Goal: Task Accomplishment & Management: Use online tool/utility

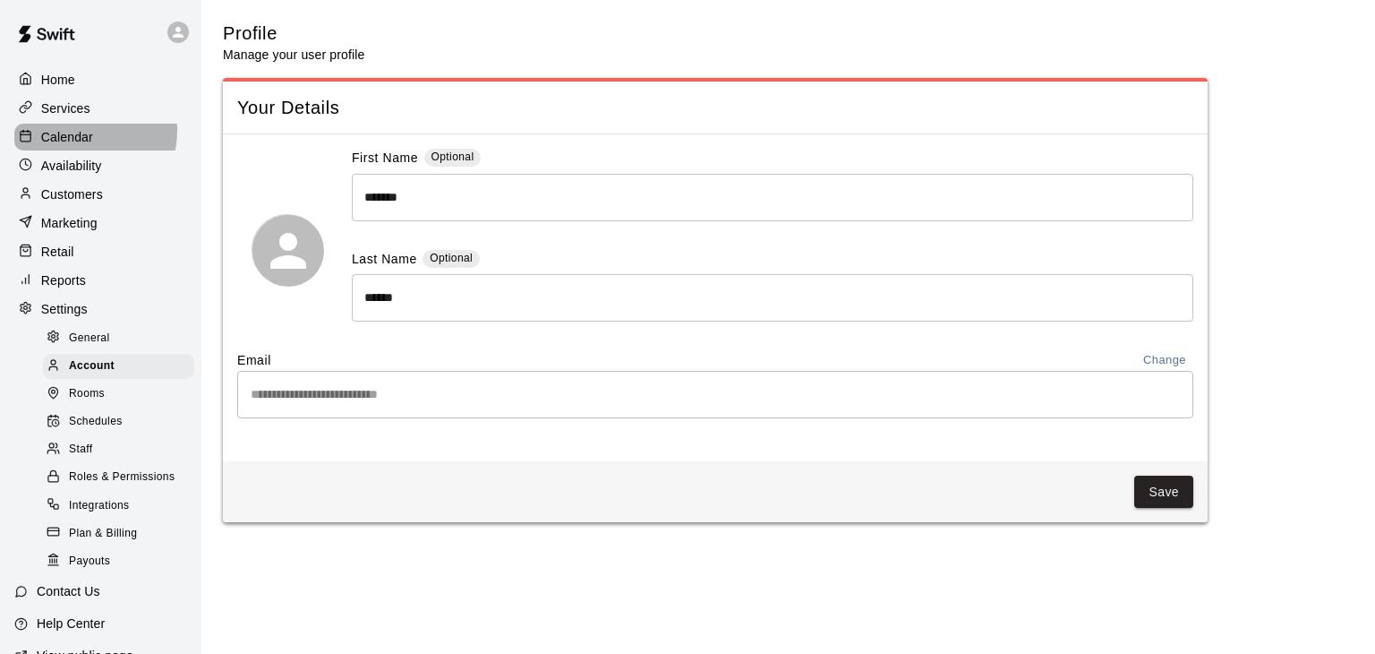
click at [72, 133] on p "Calendar" at bounding box center [67, 137] width 52 height 18
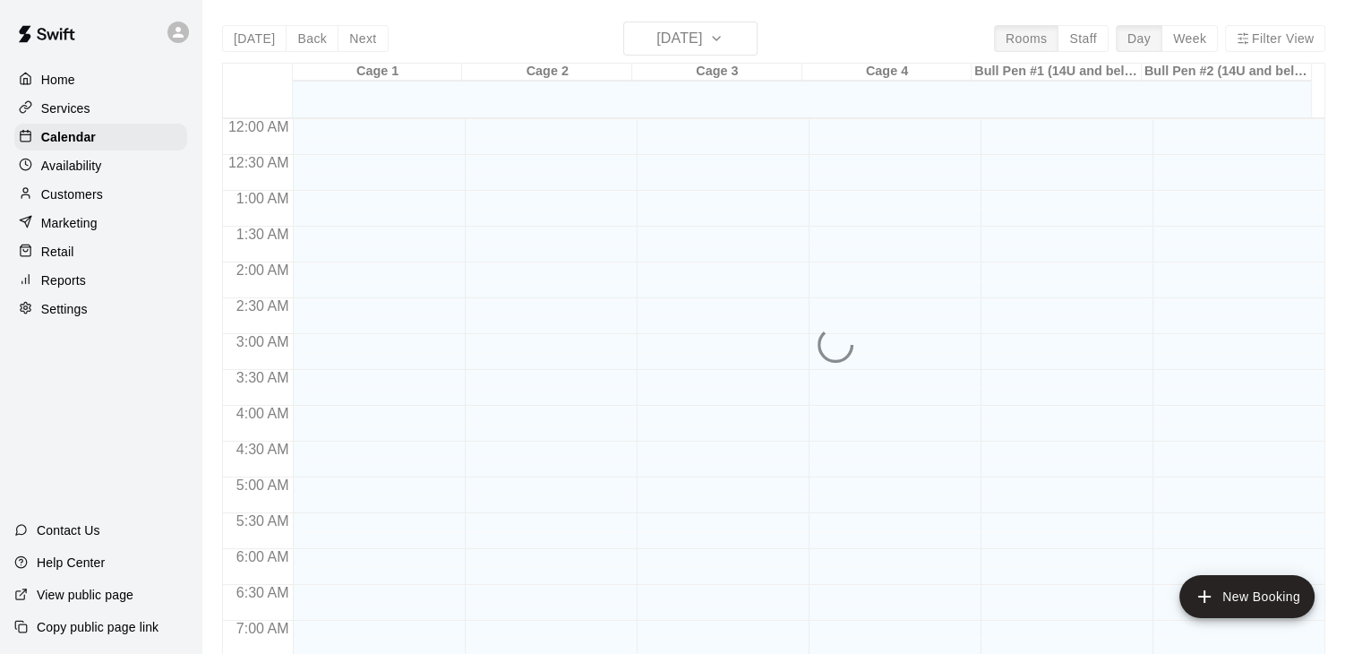
scroll to position [1109, 0]
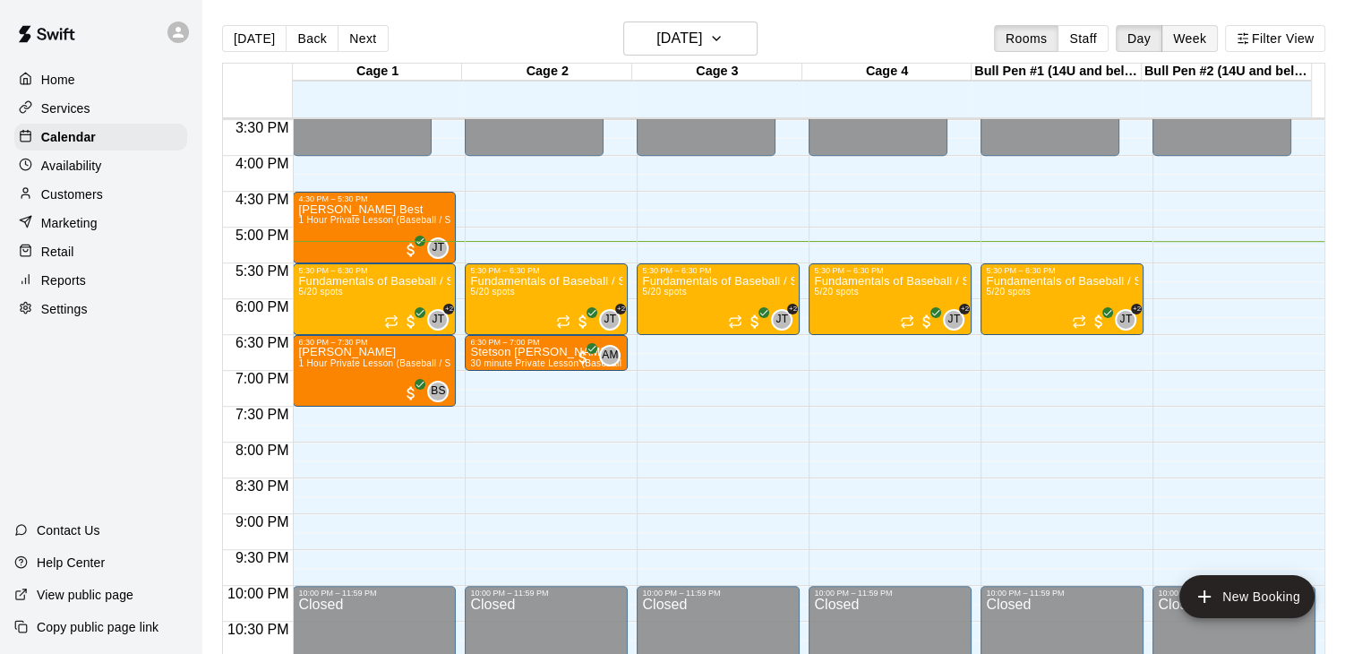
click at [1198, 42] on button "Week" at bounding box center [1189, 38] width 56 height 27
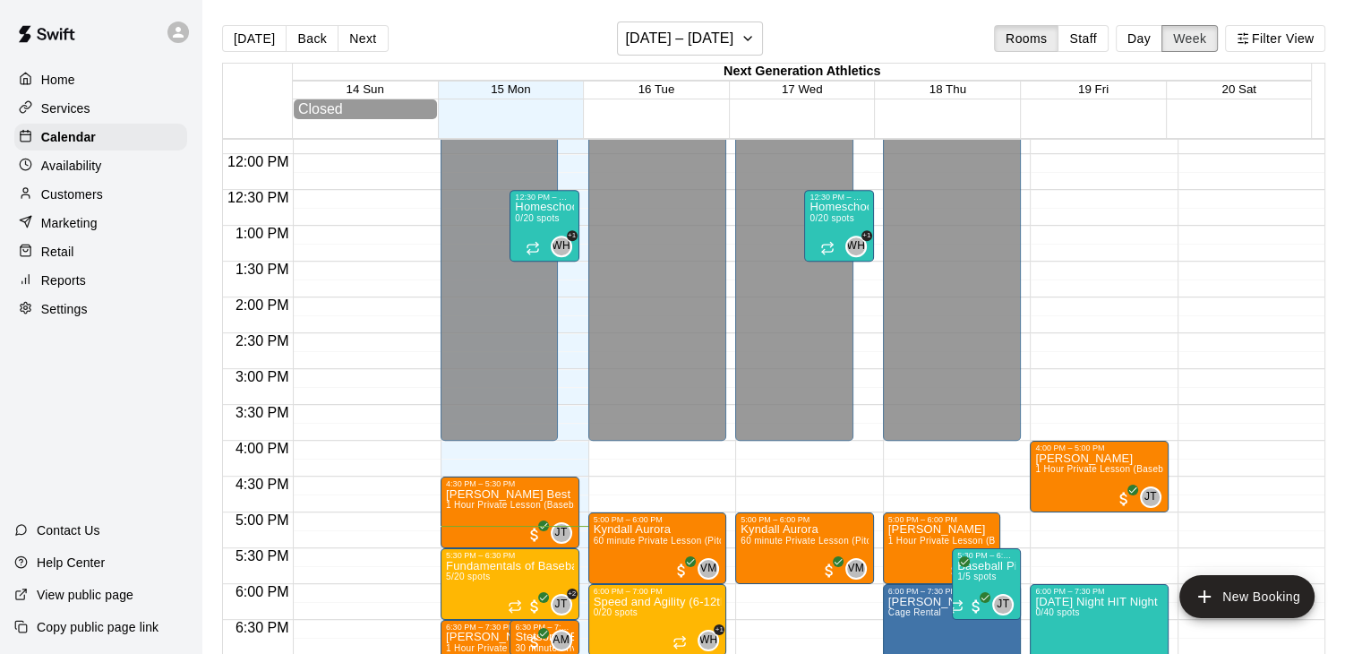
scroll to position [740, 0]
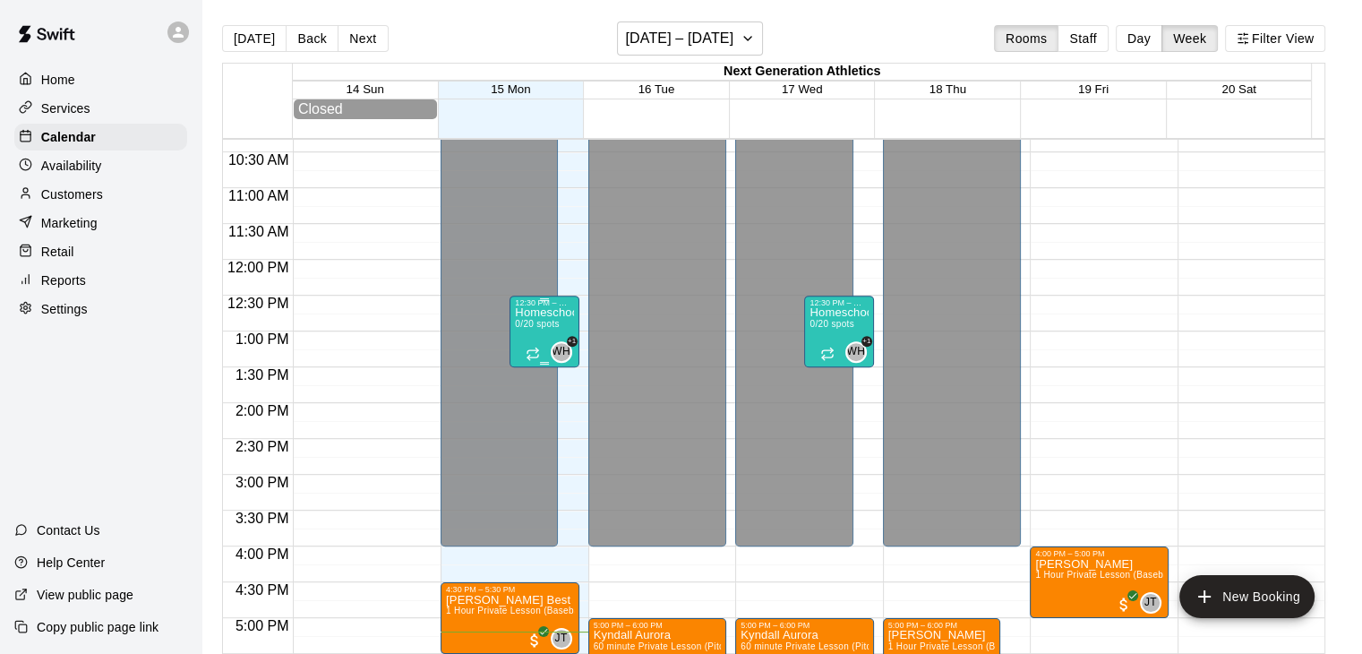
click at [544, 312] on p "Homeschool PE" at bounding box center [544, 312] width 58 height 0
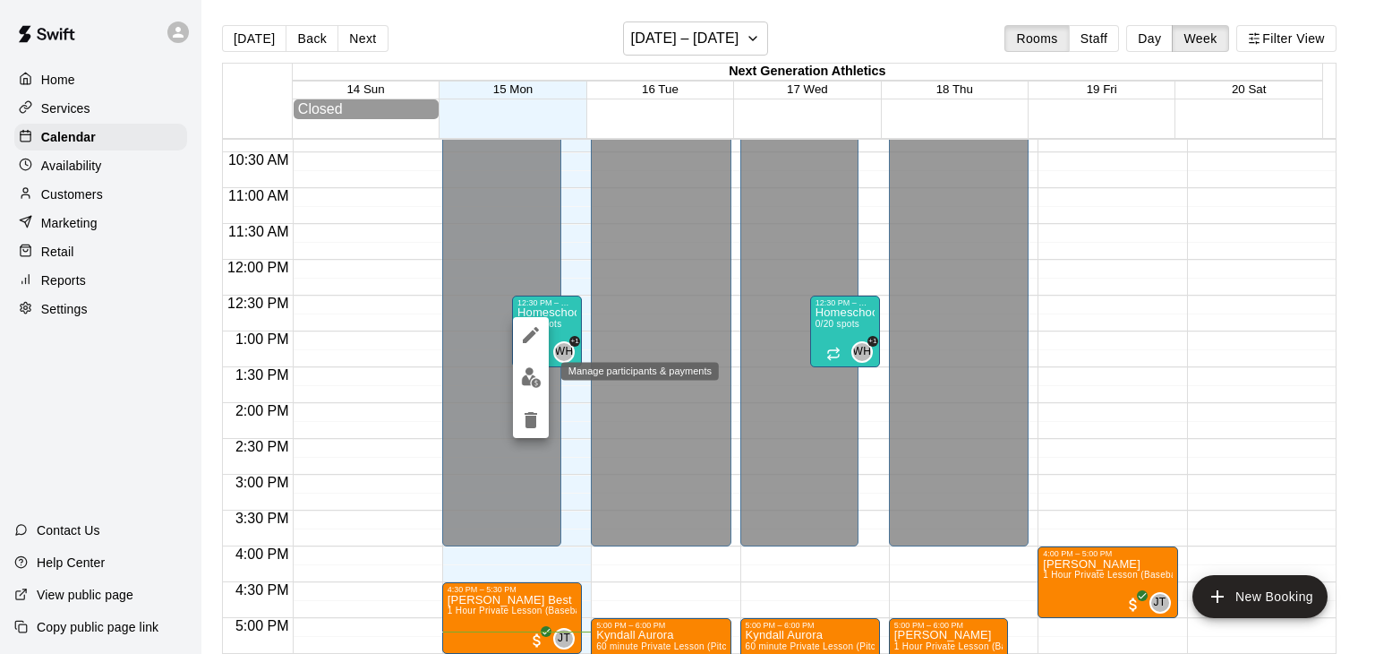
click at [535, 377] on img "edit" at bounding box center [531, 377] width 21 height 21
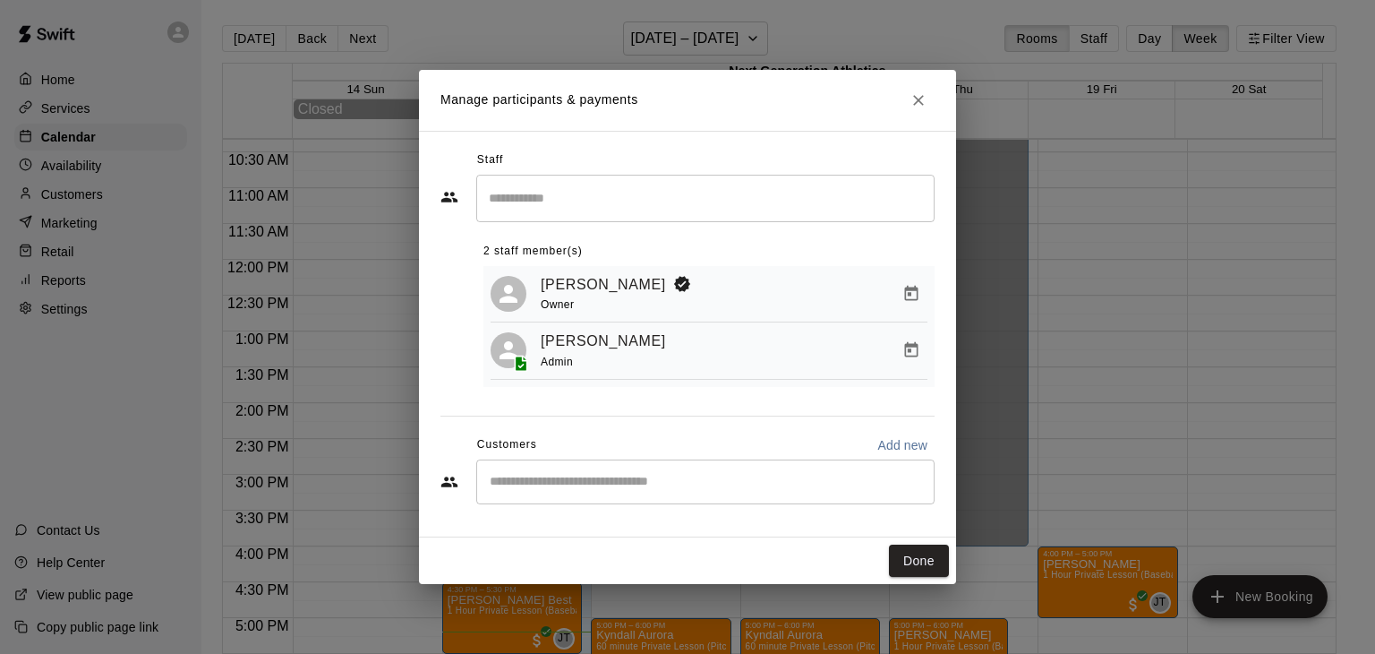
click at [537, 483] on input "Start typing to search customers..." at bounding box center [705, 482] width 442 height 18
click at [917, 92] on icon "Close" at bounding box center [919, 100] width 18 height 18
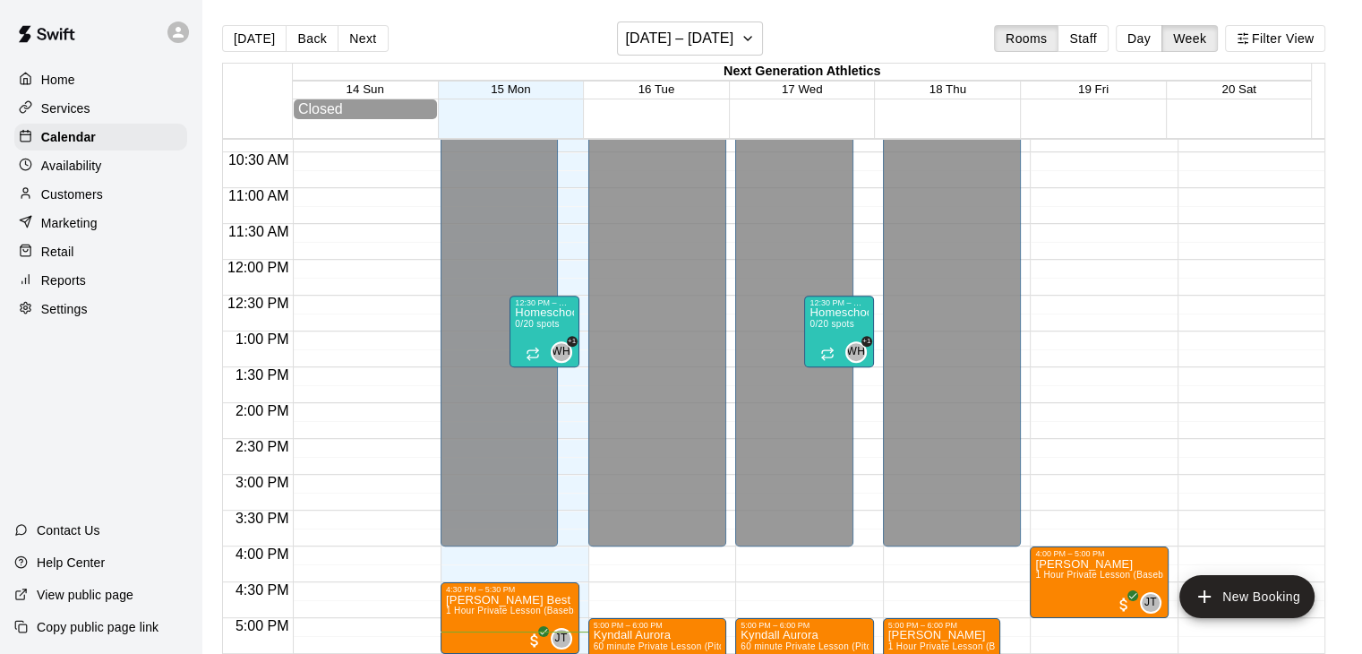
click at [82, 203] on p "Customers" at bounding box center [72, 194] width 62 height 18
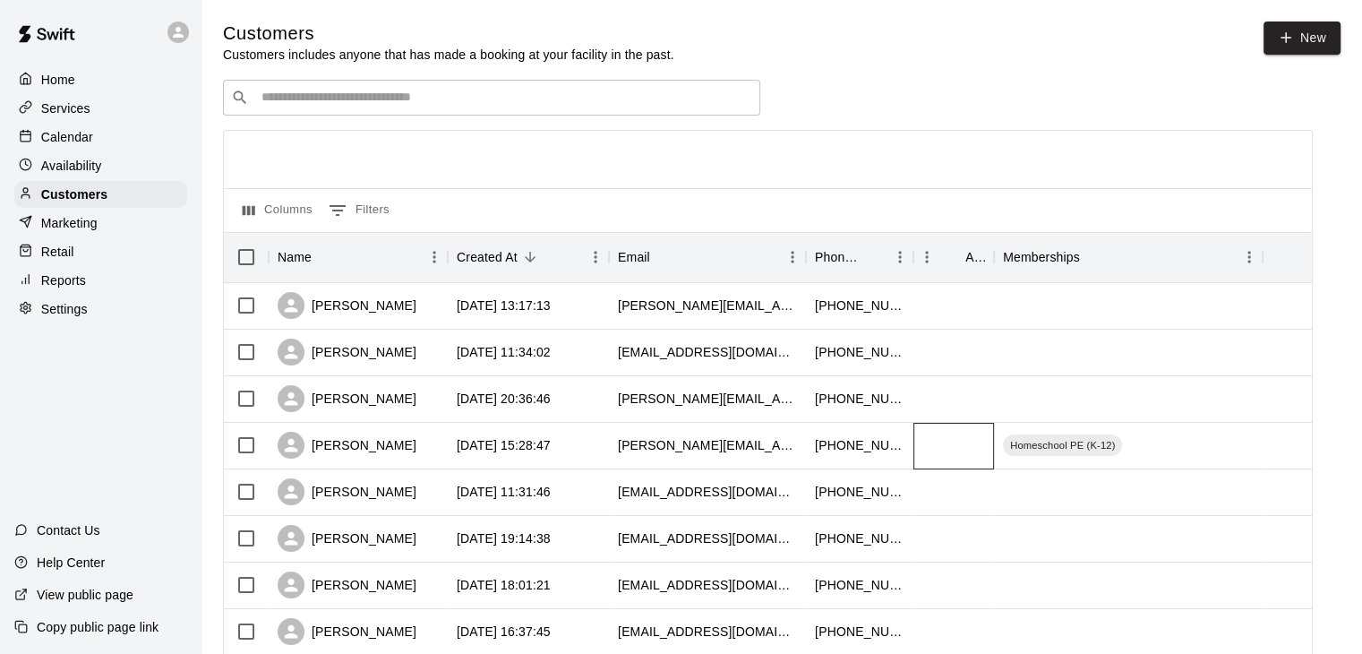
click at [929, 452] on div at bounding box center [953, 446] width 81 height 47
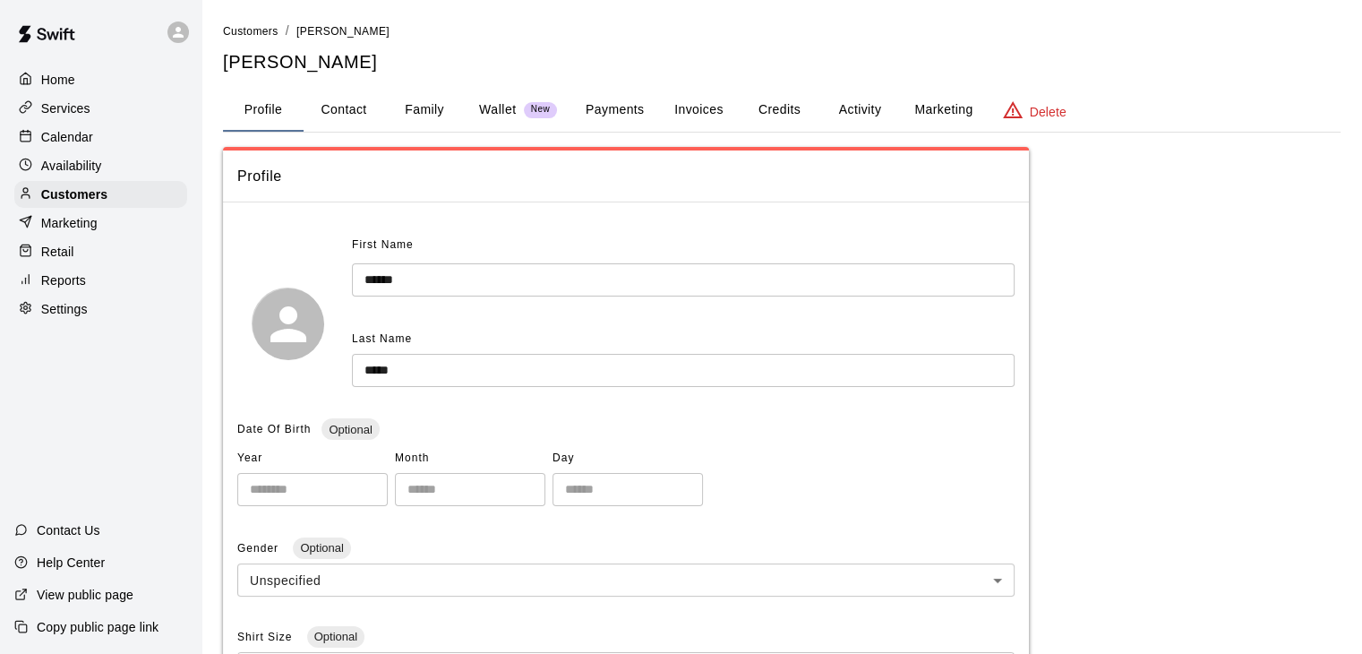
click at [417, 111] on button "Family" at bounding box center [424, 110] width 81 height 43
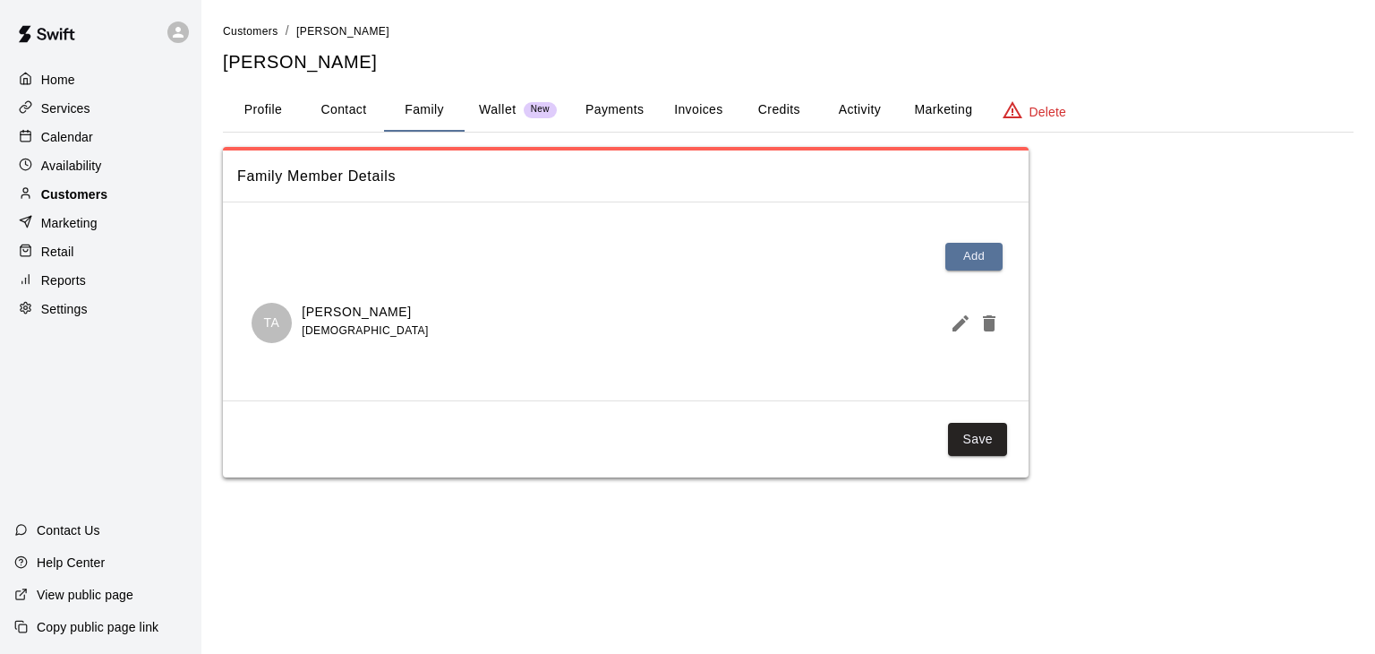
click at [93, 200] on p "Customers" at bounding box center [74, 194] width 66 height 18
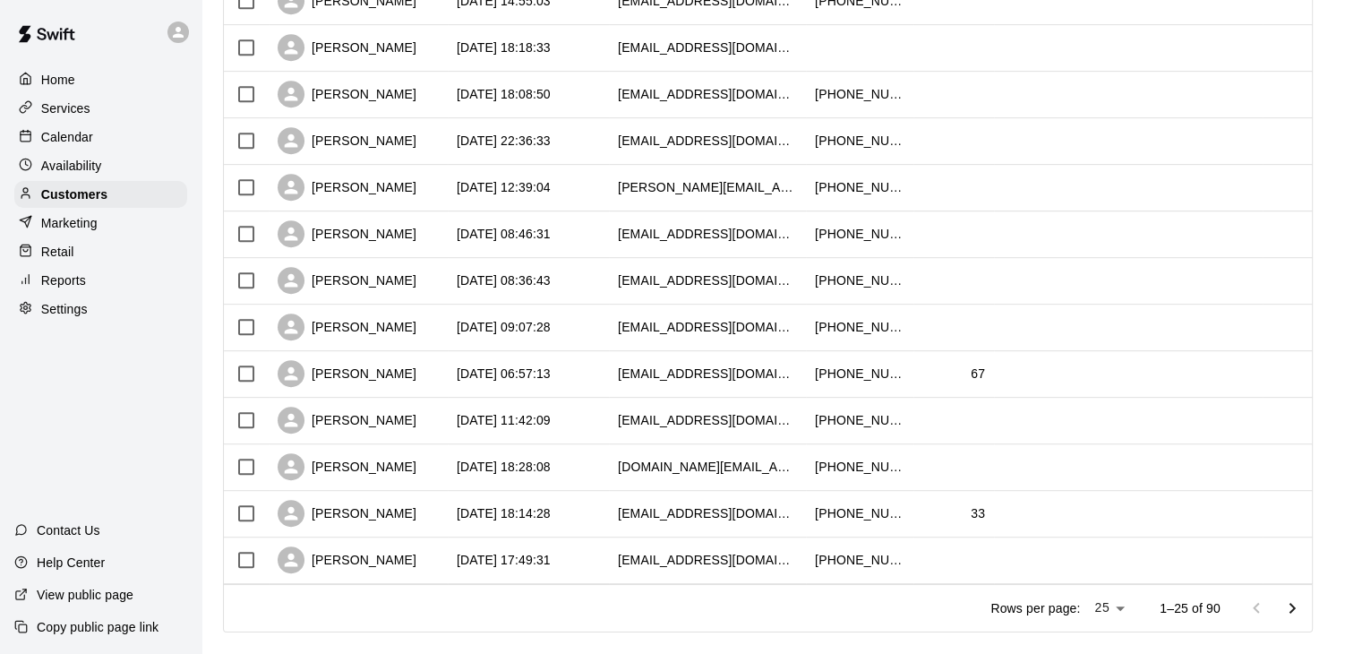
scroll to position [894, 0]
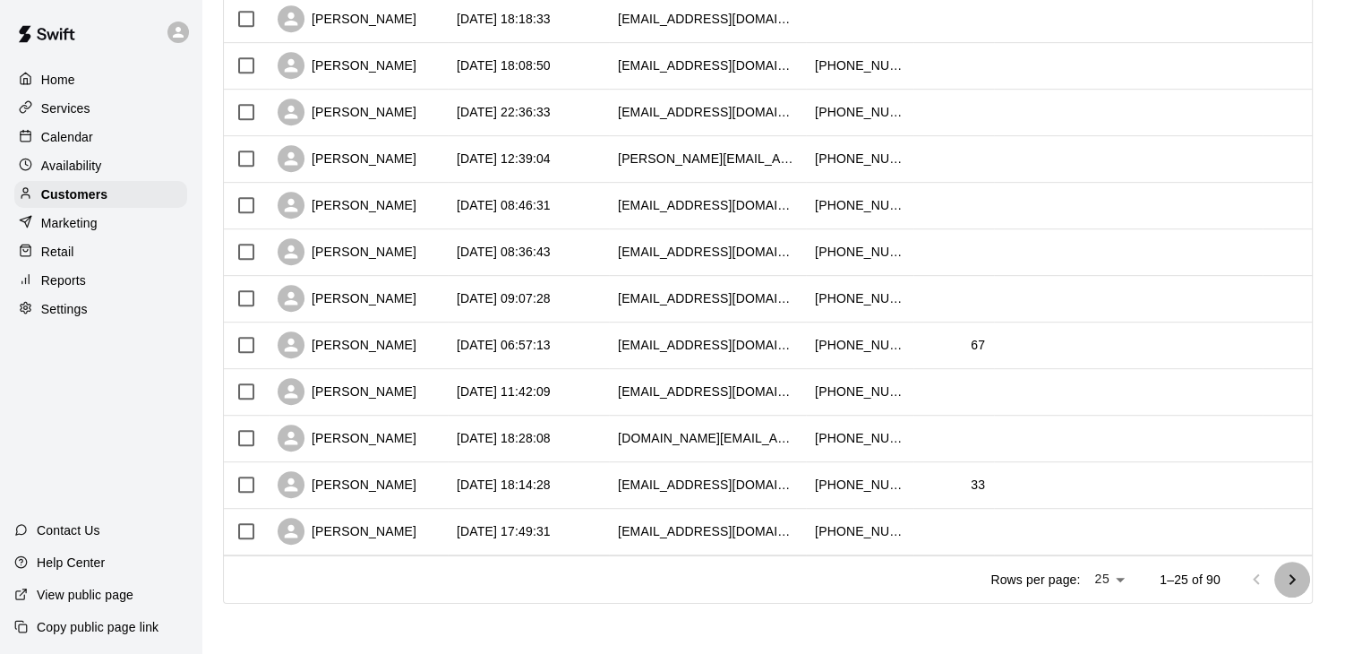
click at [1300, 581] on icon "Go to next page" at bounding box center [1291, 579] width 21 height 21
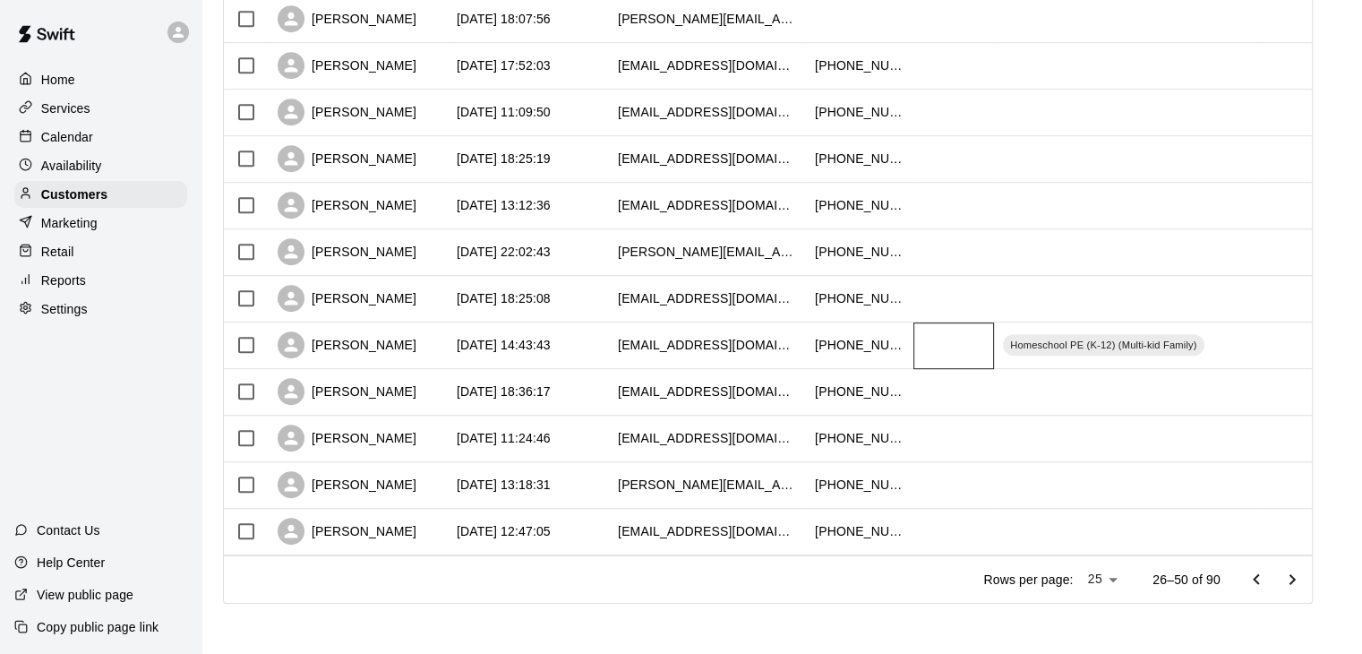
click at [927, 348] on div at bounding box center [953, 345] width 81 height 47
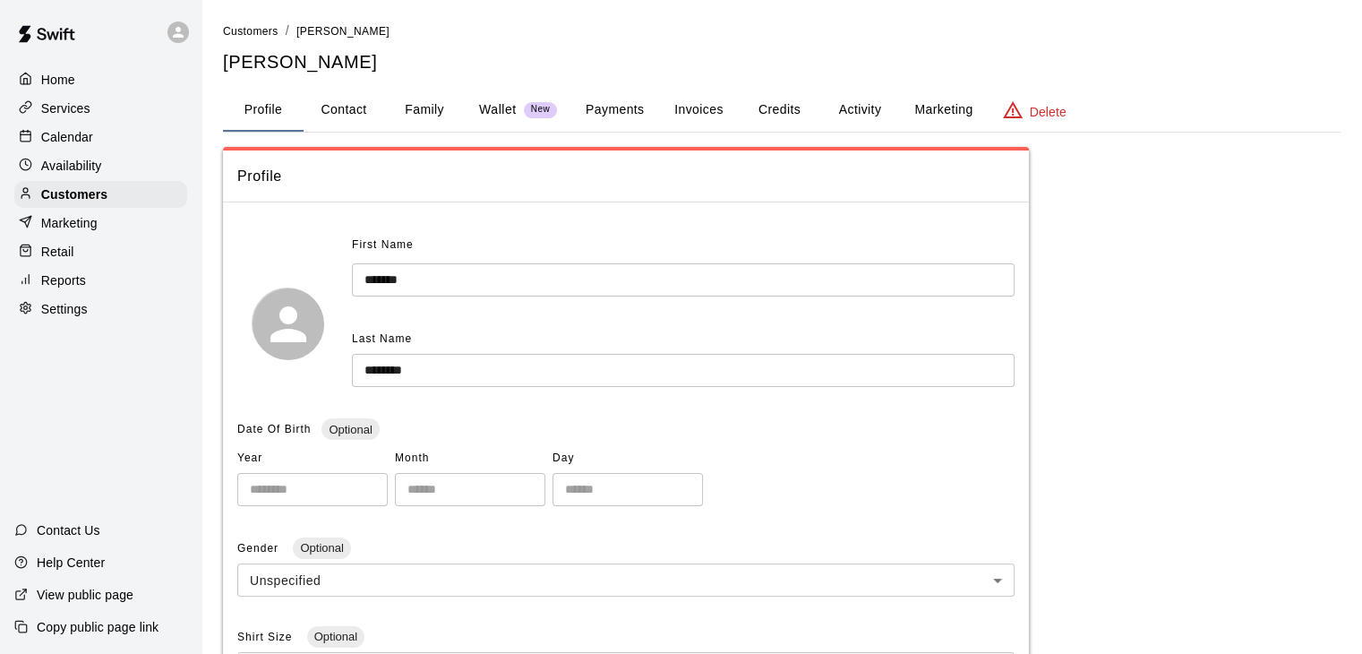
click at [355, 115] on button "Contact" at bounding box center [344, 110] width 81 height 43
select select "**"
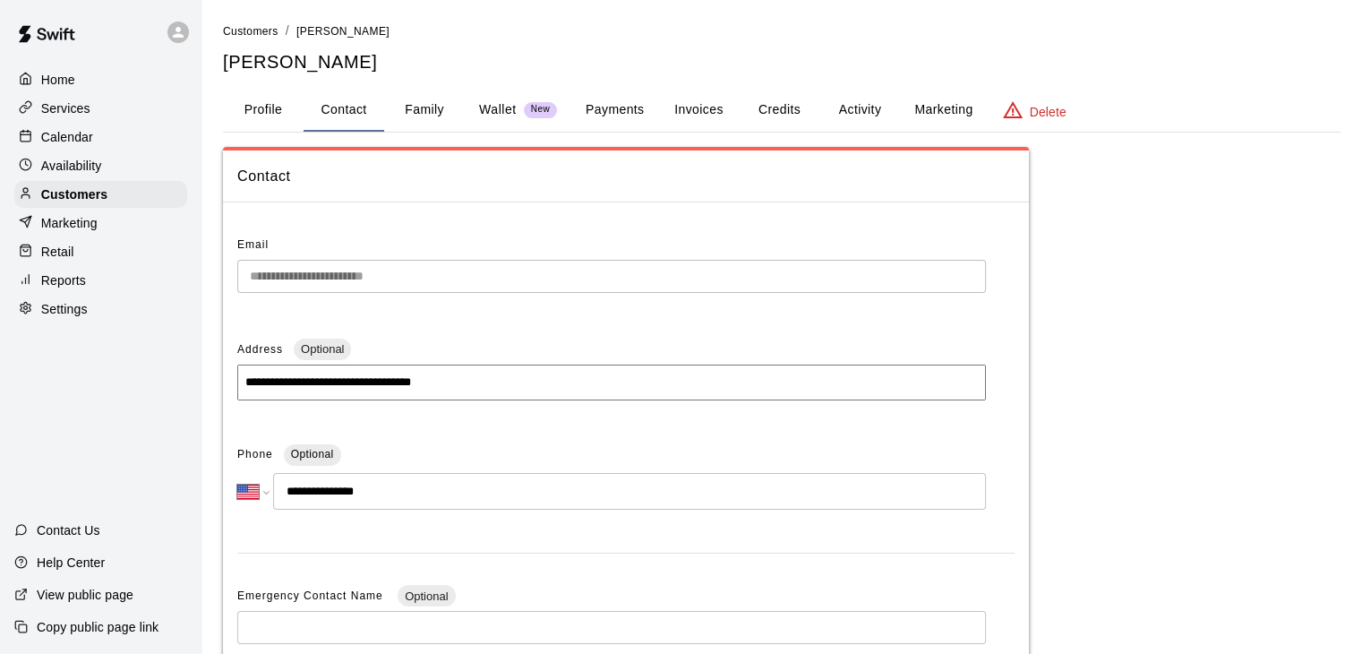
click at [439, 114] on button "Family" at bounding box center [424, 110] width 81 height 43
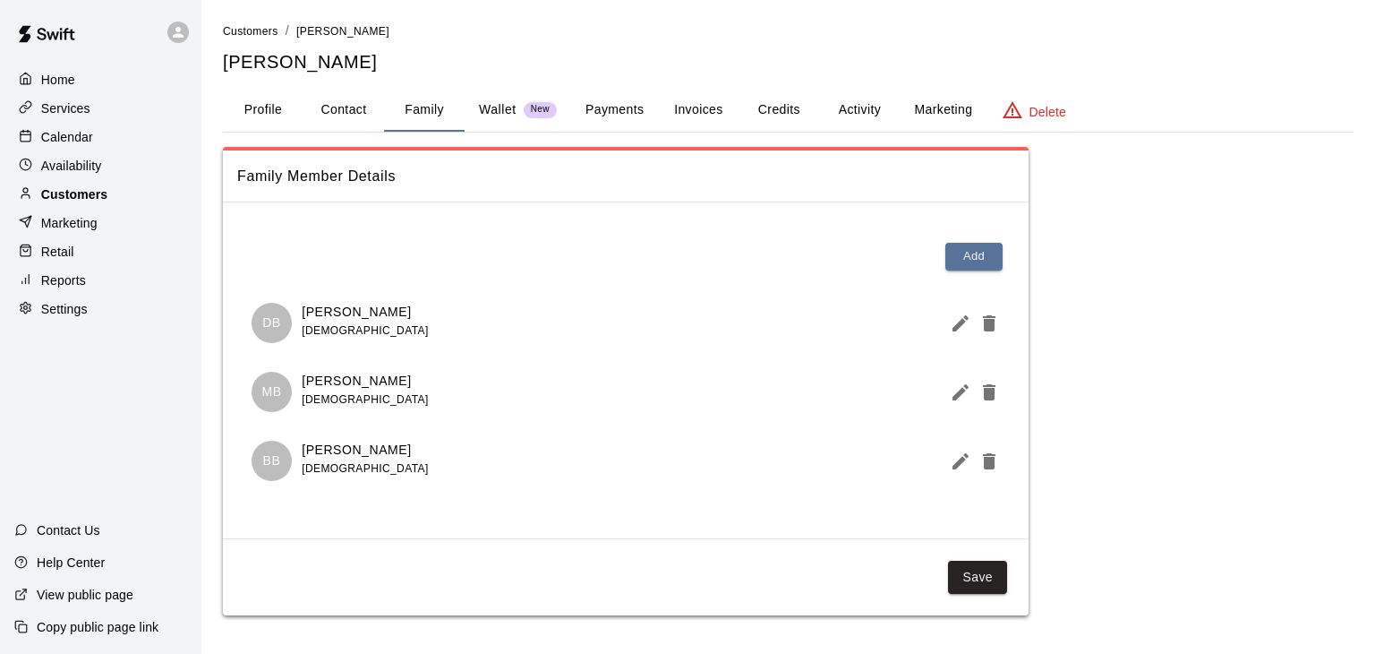
click at [68, 198] on p "Customers" at bounding box center [74, 194] width 66 height 18
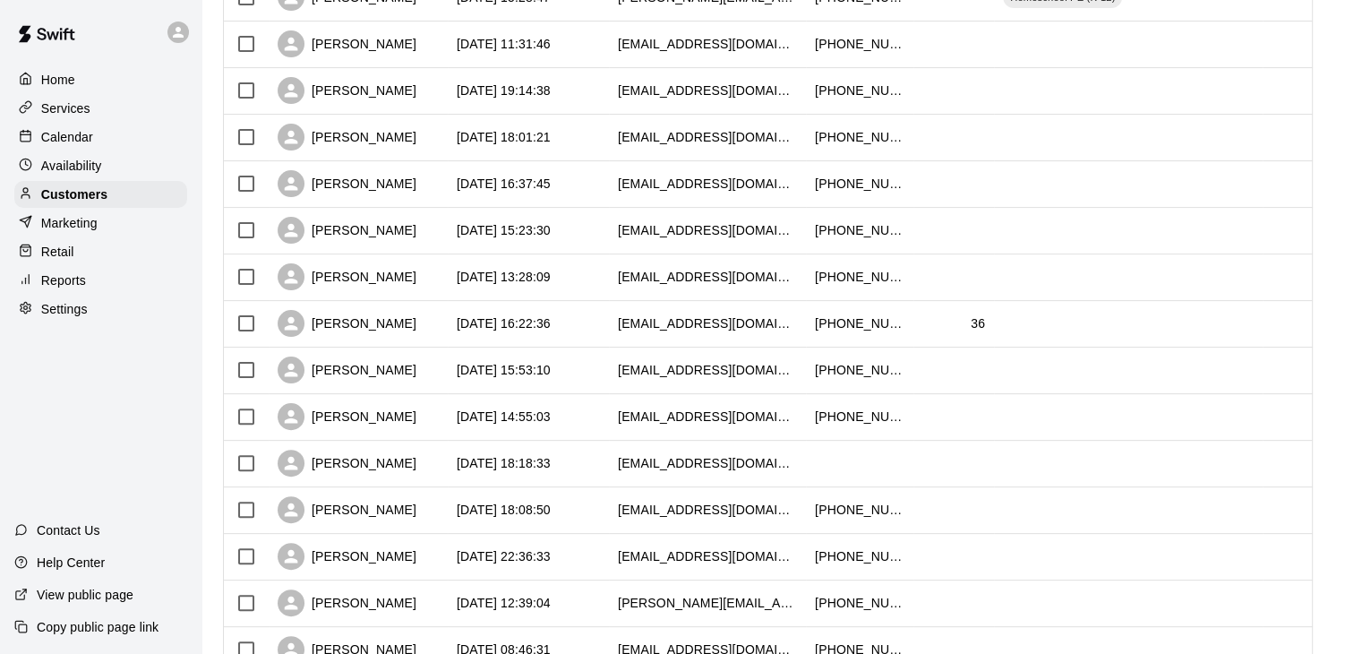
scroll to position [894, 0]
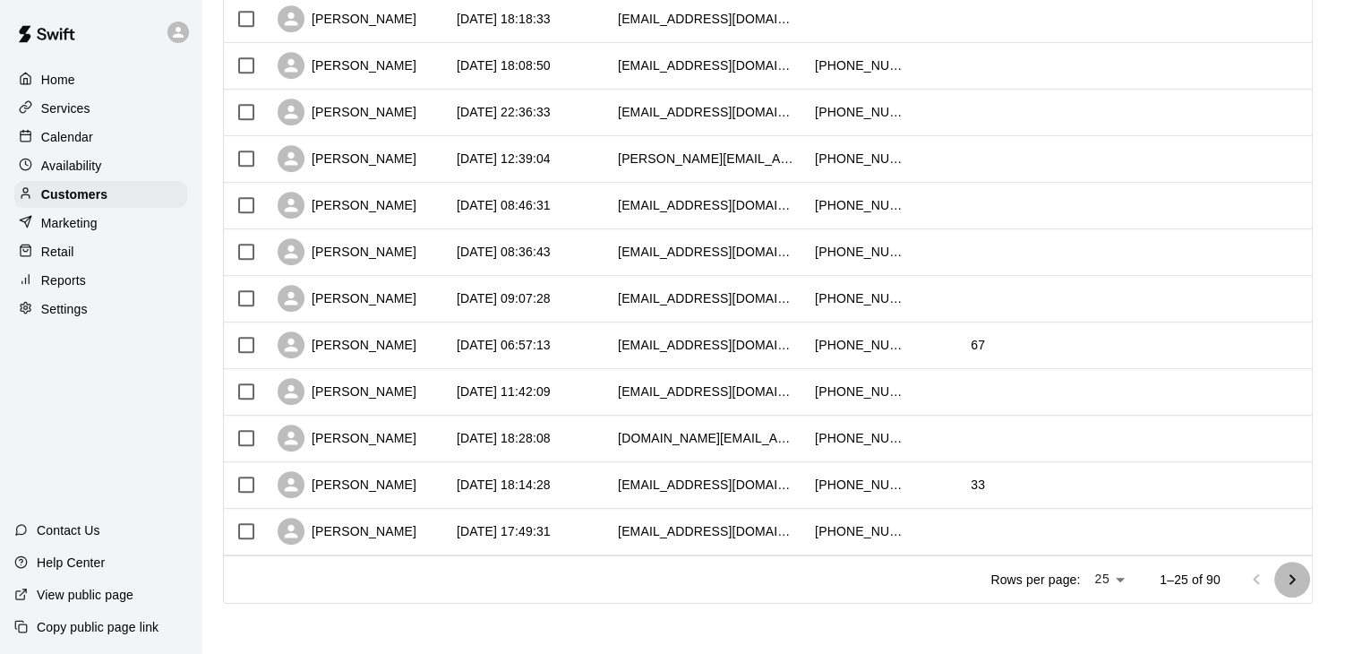
click at [1303, 581] on icon "Go to next page" at bounding box center [1291, 579] width 21 height 21
click at [1303, 585] on icon "Go to next page" at bounding box center [1291, 579] width 21 height 21
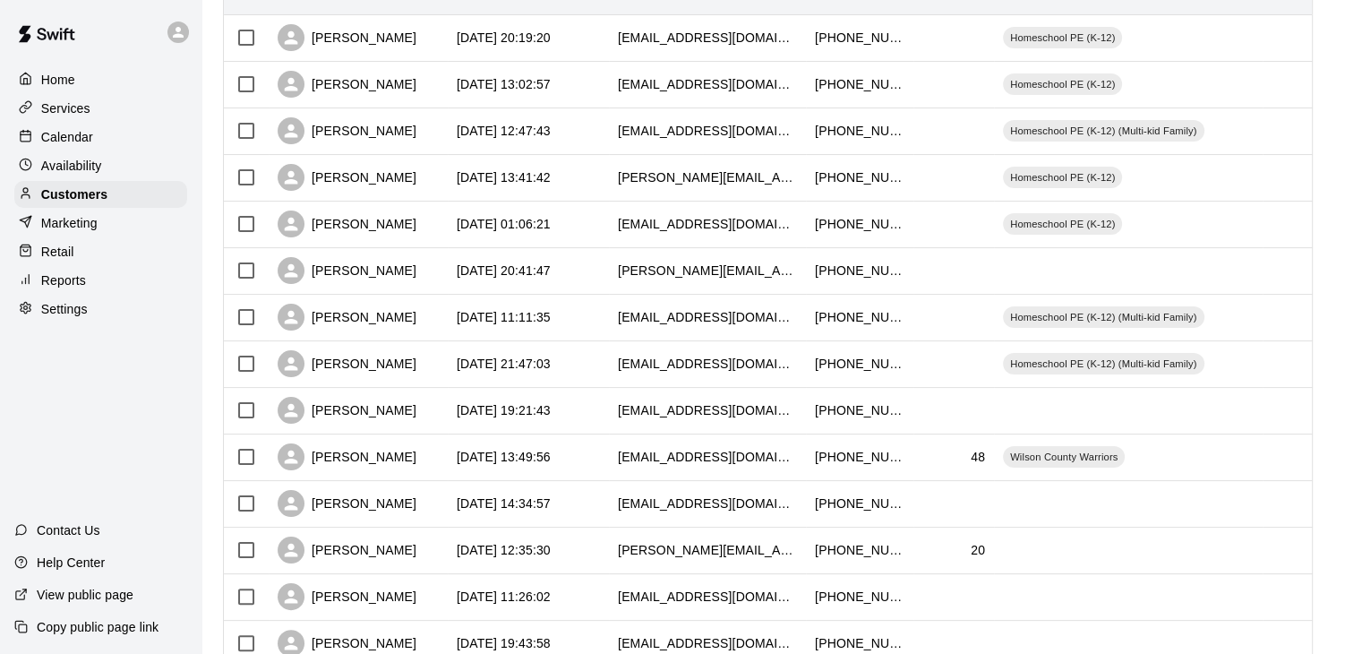
scroll to position [269, 0]
click at [942, 312] on div at bounding box center [953, 317] width 81 height 47
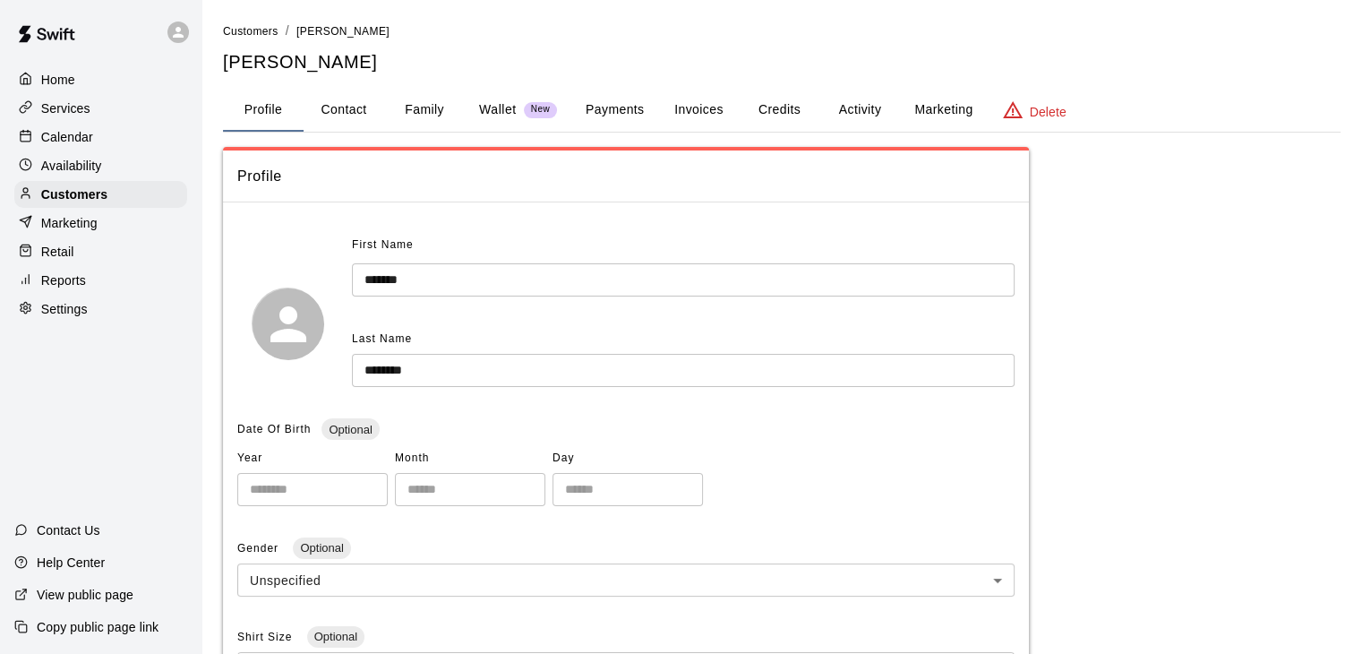
click at [437, 112] on button "Family" at bounding box center [424, 110] width 81 height 43
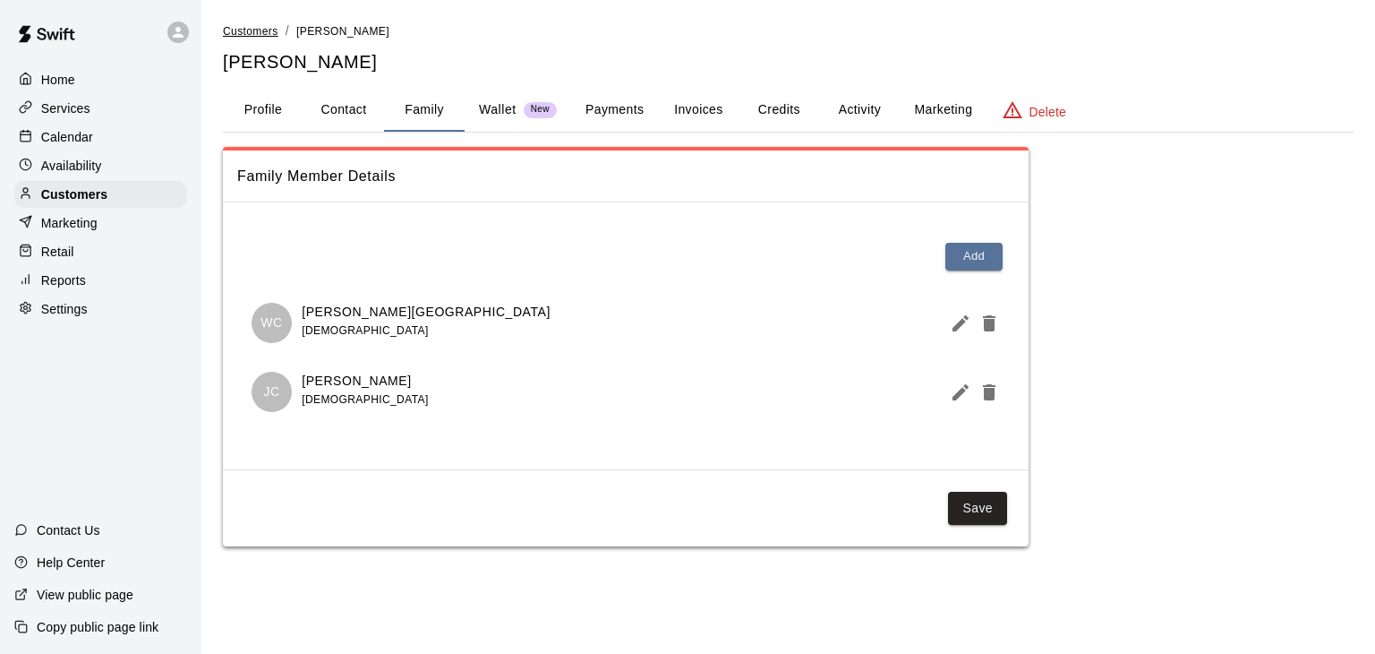
click at [248, 29] on span "Customers" at bounding box center [251, 31] width 56 height 13
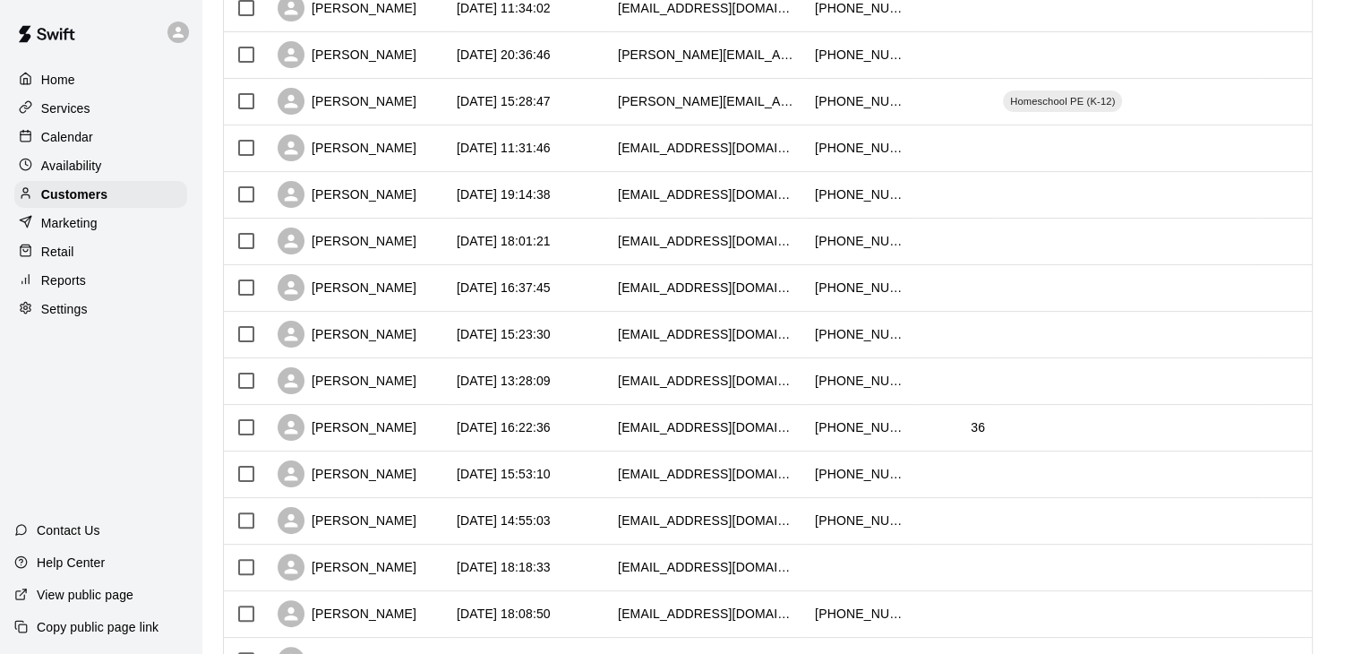
scroll to position [90, 0]
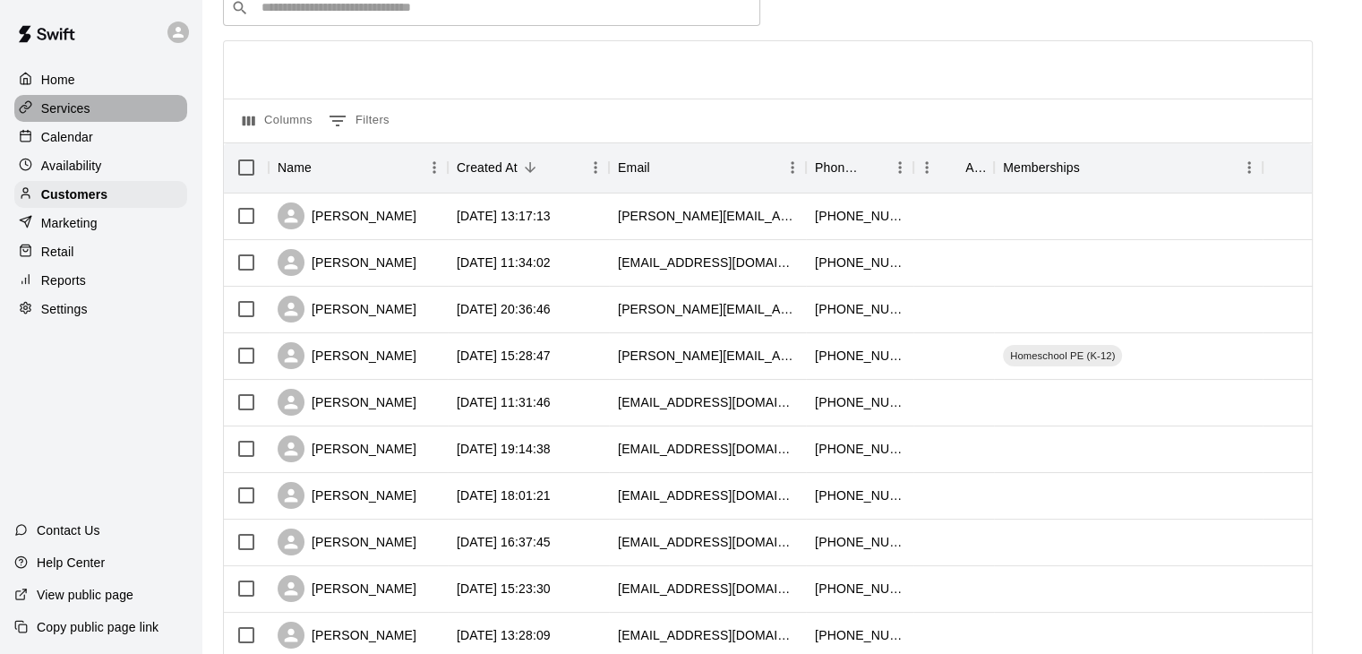
click at [97, 109] on div "Services" at bounding box center [100, 108] width 173 height 27
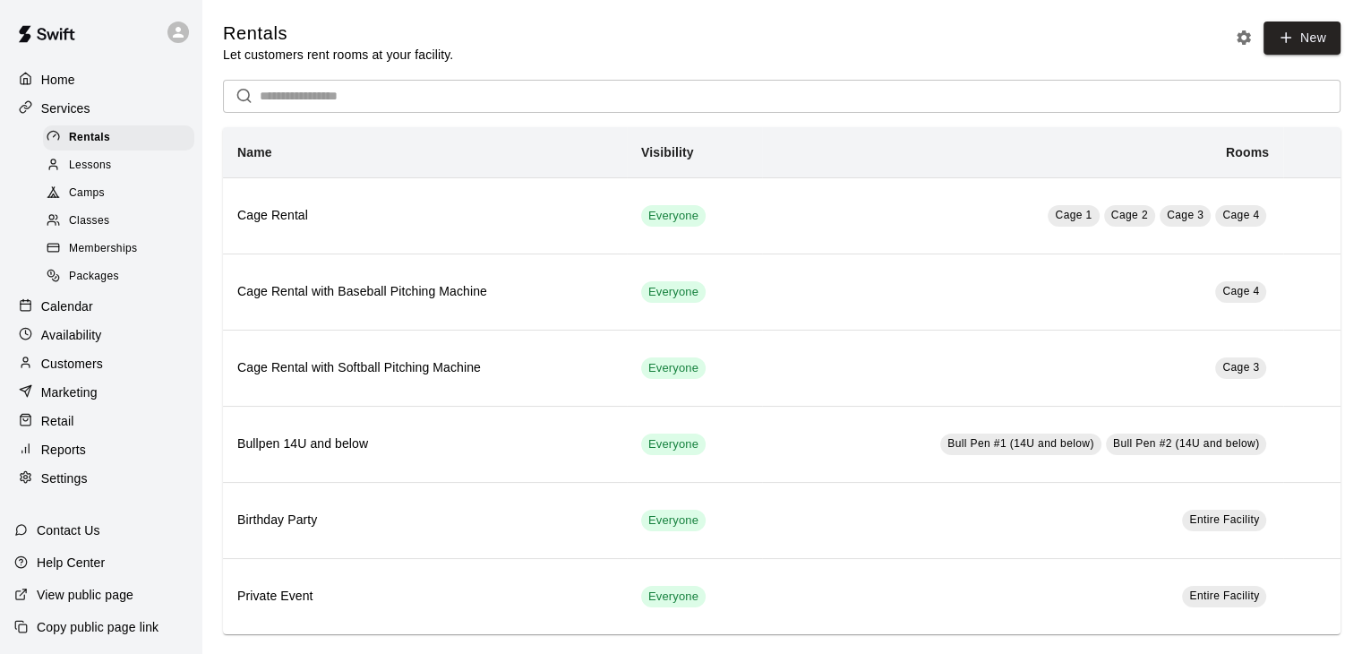
click at [115, 258] on span "Memberships" at bounding box center [103, 249] width 68 height 18
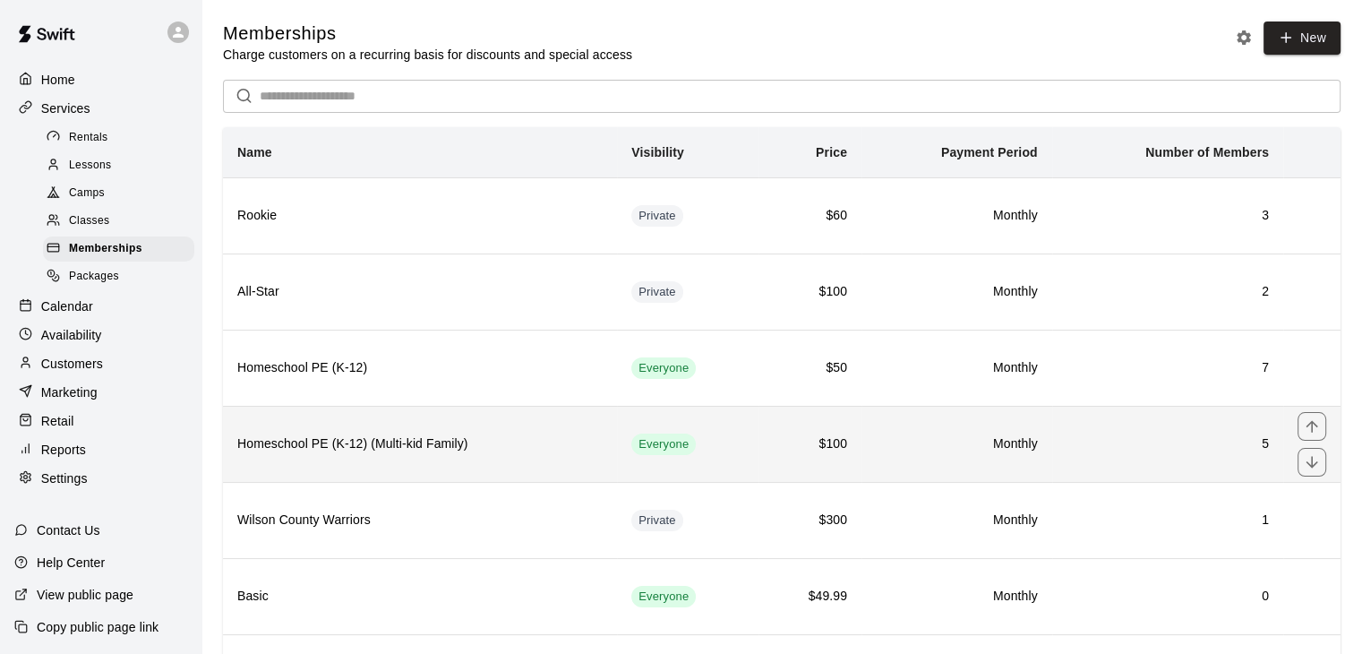
click at [397, 441] on h6 "Homeschool PE (K-12) (Multi-kid Family)" at bounding box center [419, 444] width 365 height 20
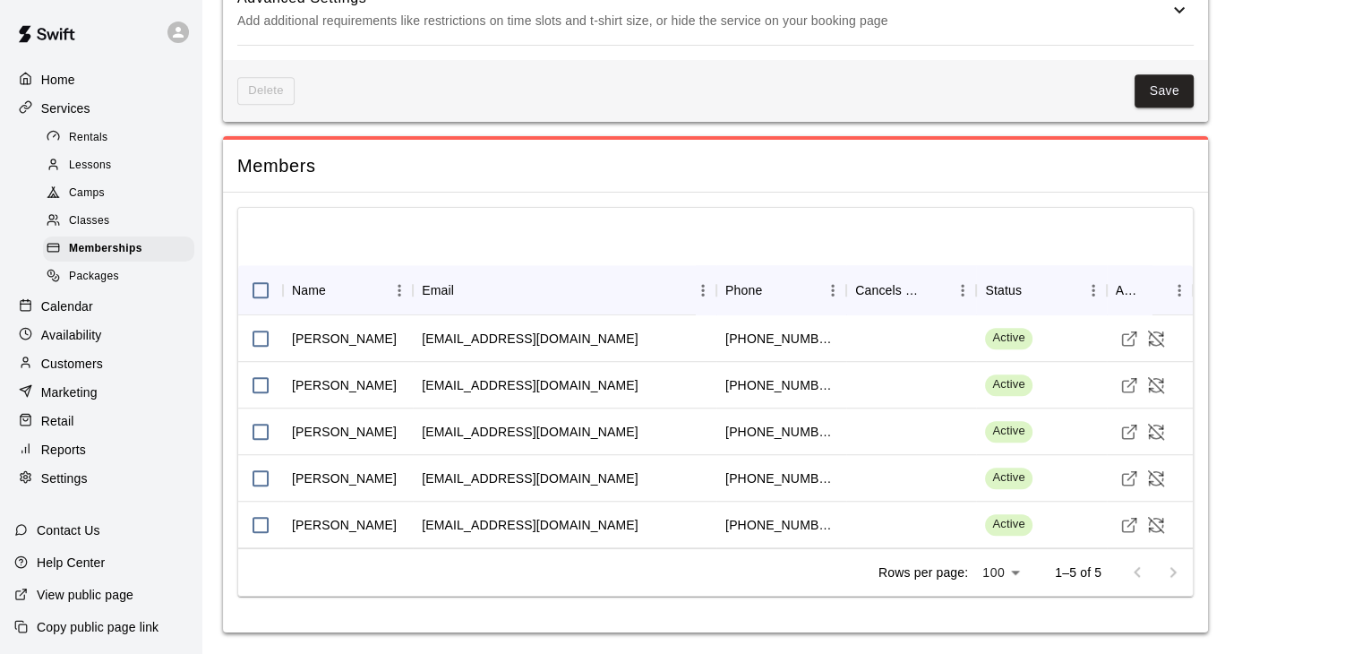
scroll to position [1233, 0]
click at [75, 372] on p "Customers" at bounding box center [72, 364] width 62 height 18
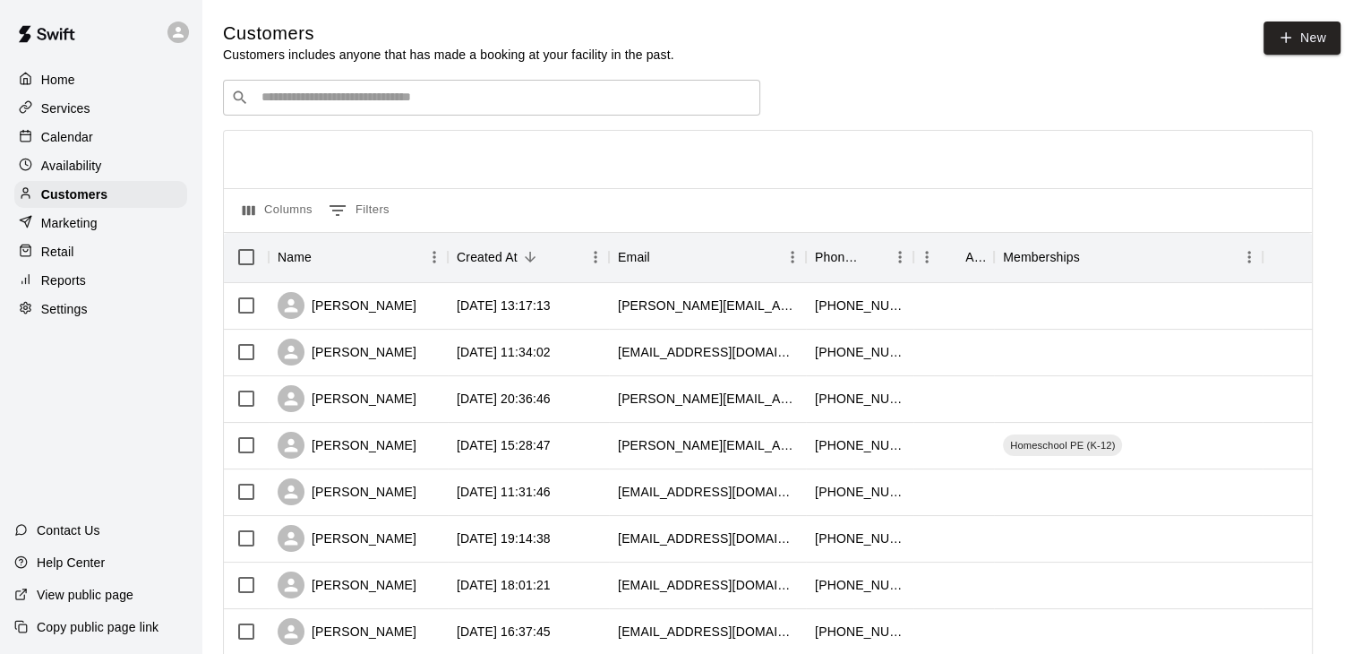
click at [472, 107] on input "Search customers by name or email" at bounding box center [504, 98] width 496 height 18
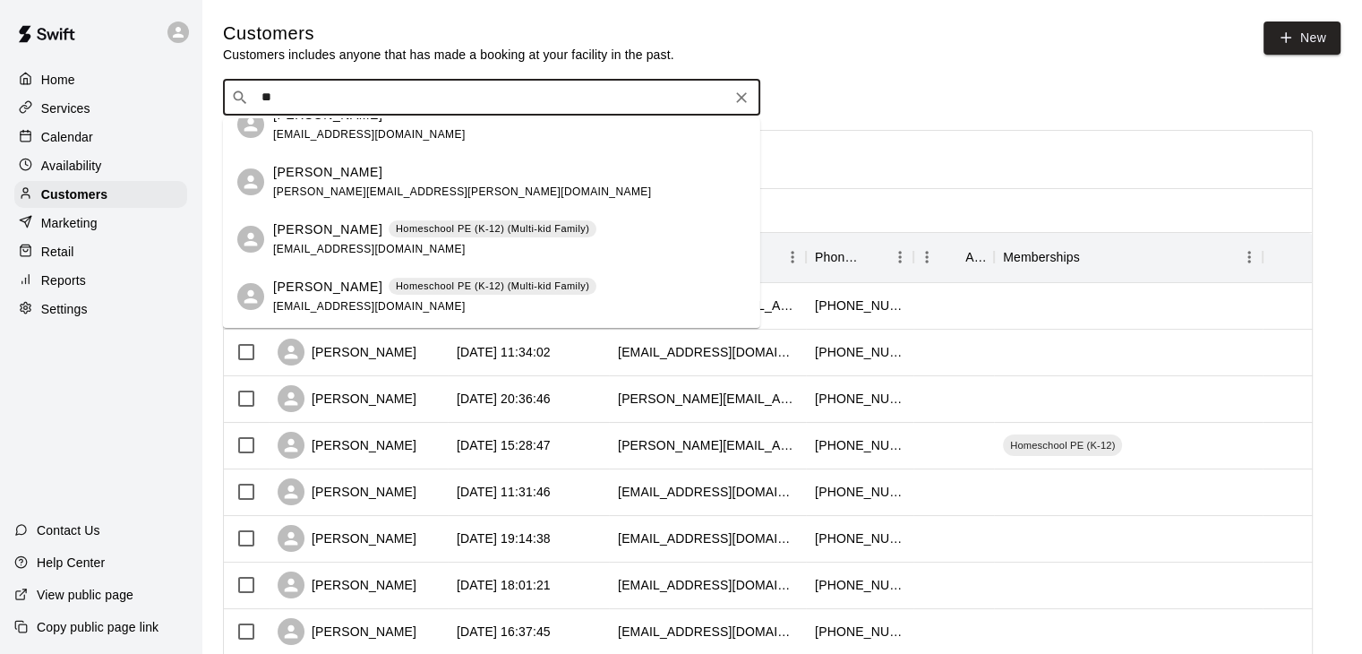
scroll to position [627, 0]
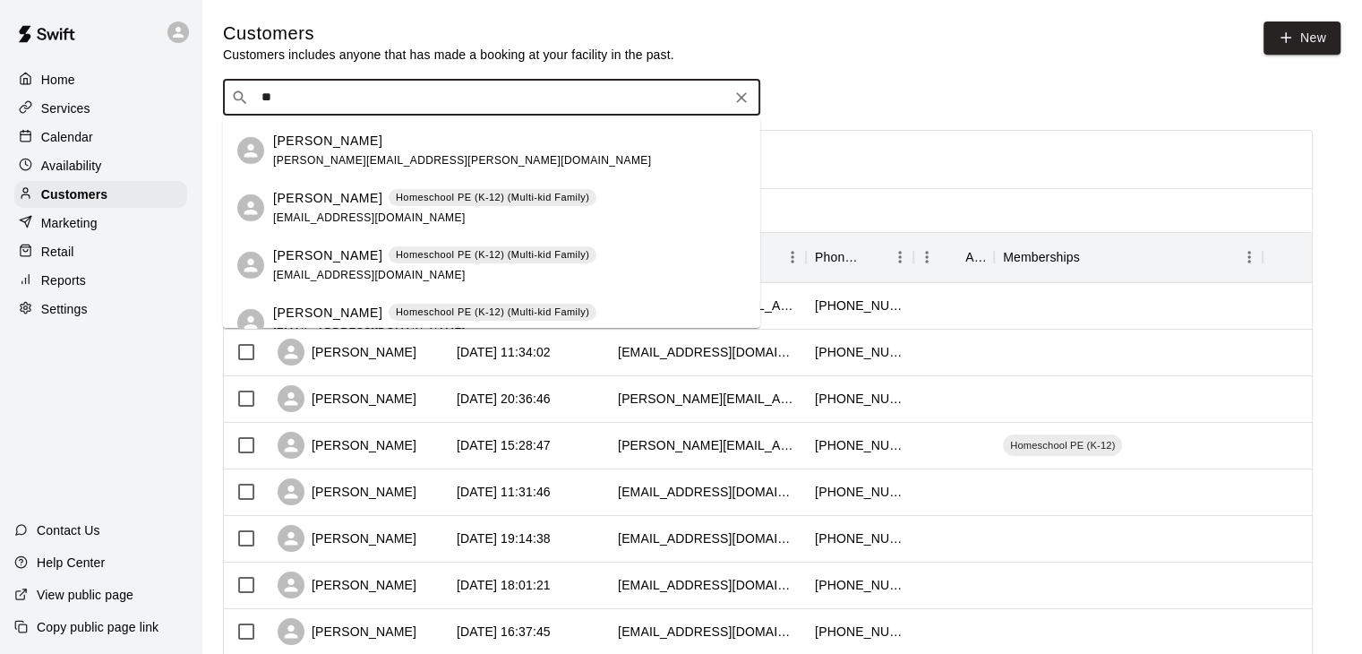
type input "**"
click at [64, 137] on p "Calendar" at bounding box center [67, 137] width 52 height 18
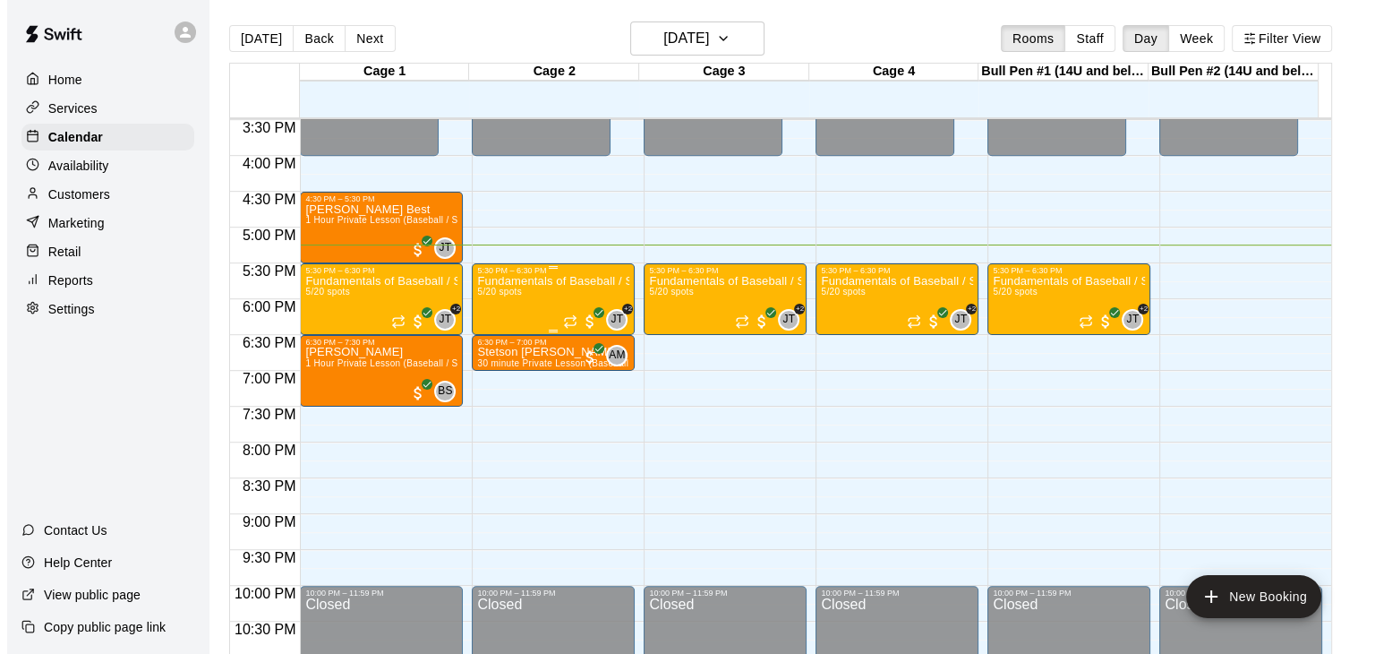
scroll to position [751, 0]
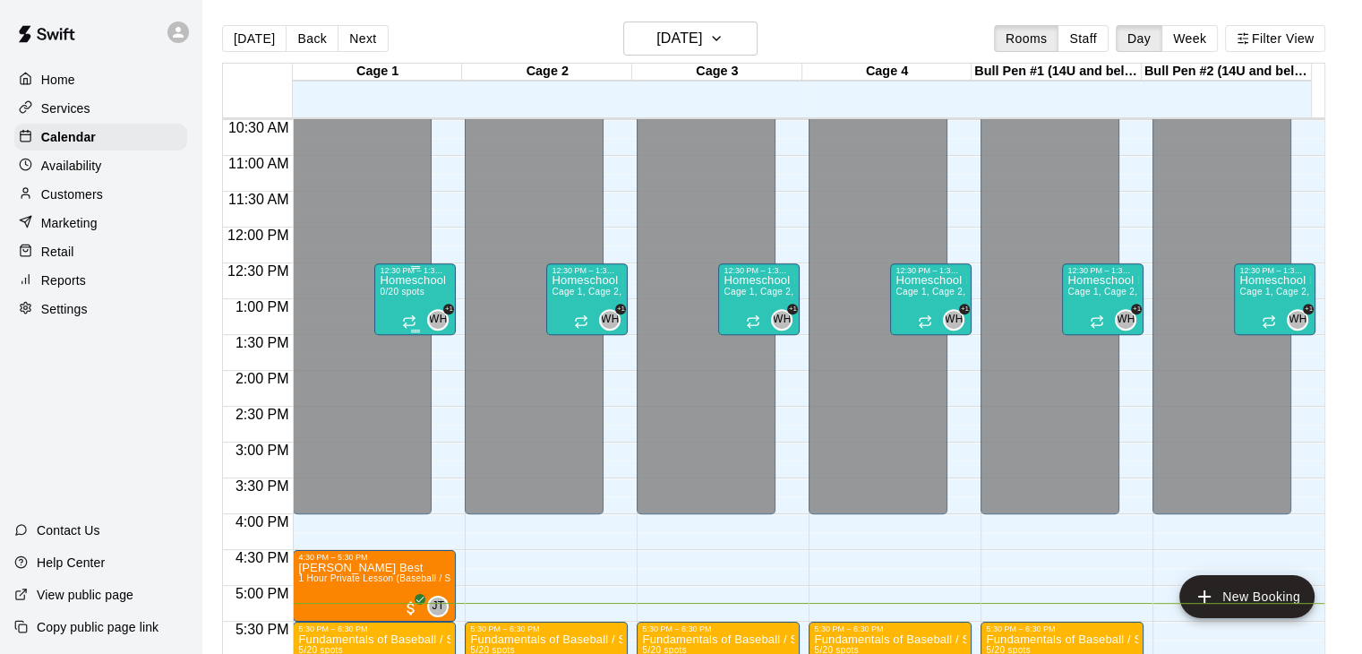
click at [400, 280] on p "Homeschool PE" at bounding box center [415, 280] width 71 height 0
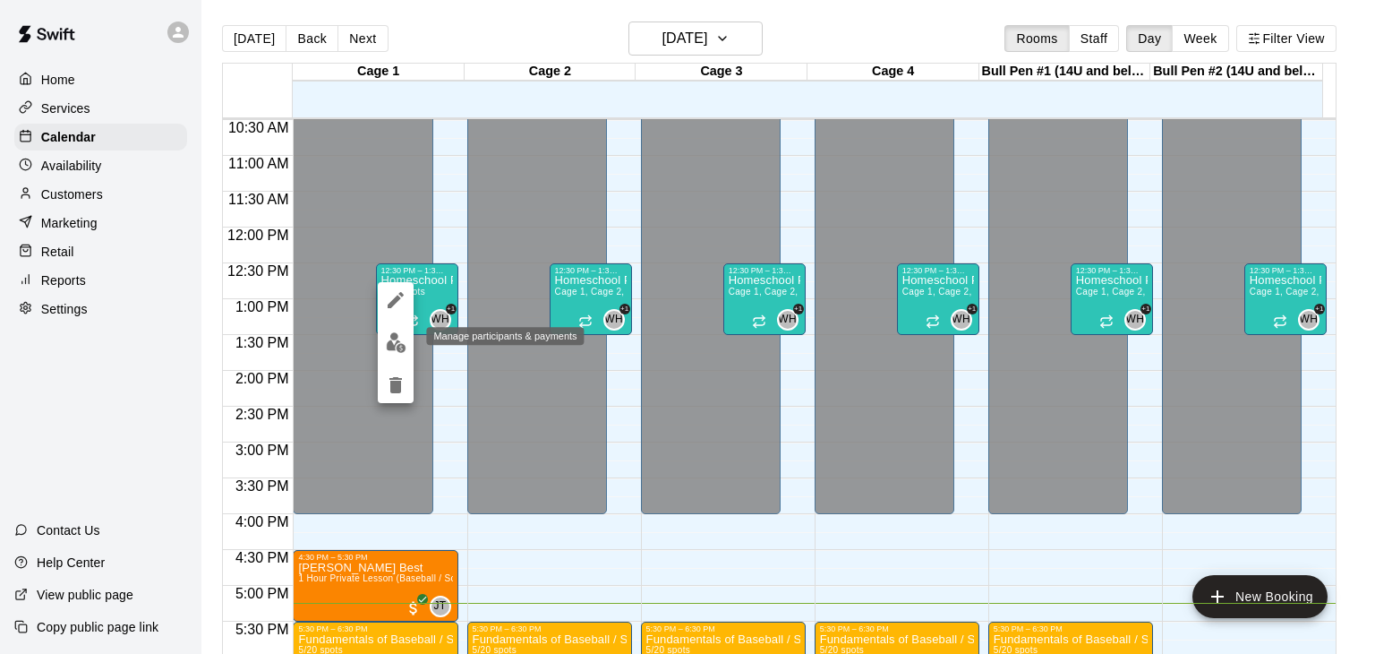
click at [401, 346] on img "edit" at bounding box center [396, 342] width 21 height 21
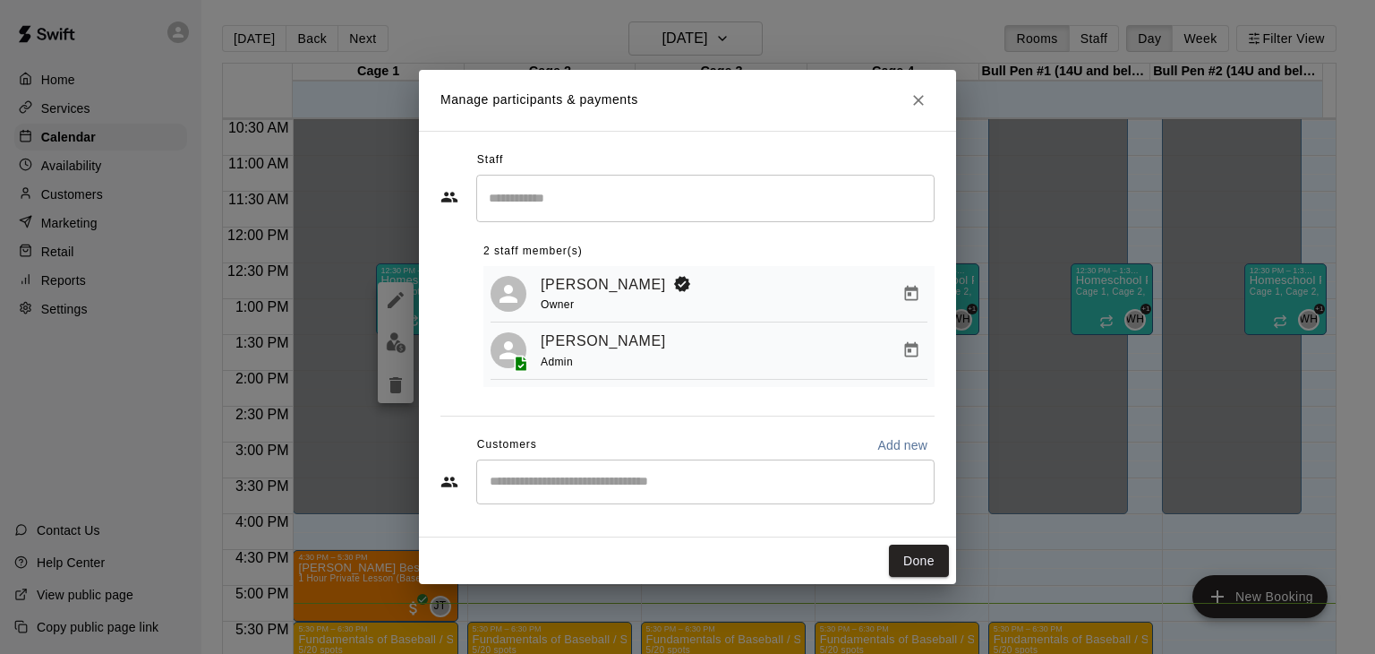
click at [557, 483] on input "Start typing to search customers..." at bounding box center [705, 482] width 442 height 18
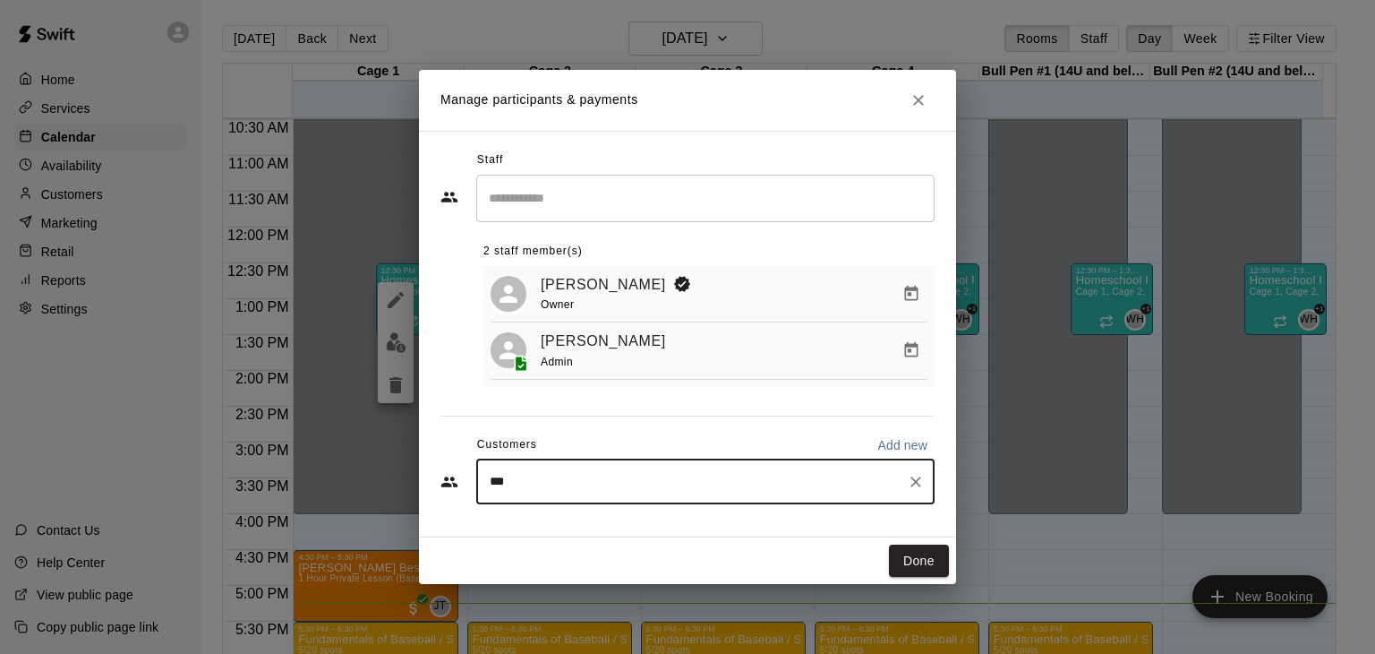
type input "****"
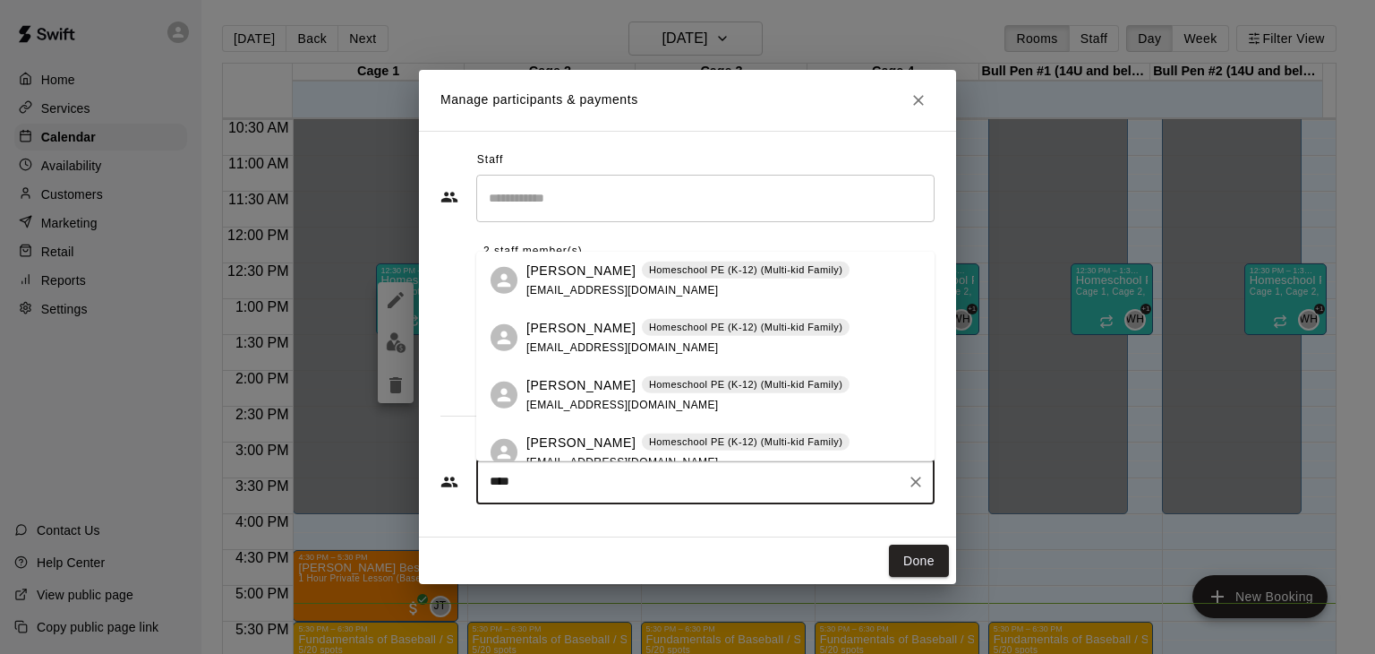
click at [646, 344] on span "[EMAIL_ADDRESS][DOMAIN_NAME]" at bounding box center [622, 347] width 192 height 13
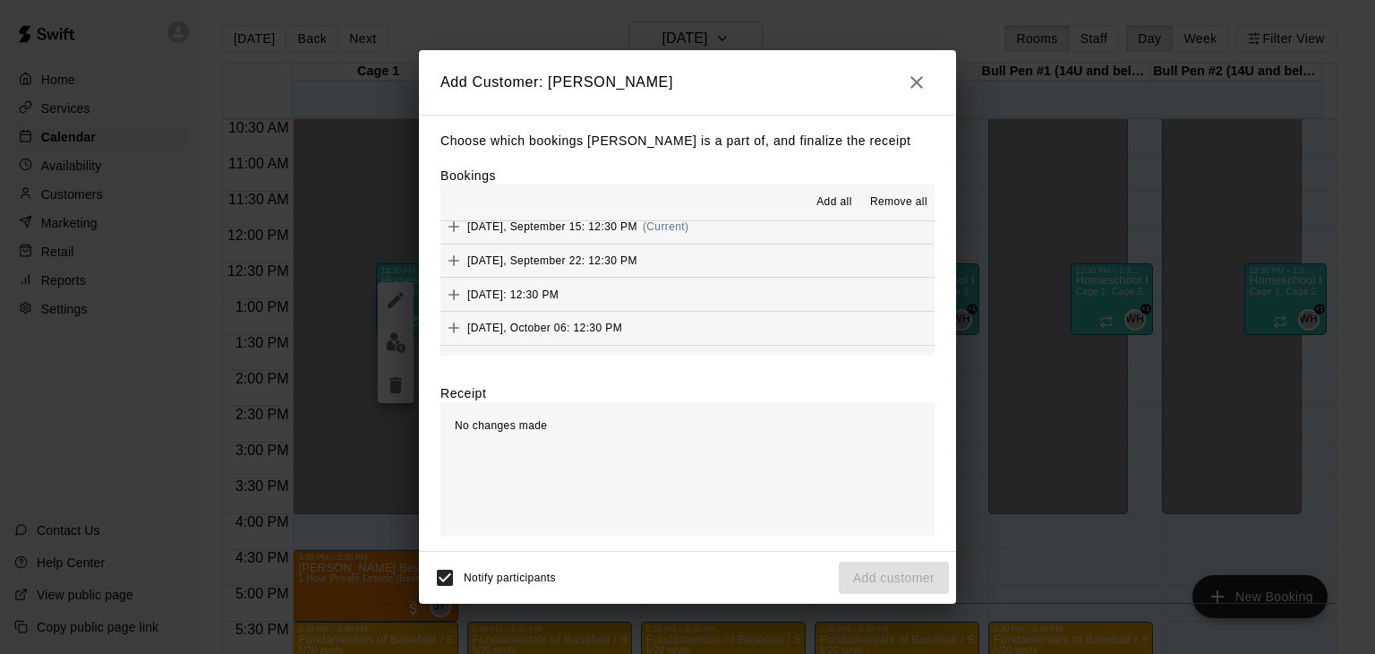
scroll to position [90, 0]
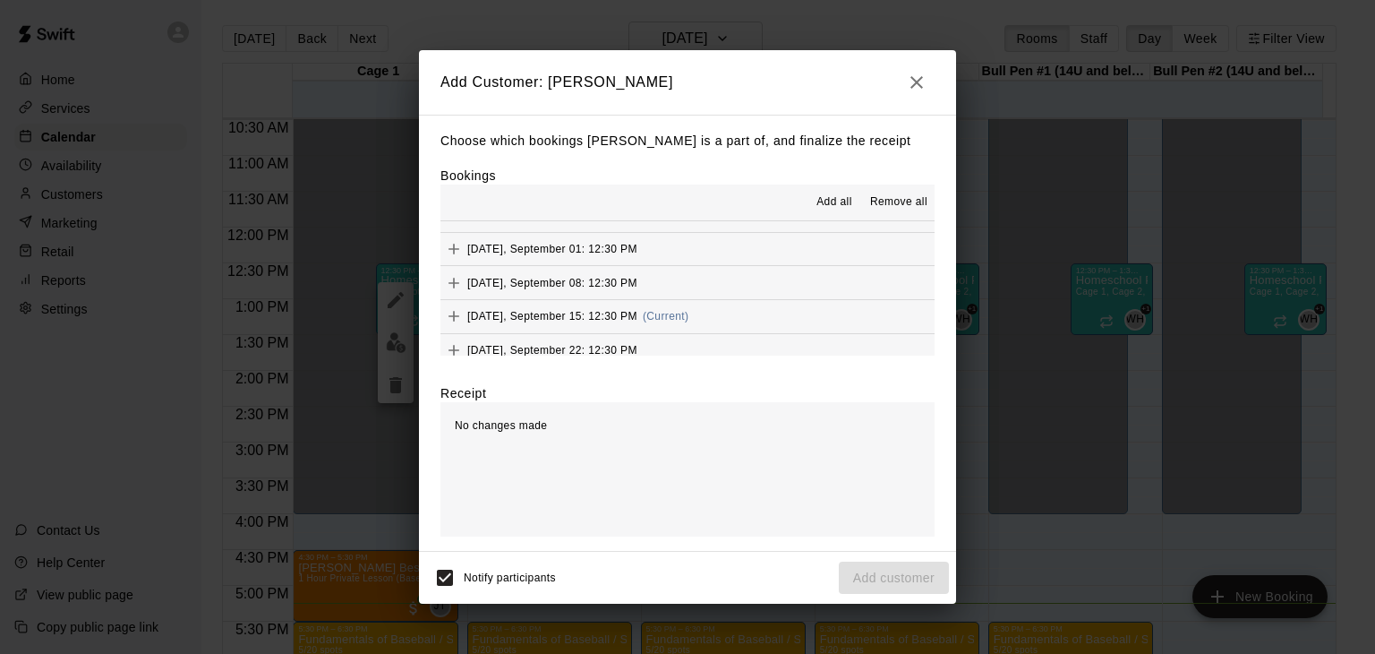
click at [560, 323] on div "[DATE], September 15: 12:30 PM (Current)" at bounding box center [564, 316] width 248 height 27
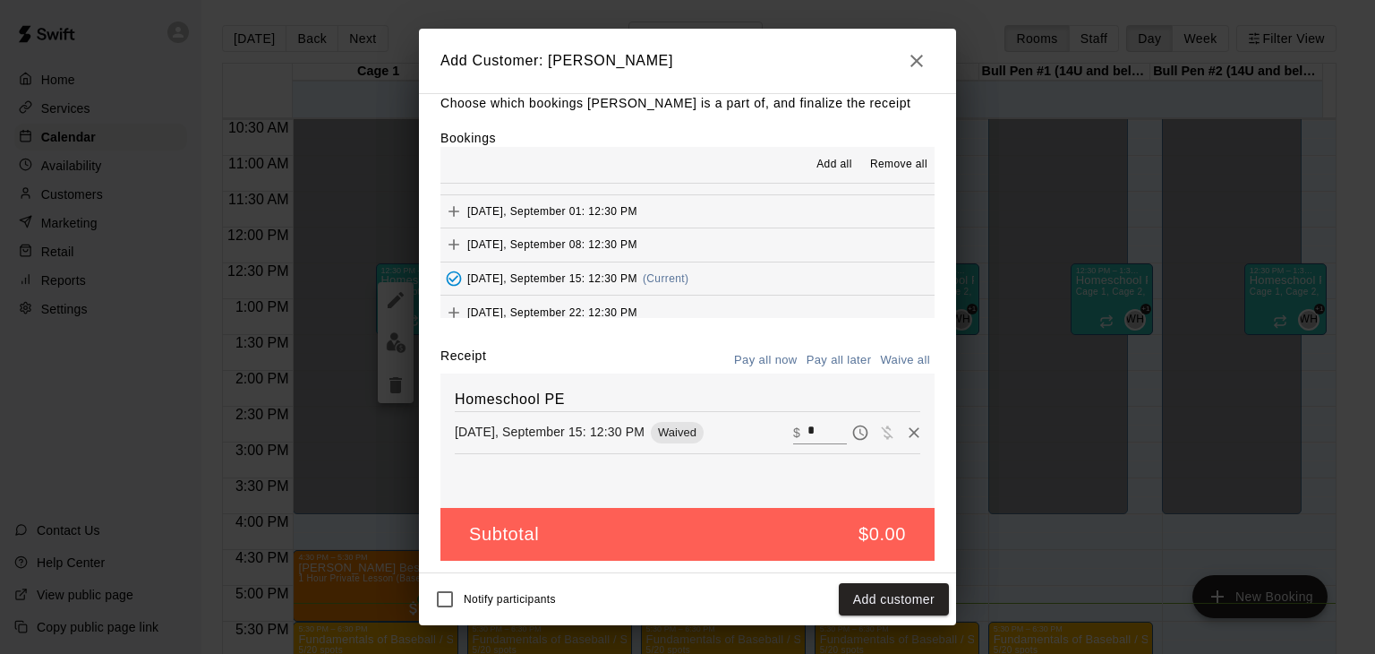
scroll to position [21, 0]
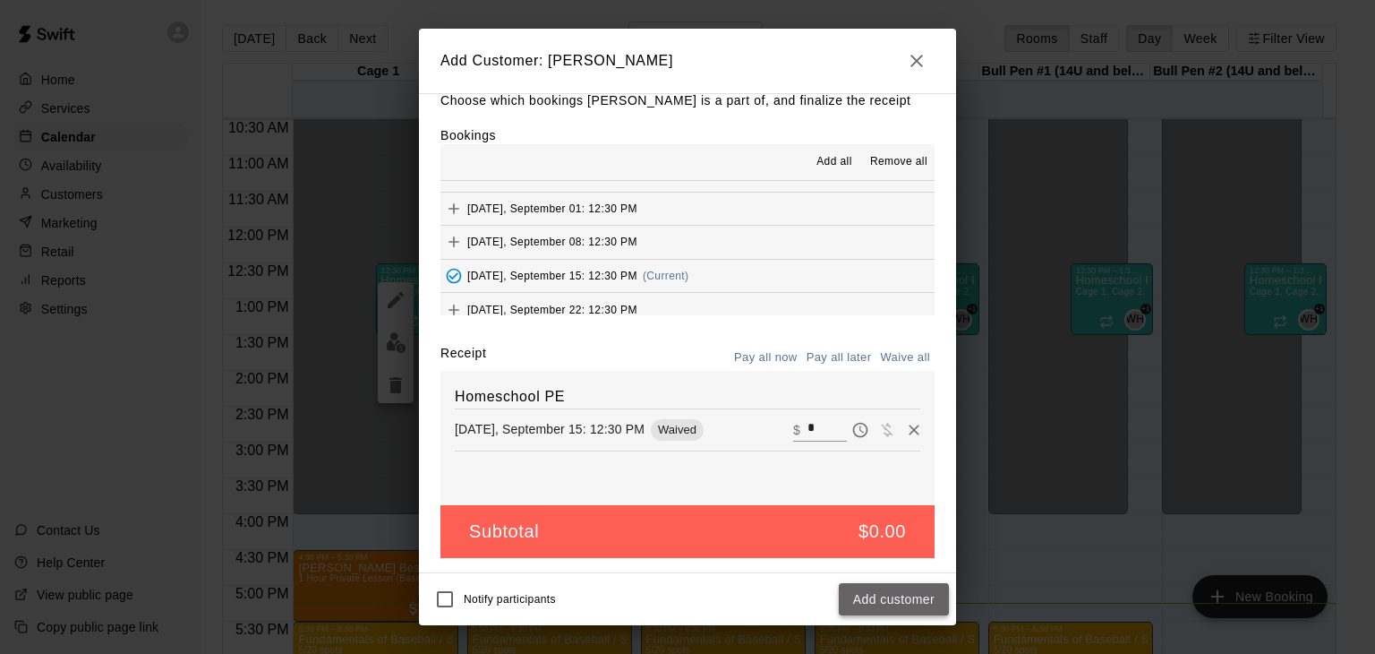
click at [888, 604] on button "Add customer" at bounding box center [894, 599] width 110 height 33
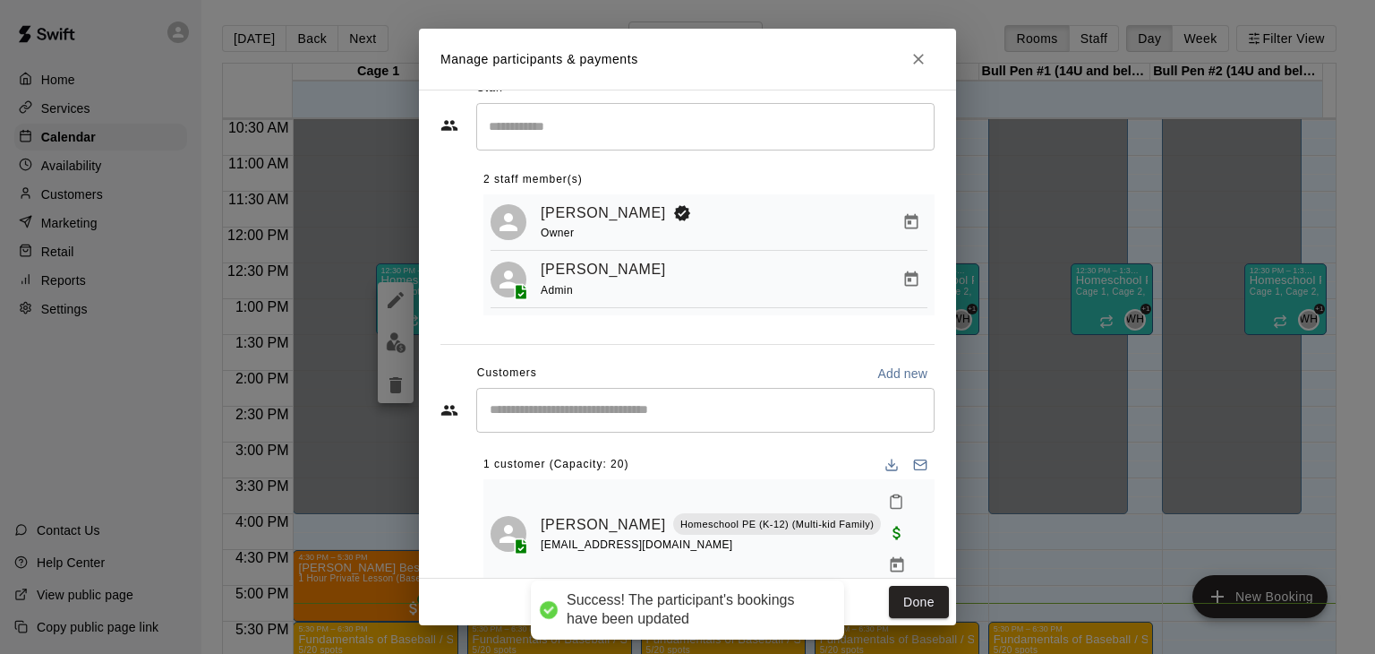
scroll to position [47, 0]
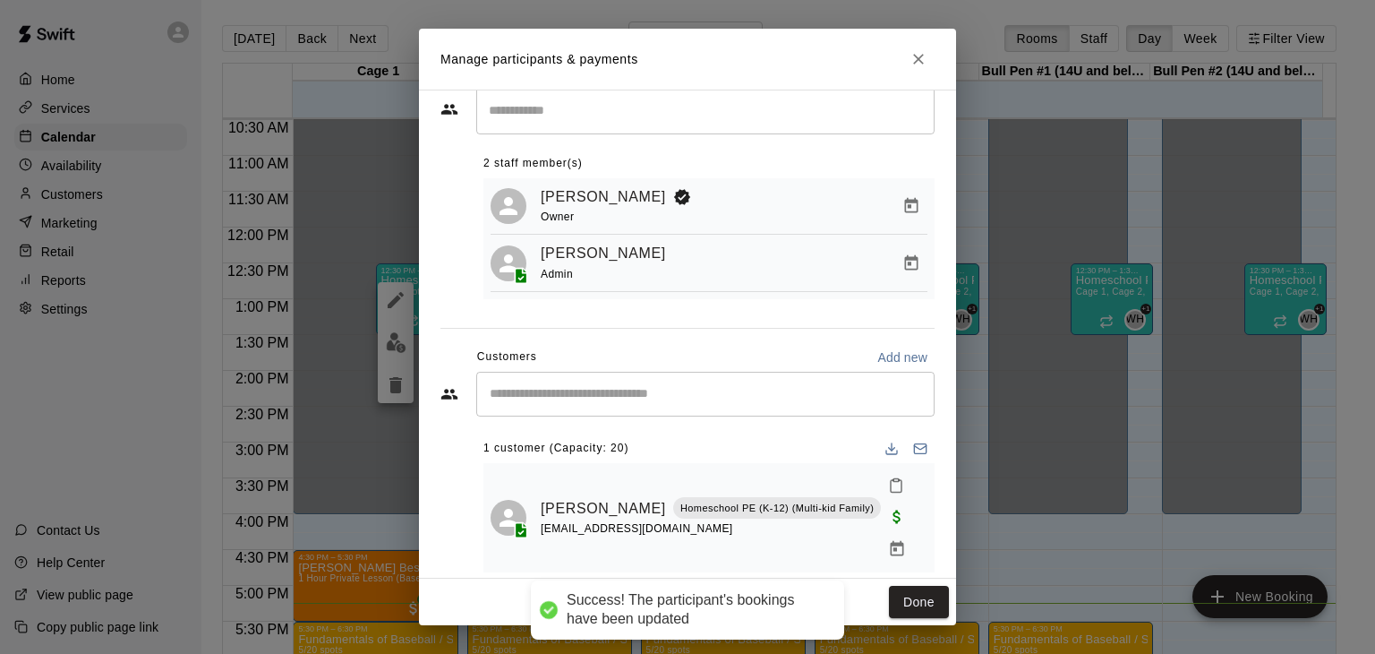
click at [603, 403] on input "Start typing to search customers..." at bounding box center [705, 394] width 442 height 18
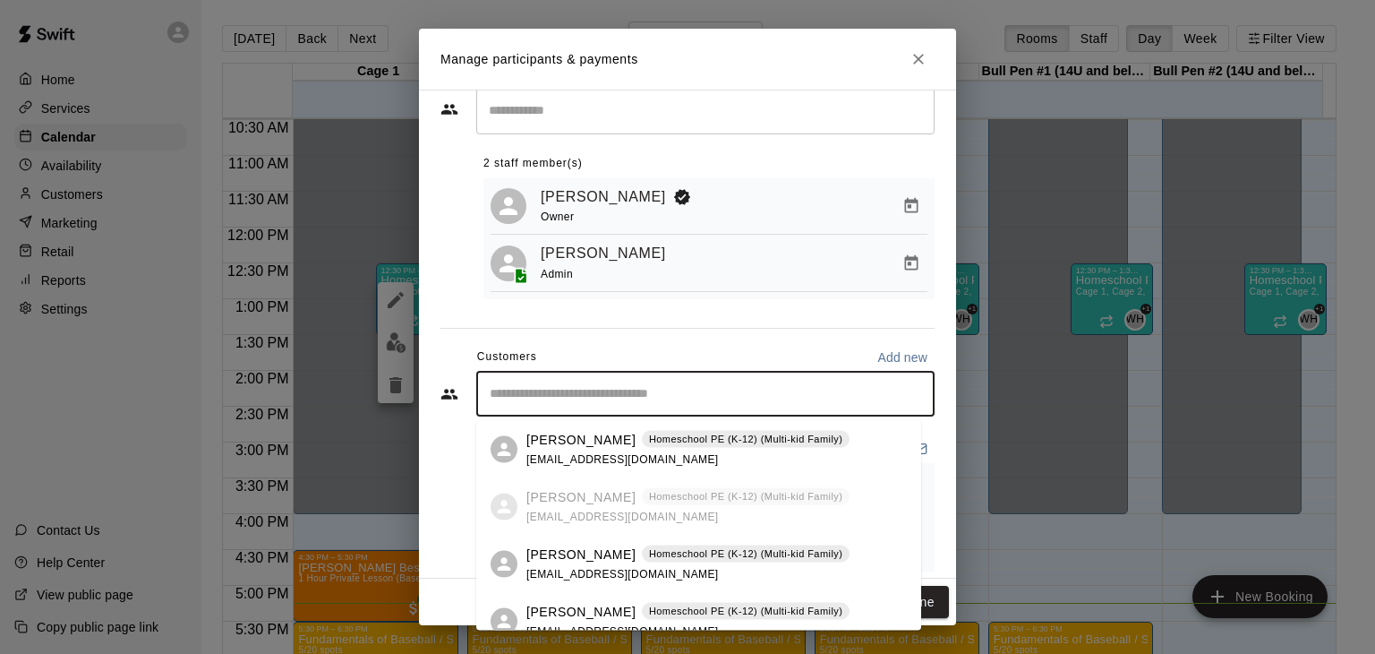
click at [592, 567] on span "[EMAIL_ADDRESS][DOMAIN_NAME]" at bounding box center [622, 573] width 192 height 13
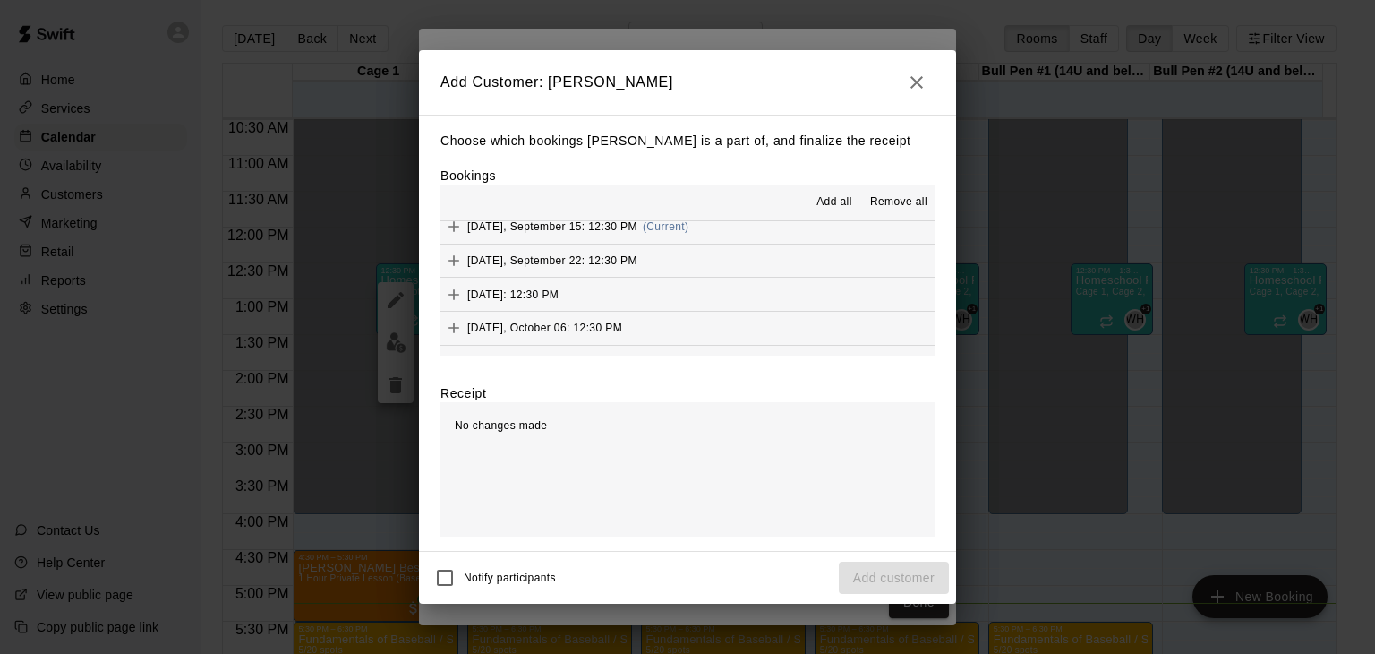
scroll to position [90, 0]
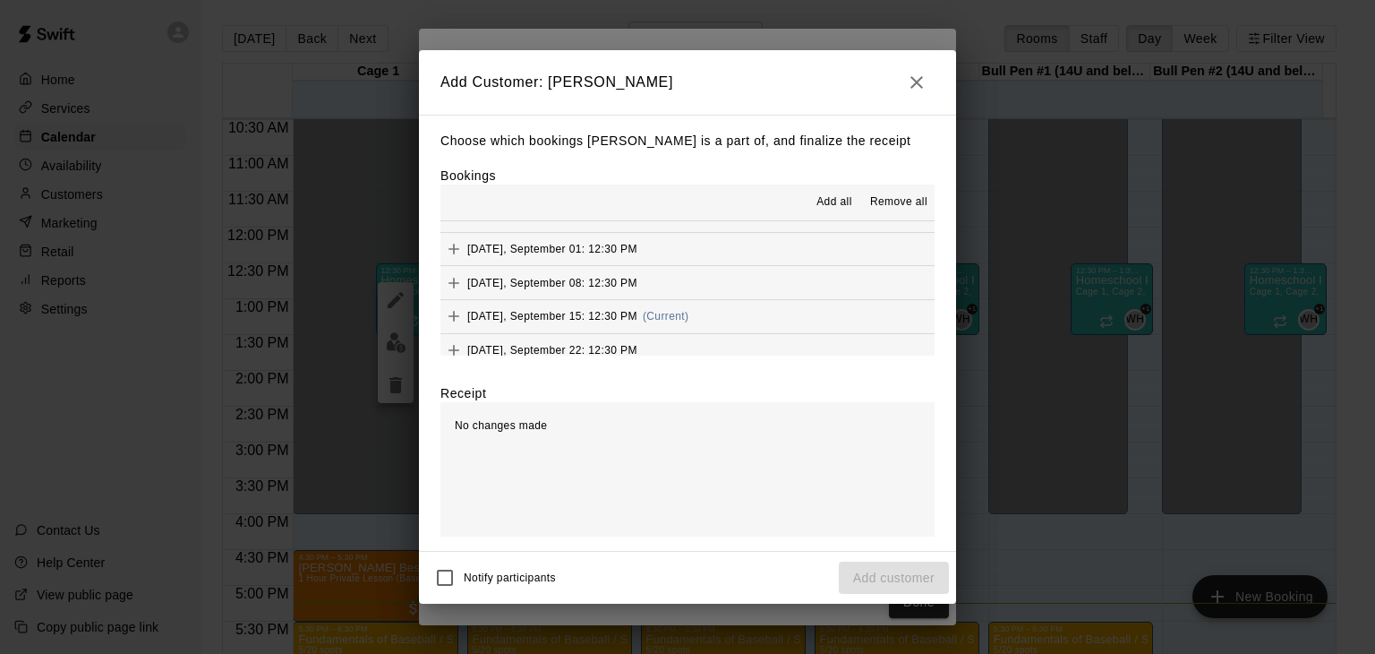
click at [594, 318] on span "[DATE], September 15: 12:30 PM" at bounding box center [552, 316] width 170 height 13
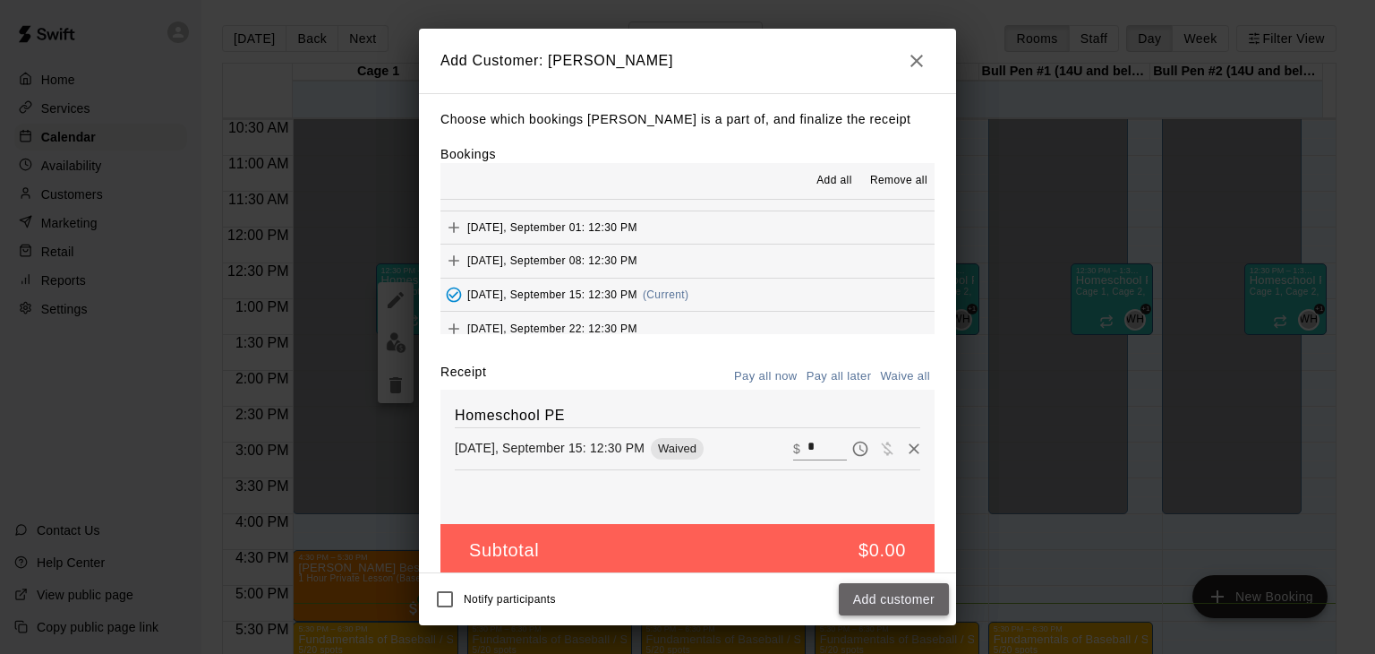
click at [896, 605] on button "Add customer" at bounding box center [894, 599] width 110 height 33
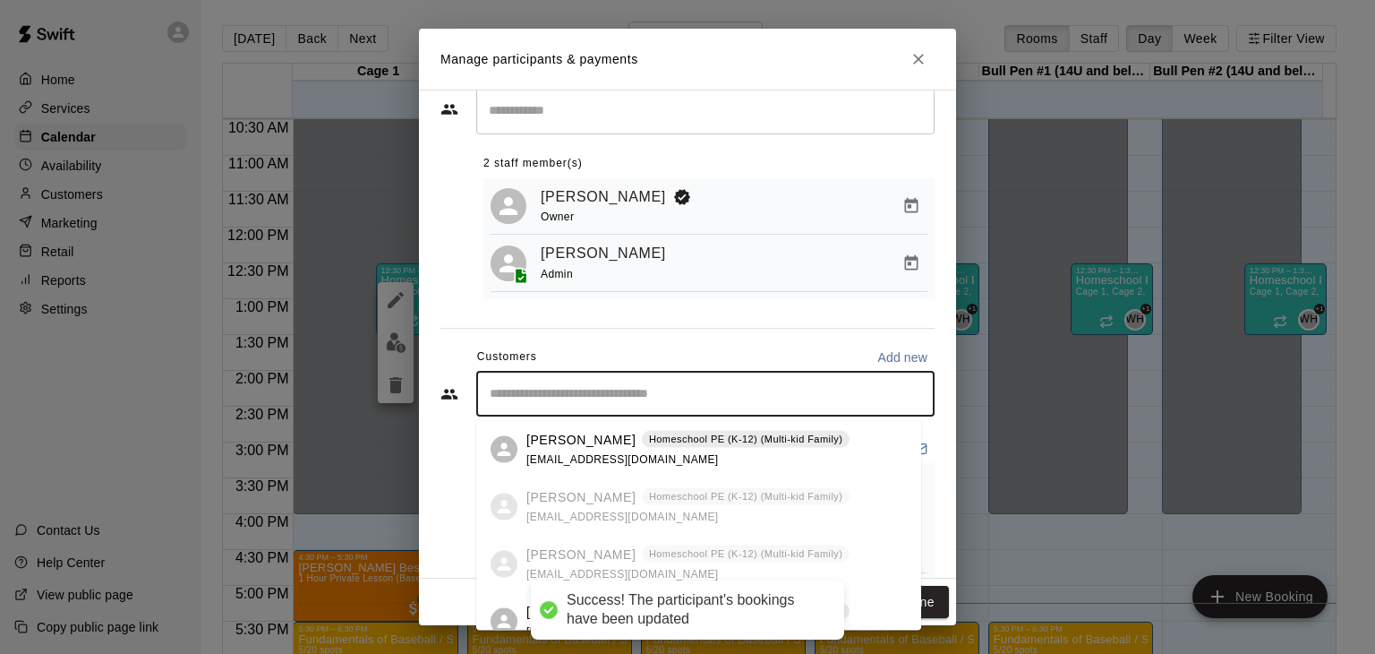
click at [604, 403] on input "Start typing to search customers..." at bounding box center [705, 394] width 442 height 18
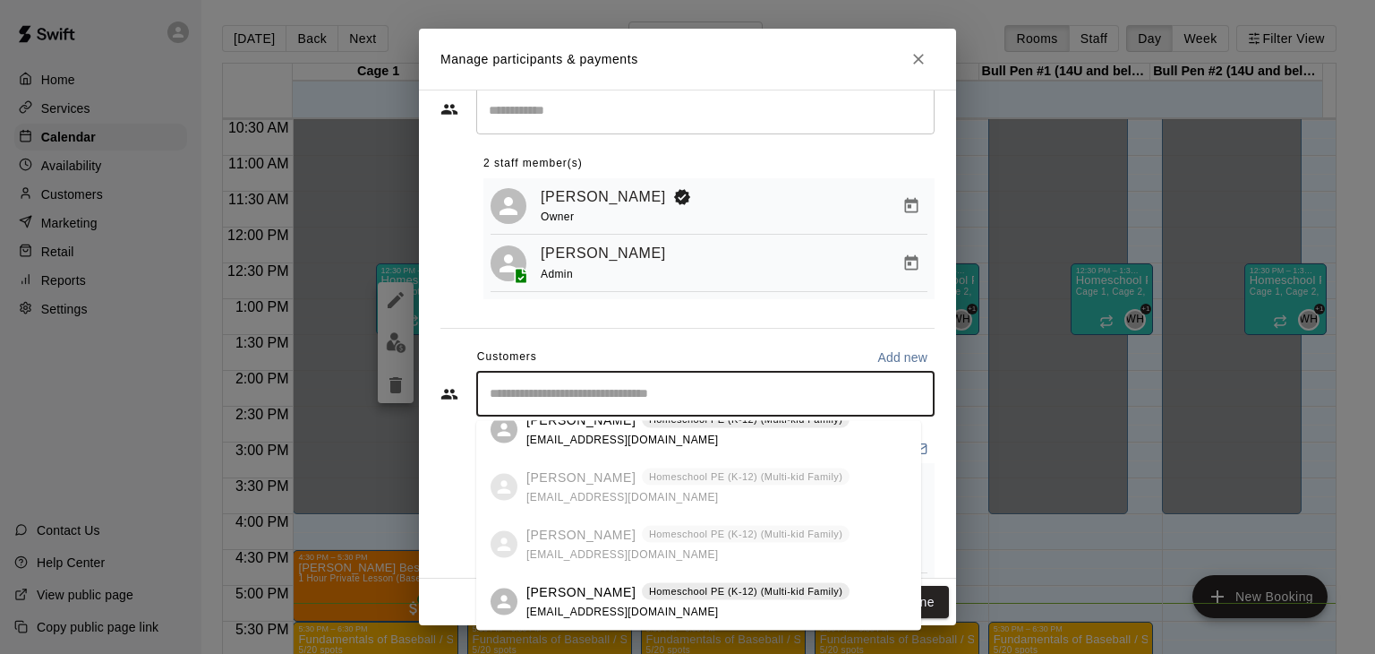
click at [598, 604] on span "[EMAIL_ADDRESS][DOMAIN_NAME]" at bounding box center [622, 610] width 192 height 13
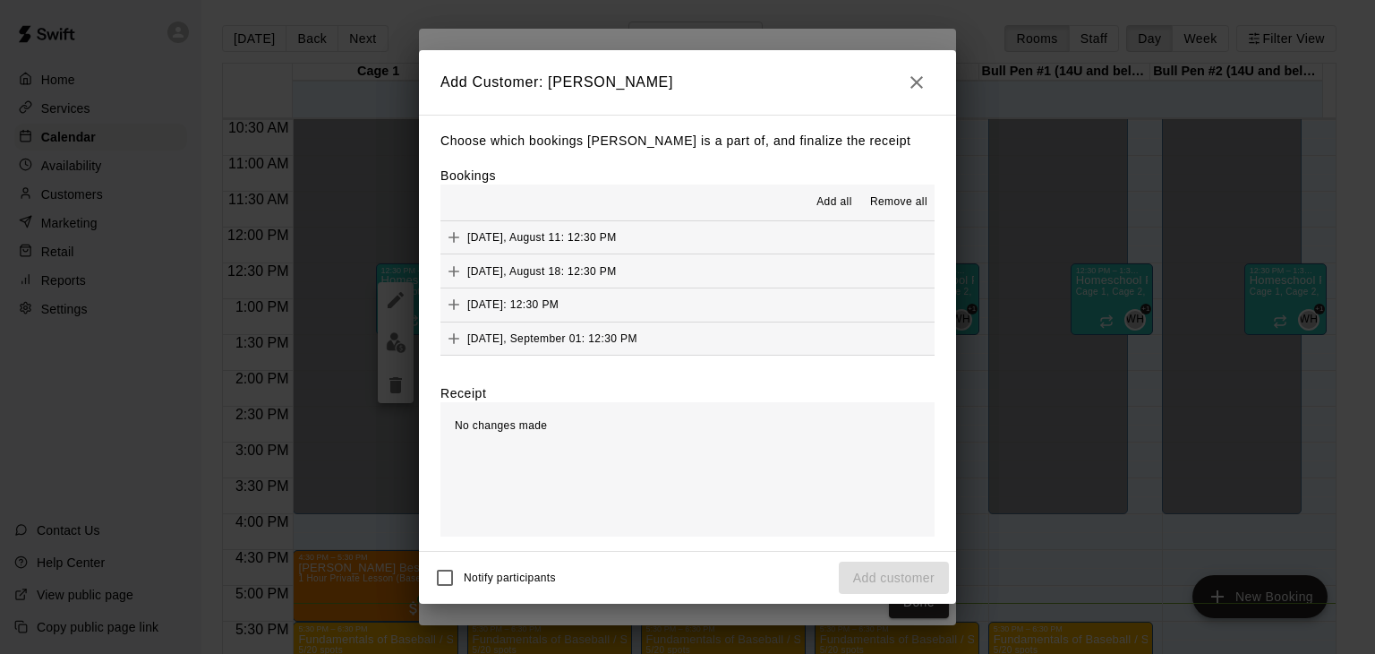
scroll to position [90, 0]
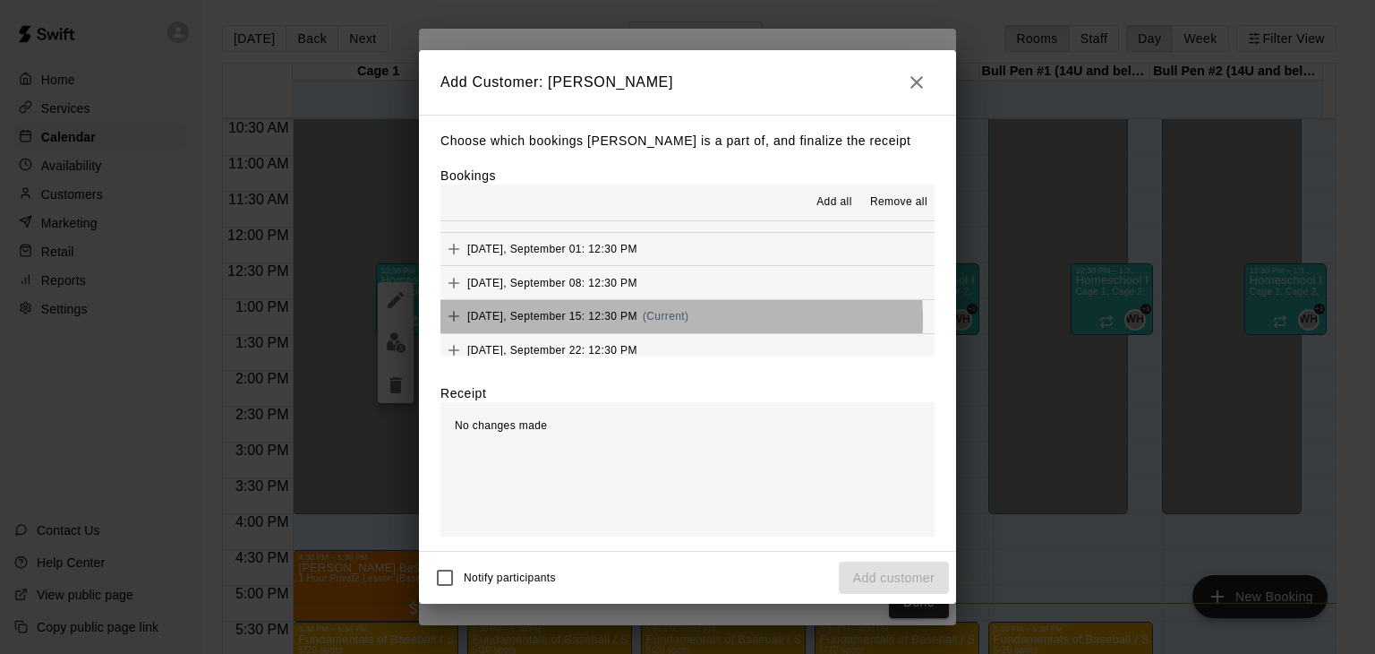
click at [574, 320] on span "[DATE], September 15: 12:30 PM" at bounding box center [552, 316] width 170 height 13
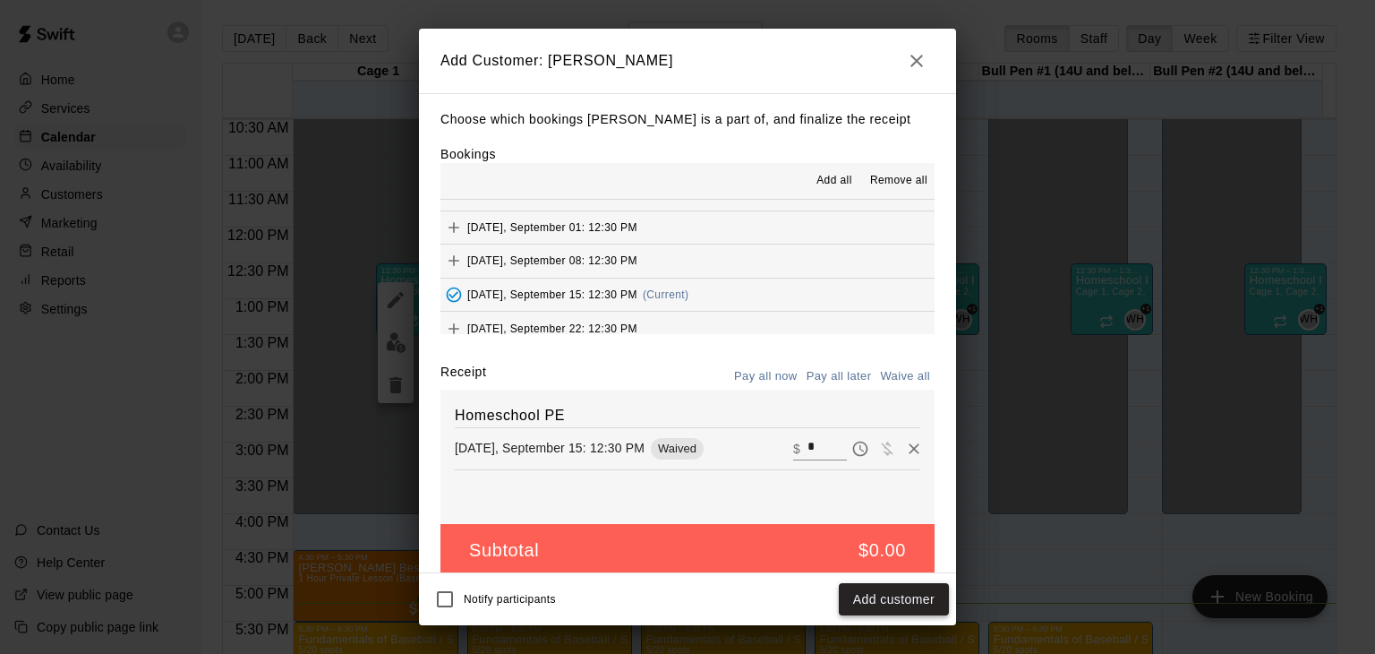
click at [885, 603] on button "Add customer" at bounding box center [894, 599] width 110 height 33
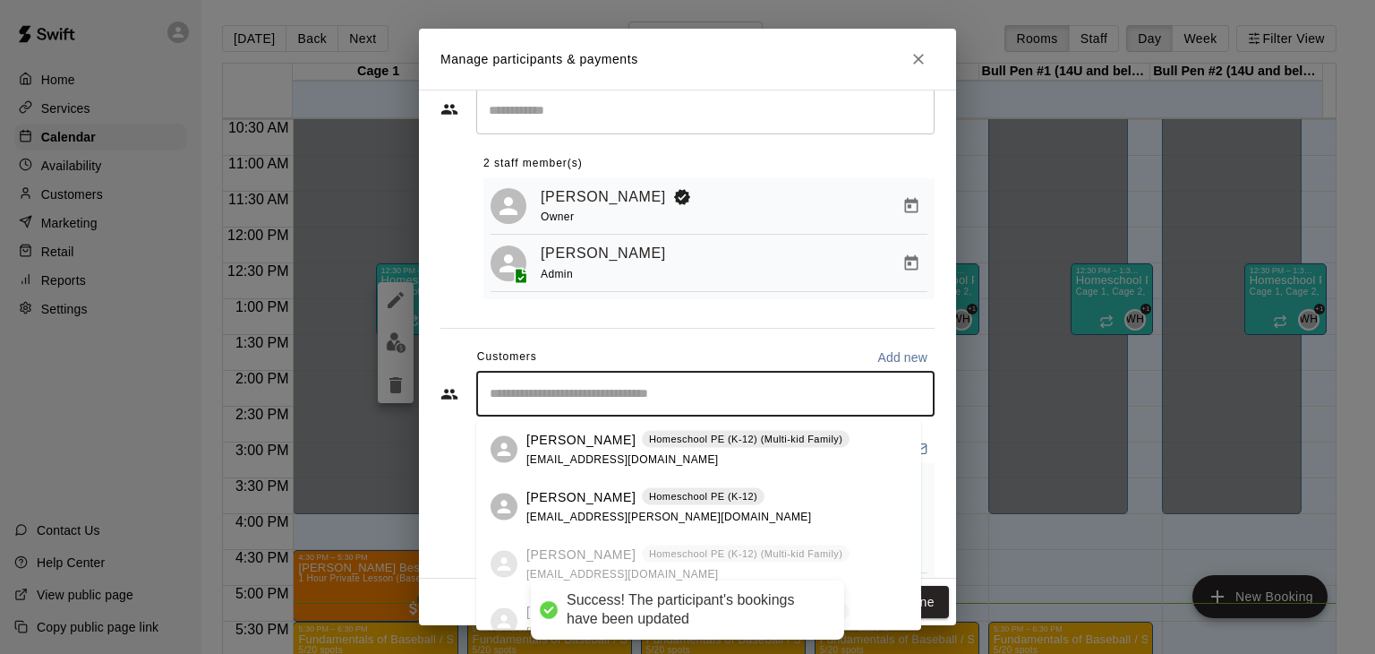
click at [629, 396] on input "Start typing to search customers..." at bounding box center [705, 394] width 442 height 18
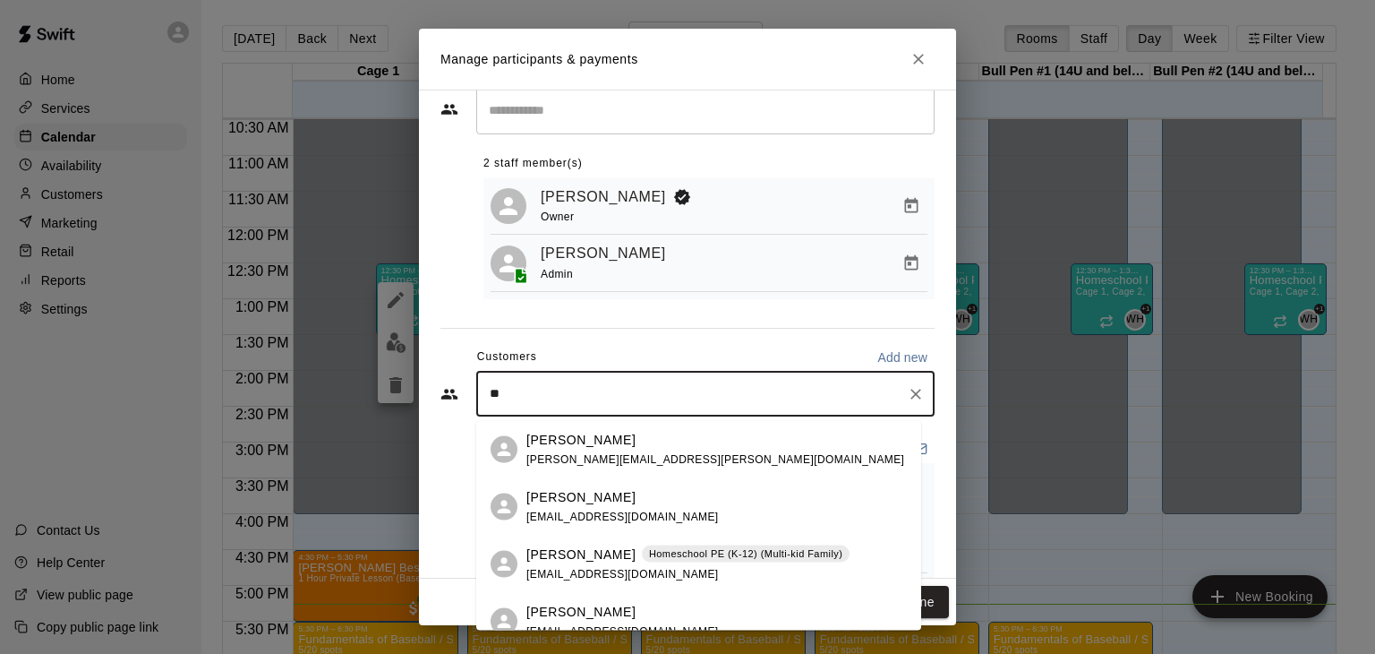
type input "***"
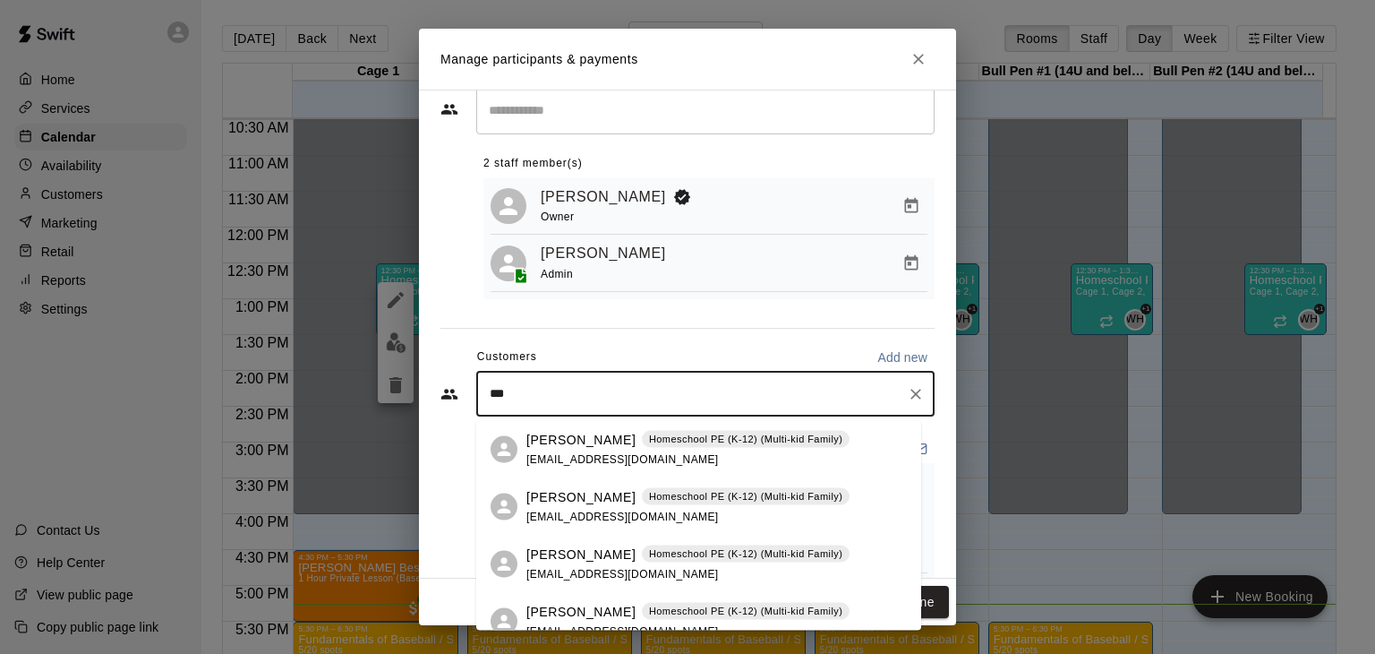
click at [582, 503] on p "[PERSON_NAME]" at bounding box center [580, 496] width 109 height 19
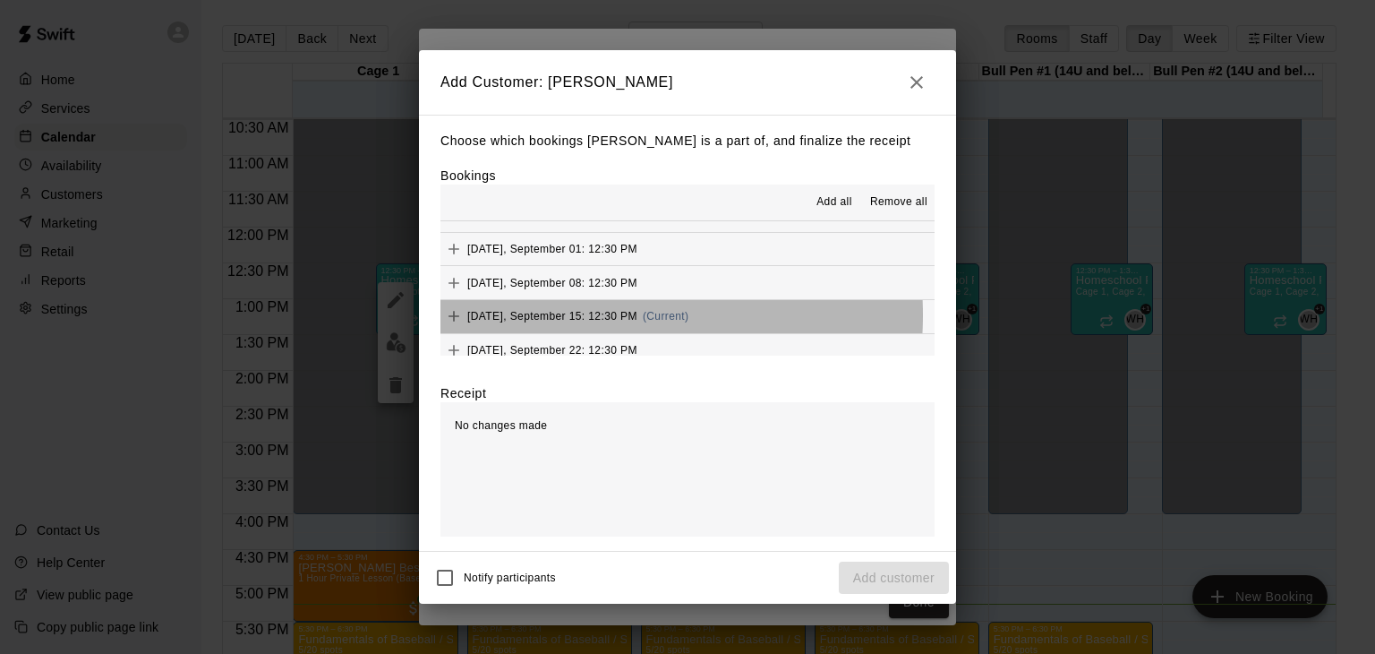
click at [585, 315] on span "[DATE], September 15: 12:30 PM" at bounding box center [552, 316] width 170 height 13
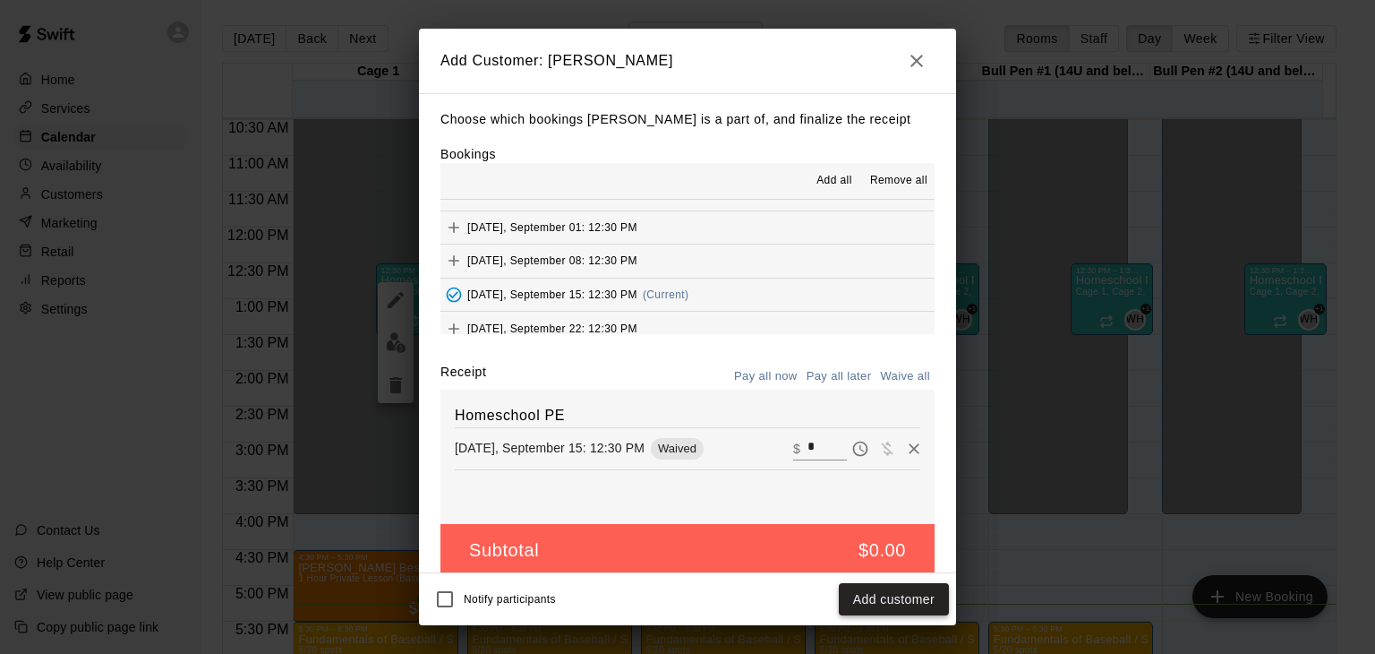
click at [895, 603] on button "Add customer" at bounding box center [894, 599] width 110 height 33
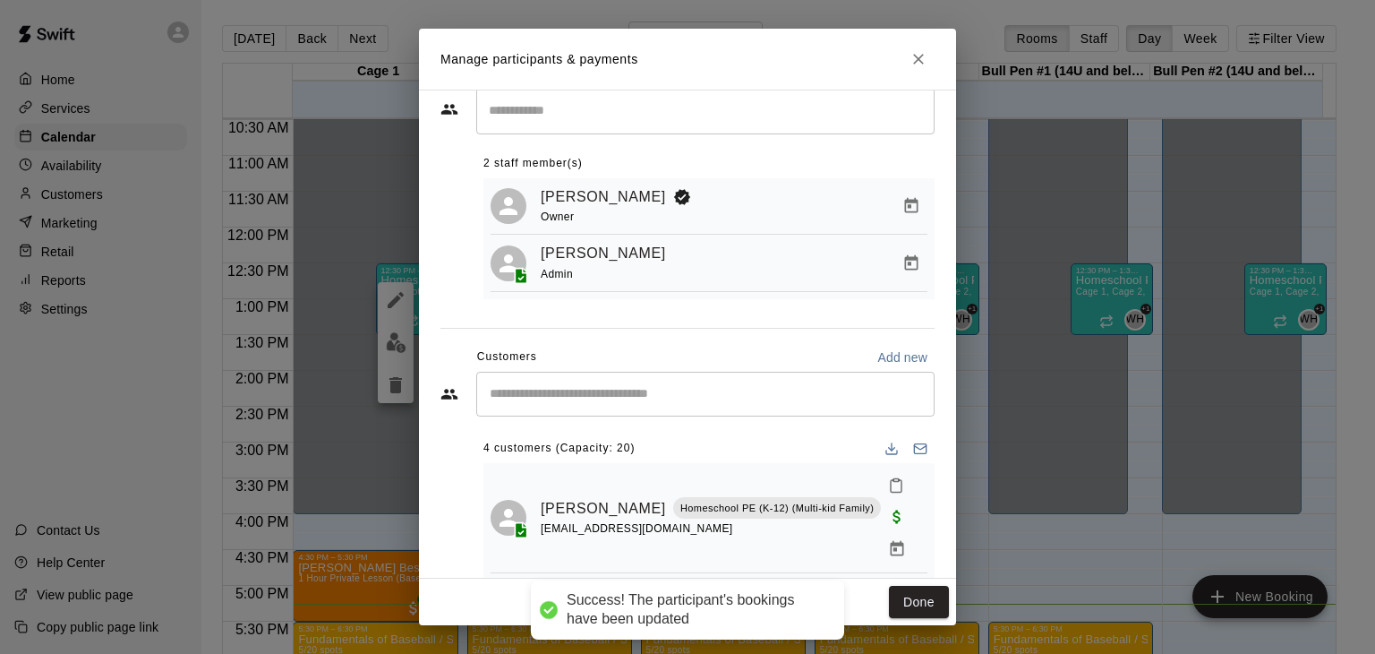
click at [631, 395] on input "Start typing to search customers..." at bounding box center [705, 394] width 442 height 18
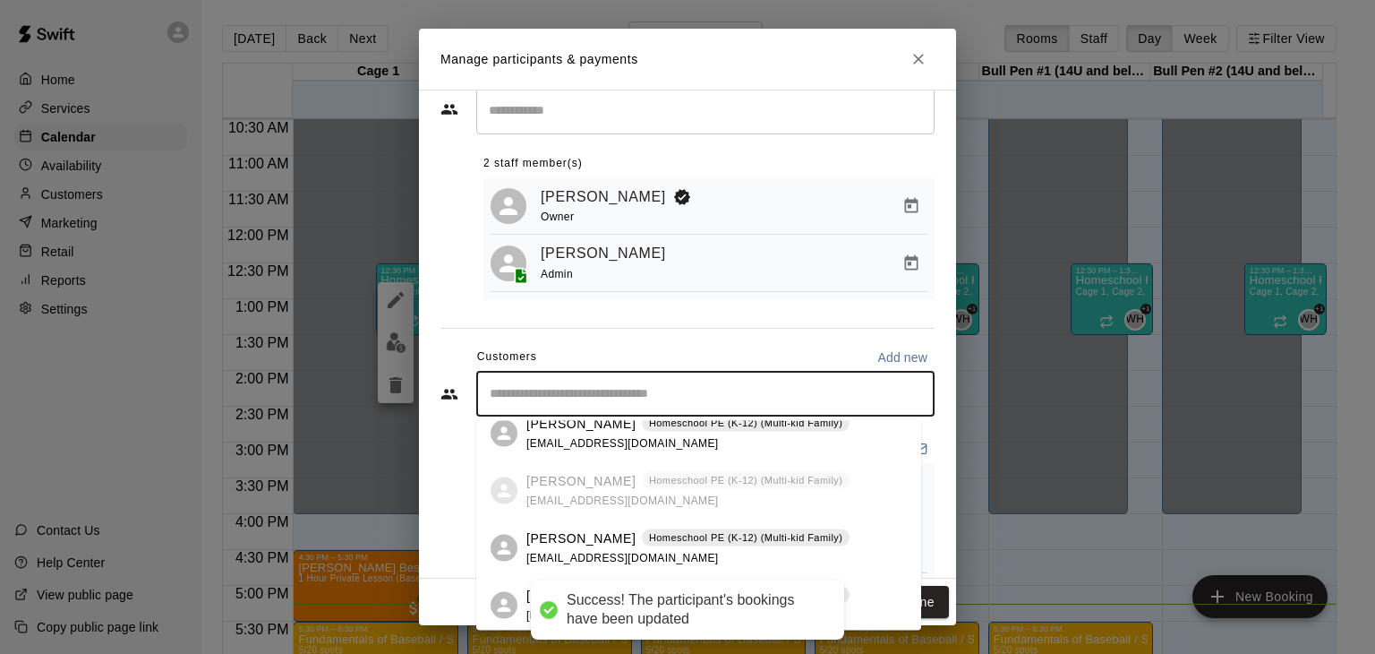
scroll to position [20, 0]
click at [584, 542] on p "[PERSON_NAME]" at bounding box center [580, 534] width 109 height 19
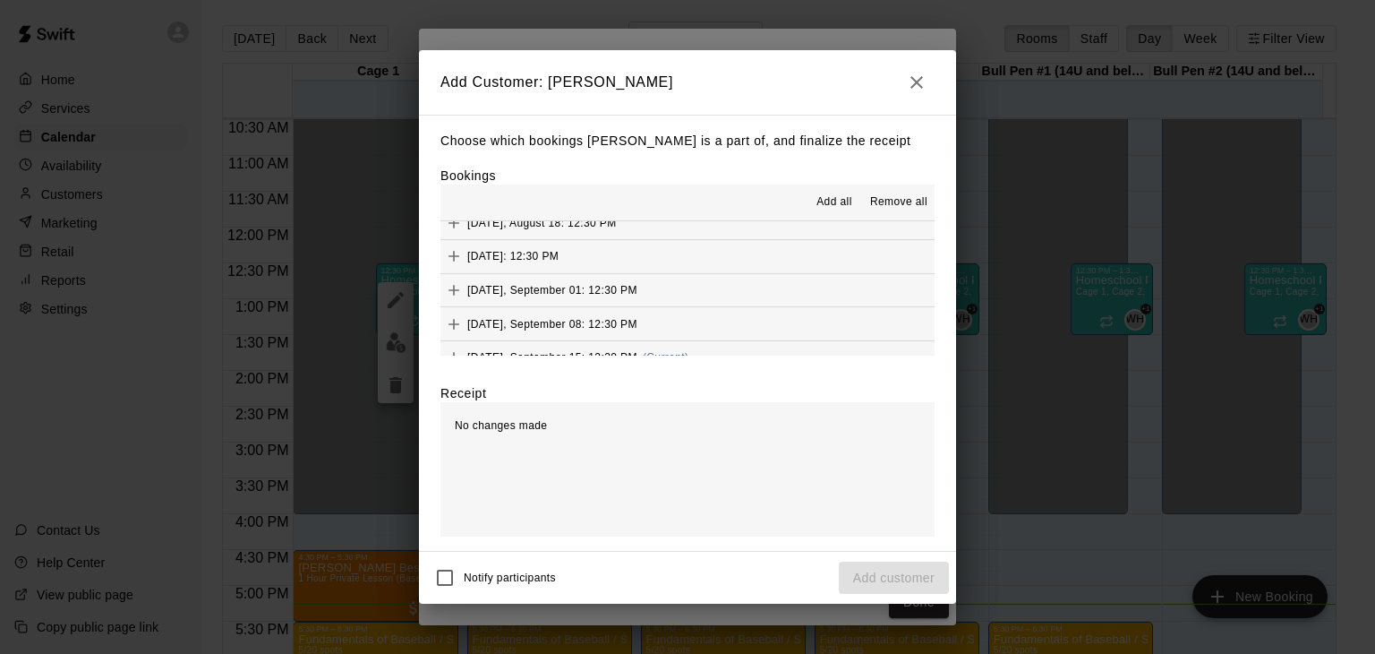
scroll to position [90, 0]
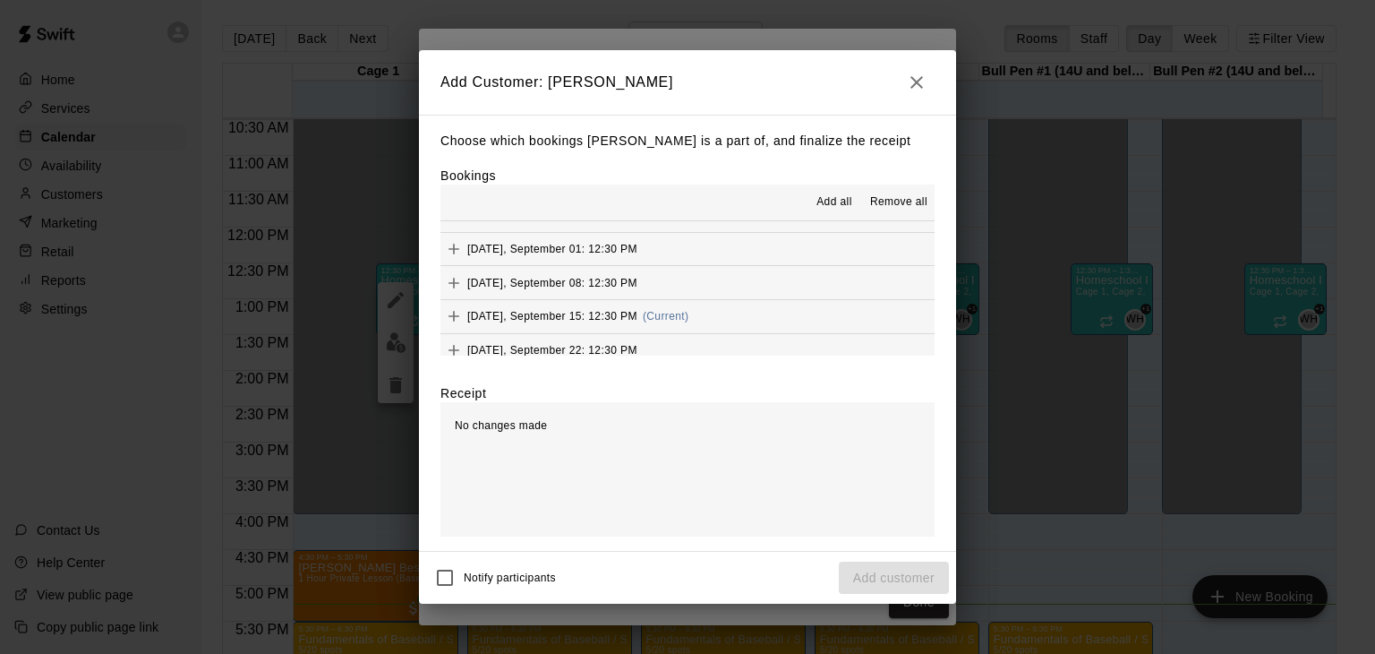
click at [612, 319] on span "[DATE], September 15: 12:30 PM" at bounding box center [552, 316] width 170 height 13
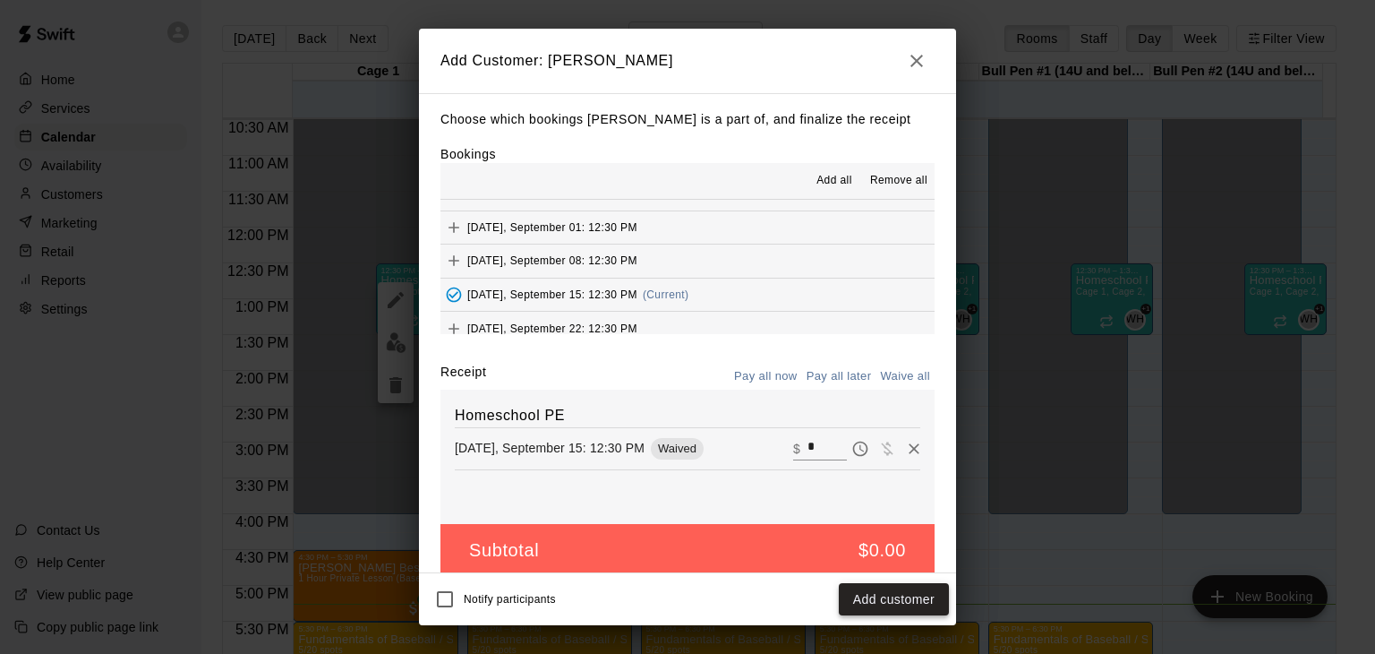
click at [892, 600] on button "Add customer" at bounding box center [894, 599] width 110 height 33
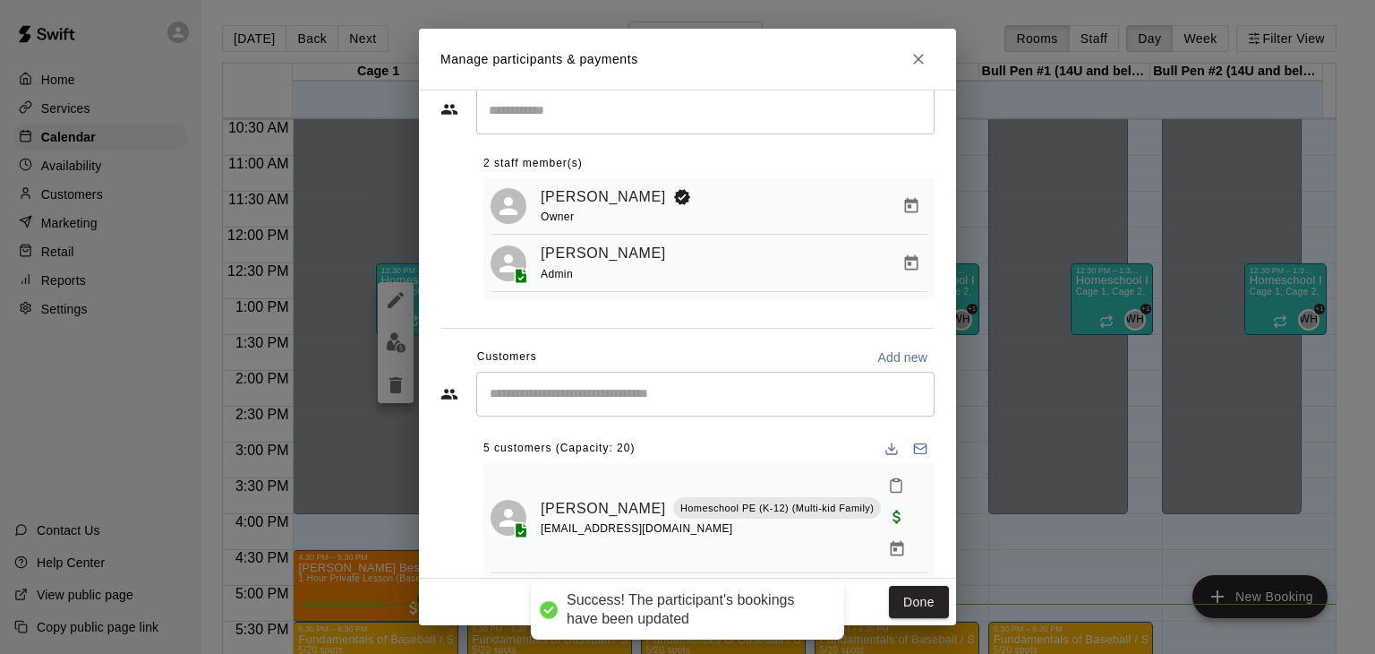
click at [643, 387] on div "​" at bounding box center [705, 394] width 458 height 45
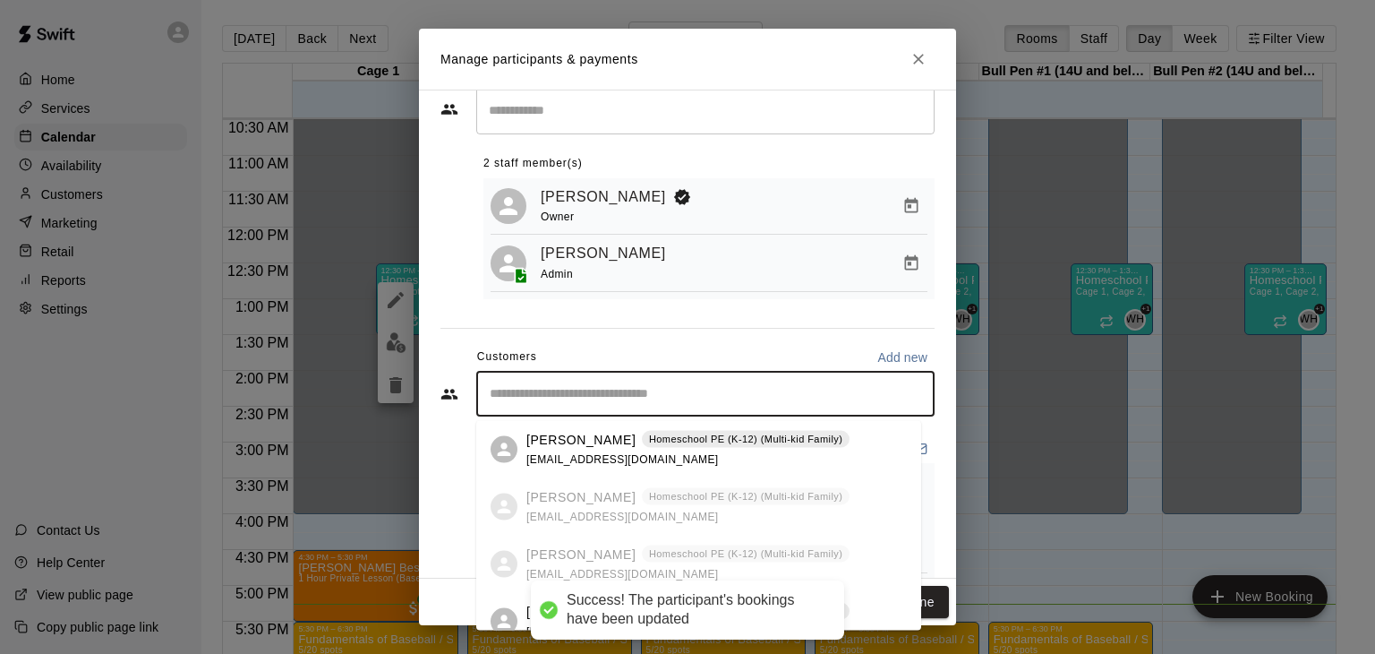
scroll to position [20, 0]
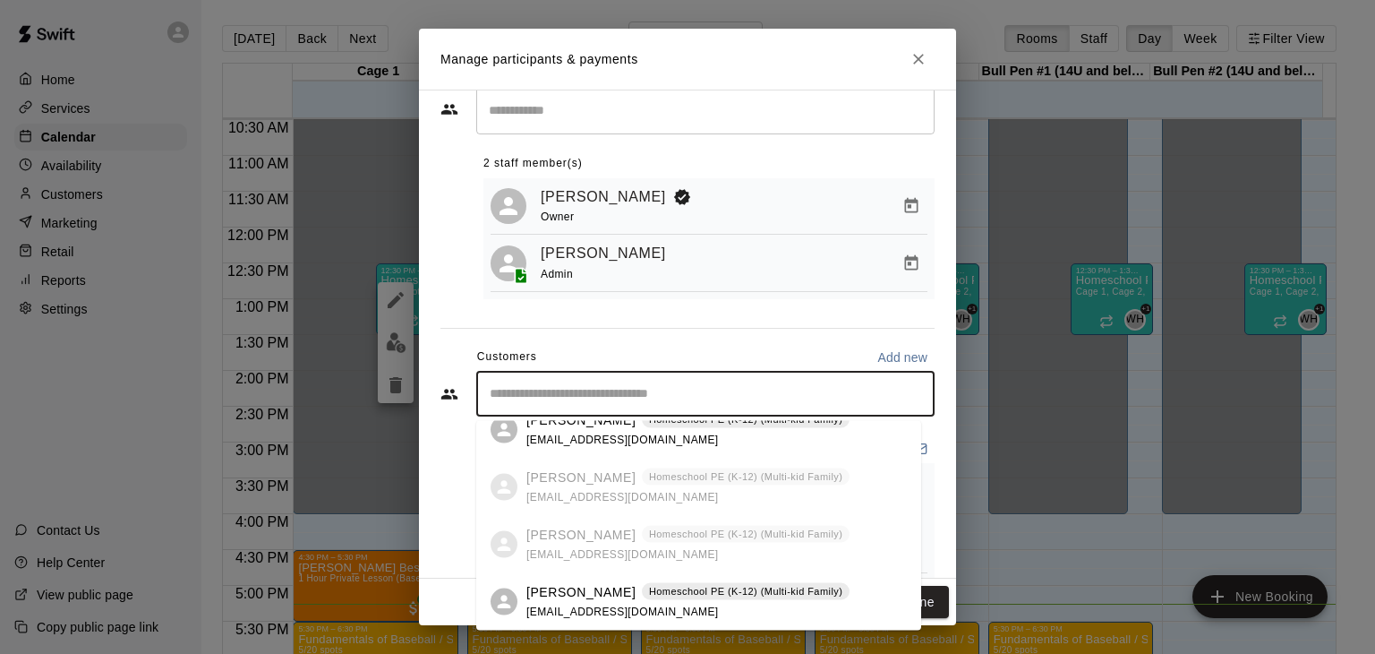
click at [856, 599] on div "[PERSON_NAME] Homeschool PE (K-12) (Multi-kid Family) [EMAIL_ADDRESS][DOMAIN_NA…" at bounding box center [716, 601] width 381 height 38
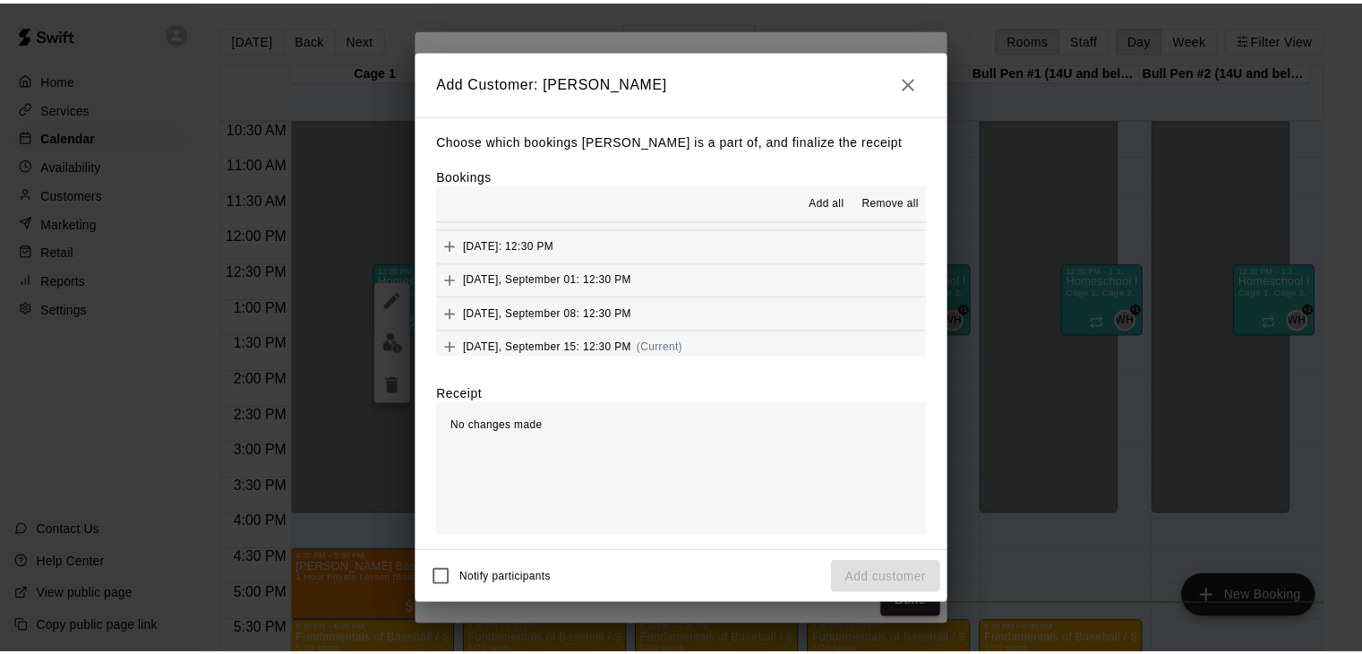
scroll to position [90, 0]
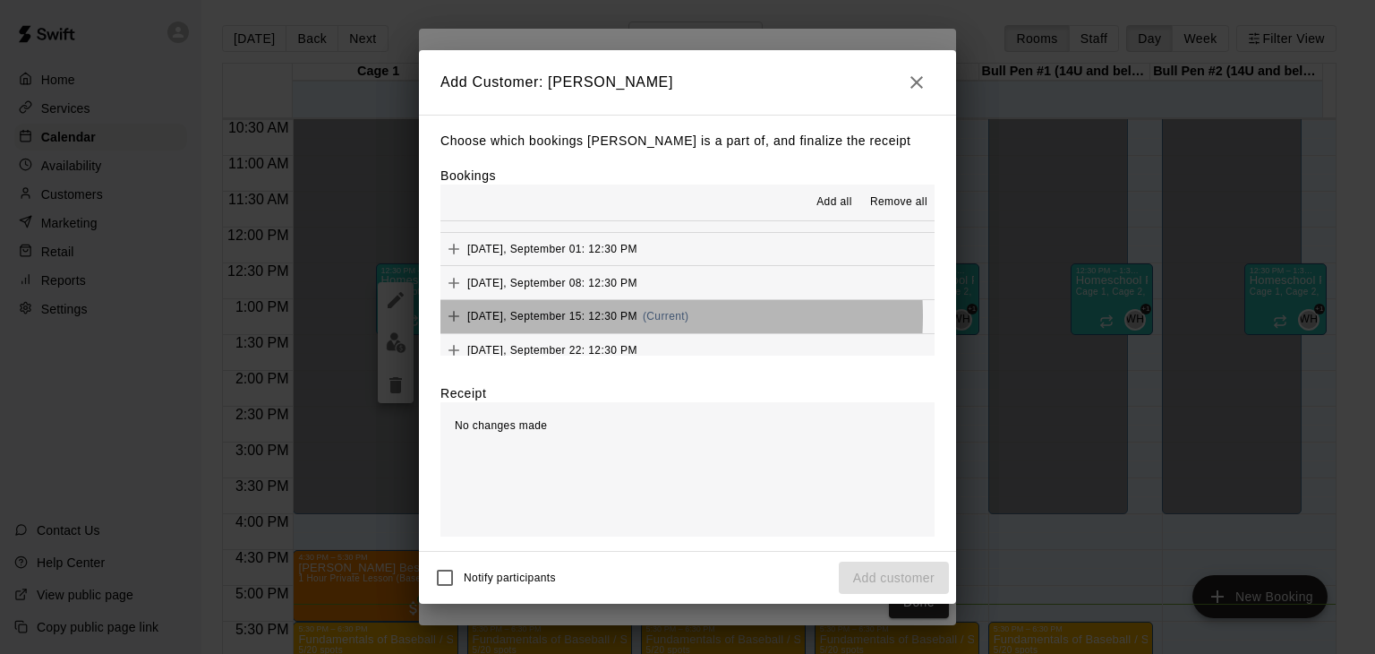
click at [623, 316] on span "[DATE], September 15: 12:30 PM" at bounding box center [552, 316] width 170 height 13
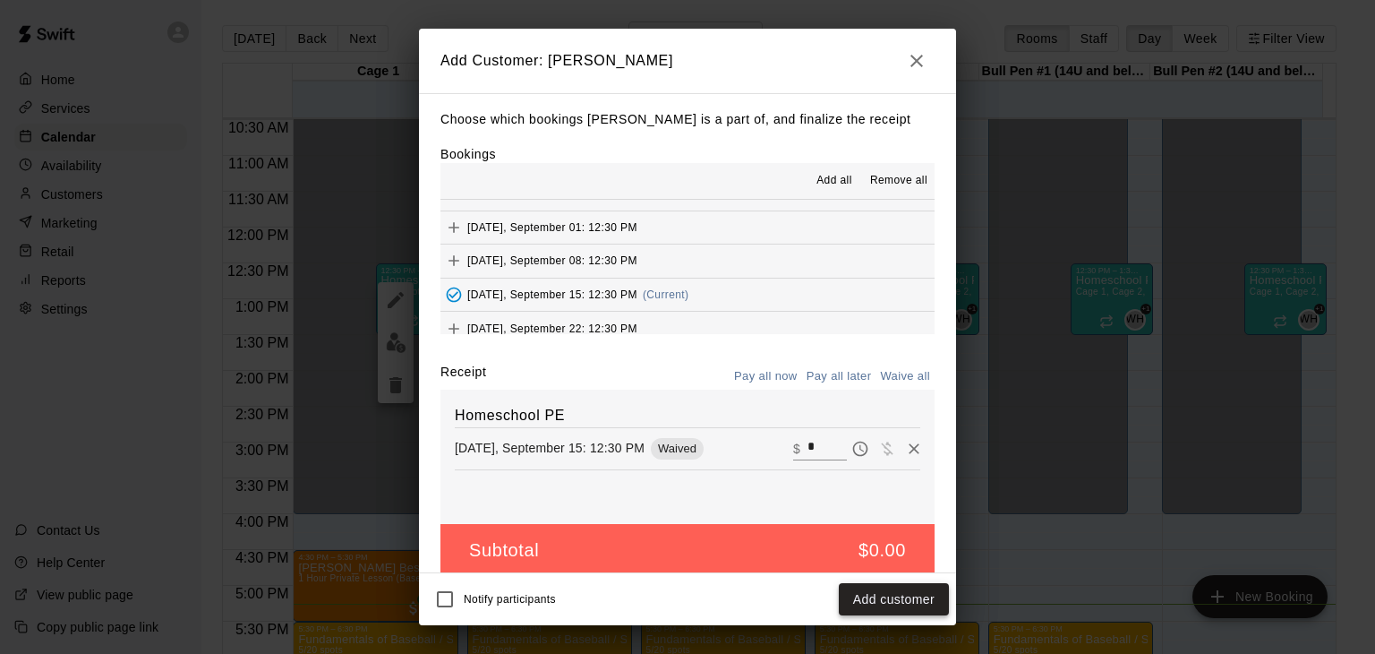
click at [881, 603] on button "Add customer" at bounding box center [894, 599] width 110 height 33
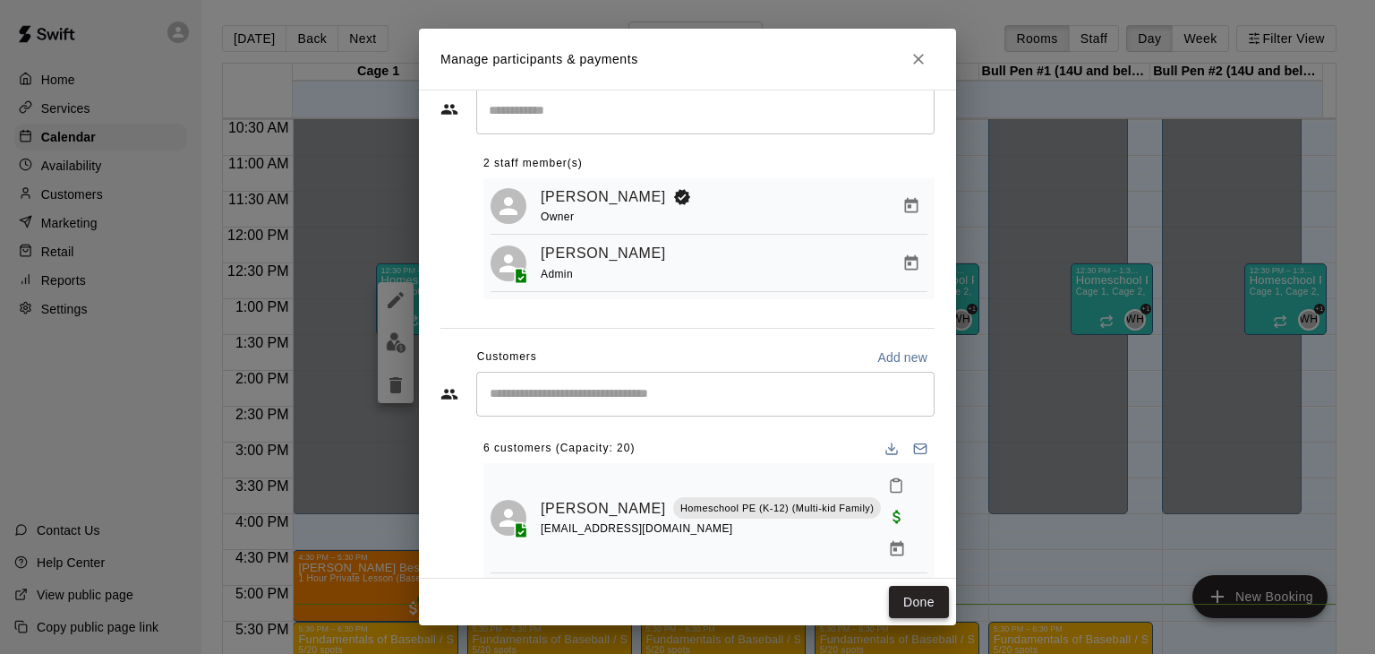
click at [924, 603] on button "Done" at bounding box center [919, 602] width 60 height 33
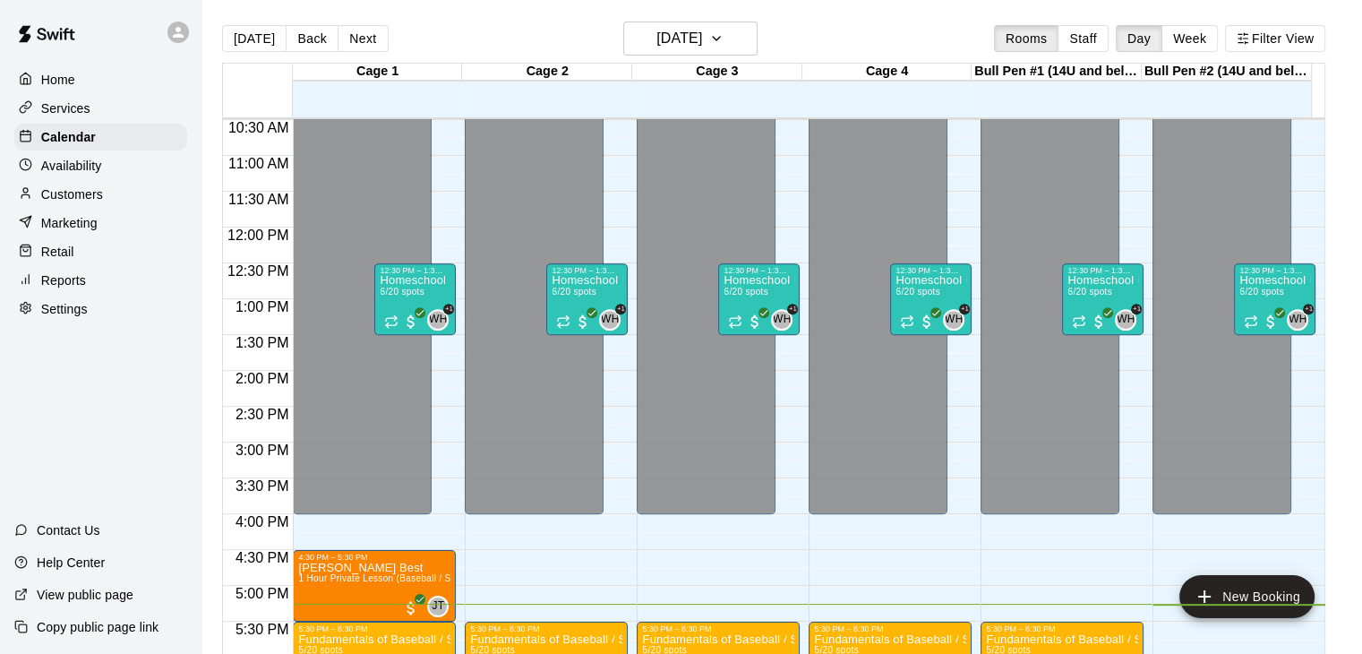
click at [84, 202] on p "Customers" at bounding box center [72, 194] width 62 height 18
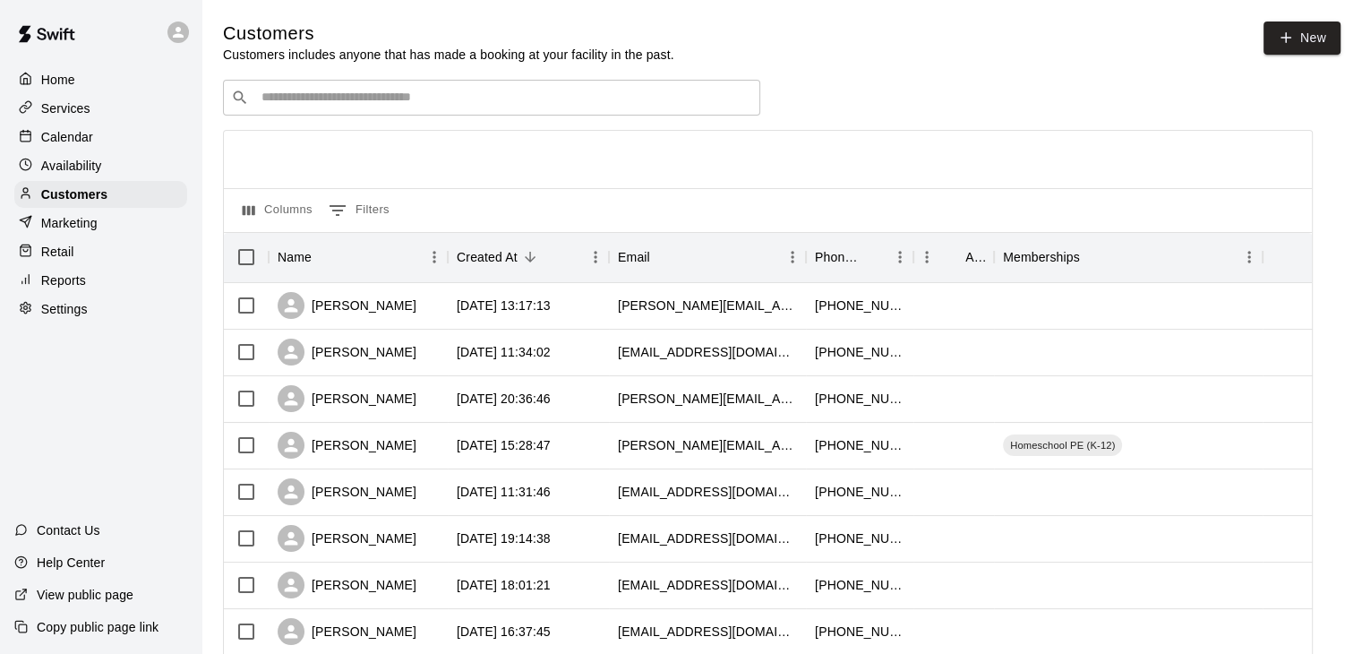
click at [82, 113] on p "Services" at bounding box center [65, 108] width 49 height 18
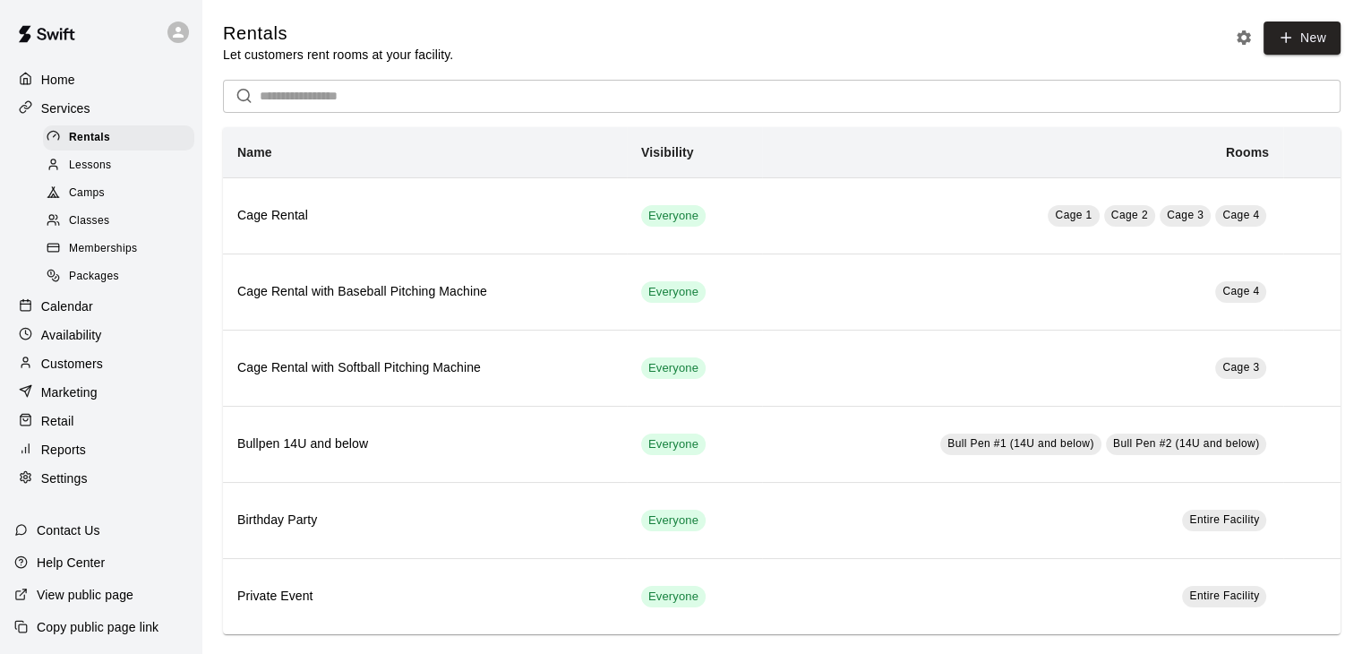
click at [93, 258] on span "Memberships" at bounding box center [103, 249] width 68 height 18
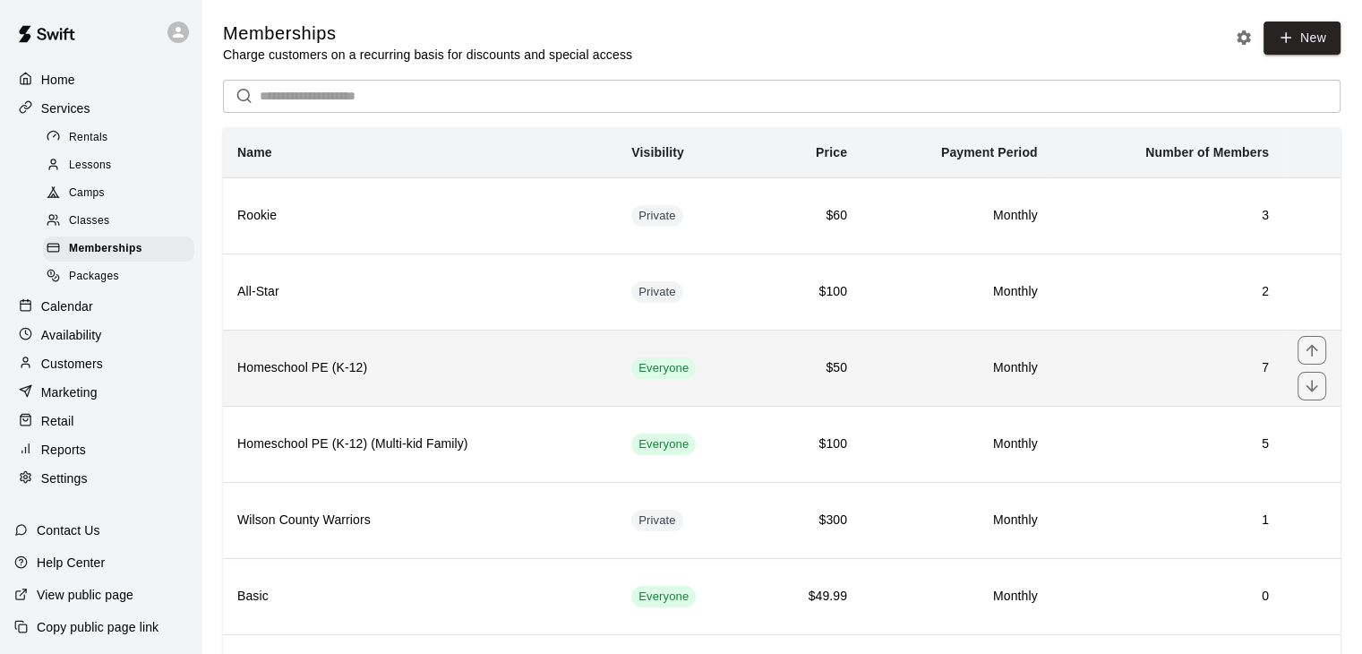
click at [353, 397] on th "Homeschool PE (K-12)" at bounding box center [420, 367] width 394 height 76
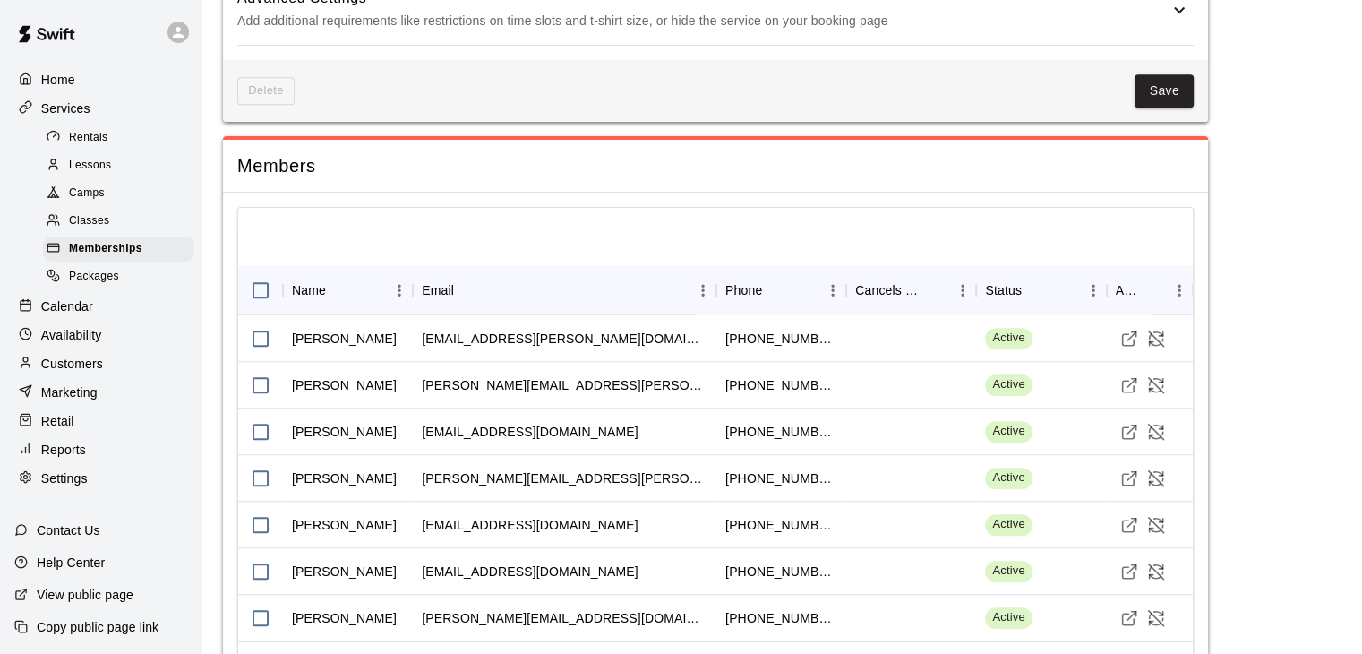
scroll to position [1320, 0]
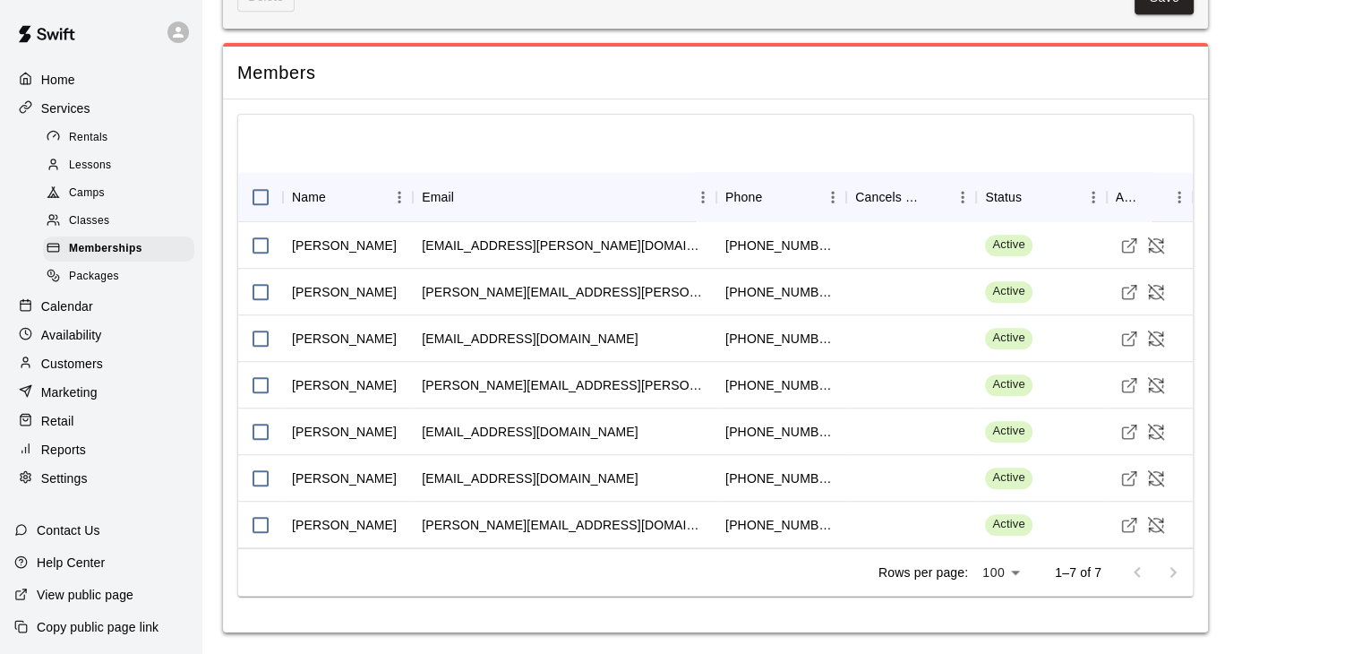
click at [68, 377] on div "Customers" at bounding box center [100, 363] width 173 height 27
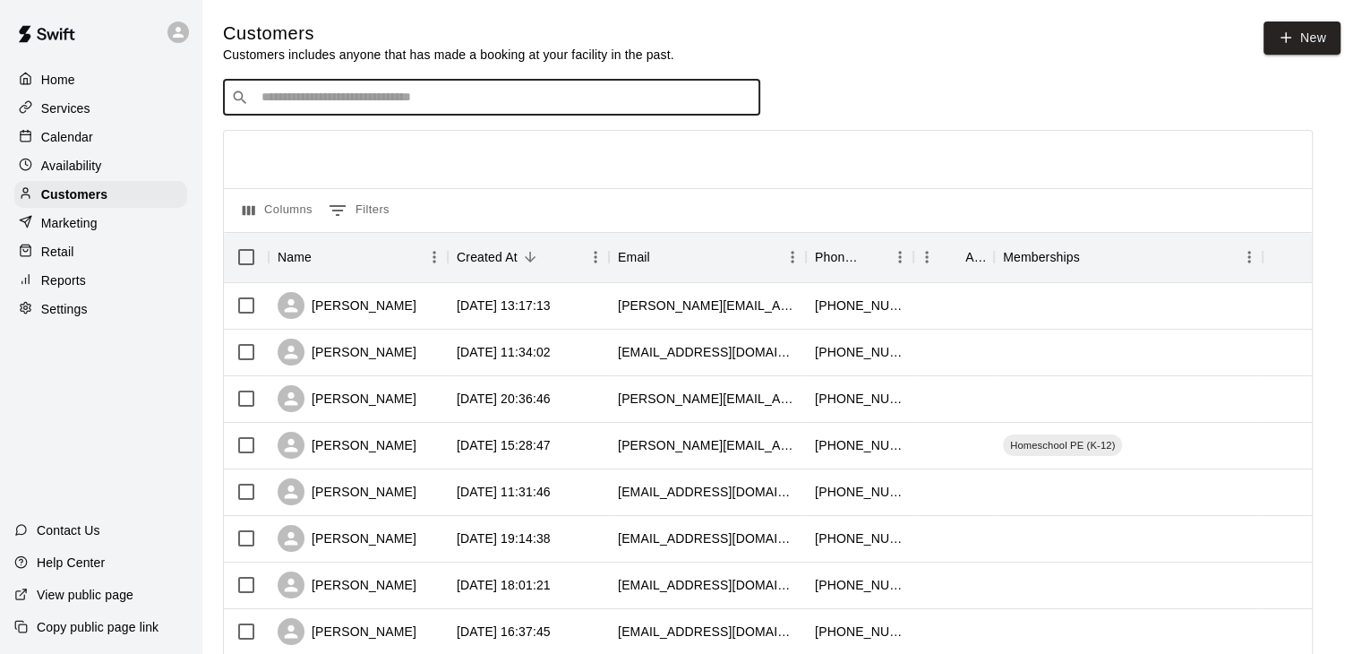
click at [406, 105] on input "Search customers by name or email" at bounding box center [504, 98] width 496 height 18
type input "****"
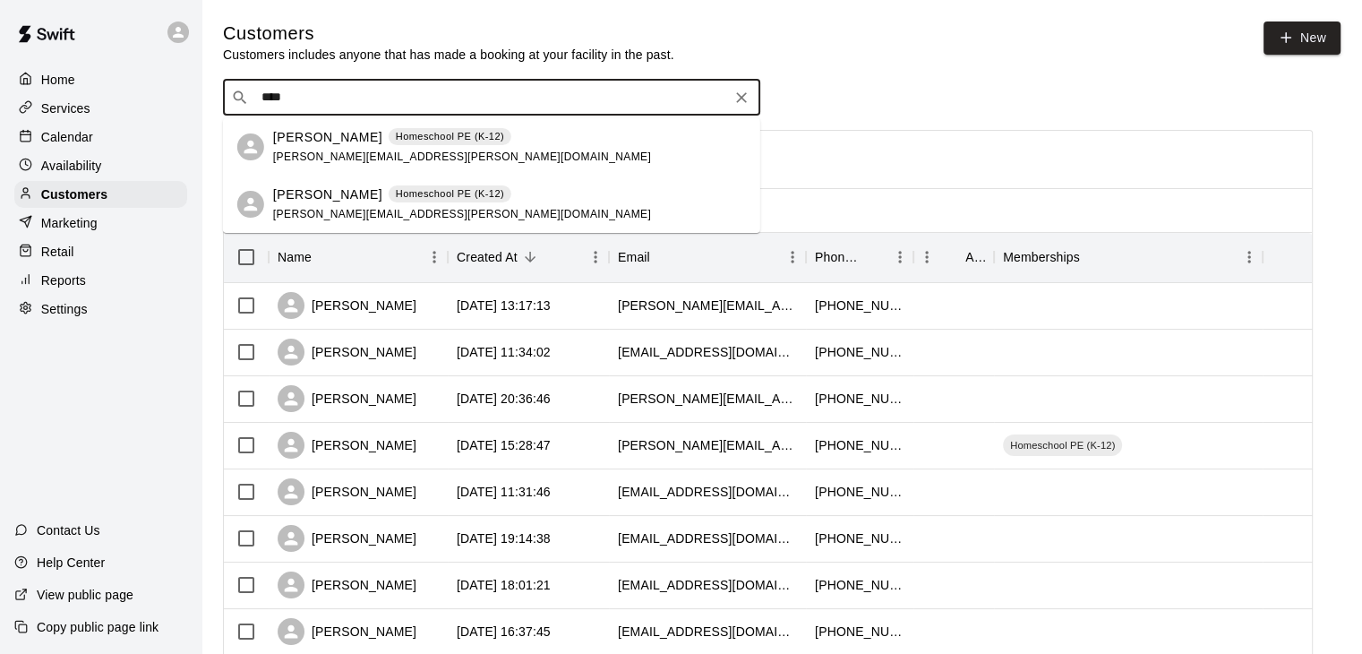
click at [748, 104] on icon "Clear" at bounding box center [741, 98] width 18 height 18
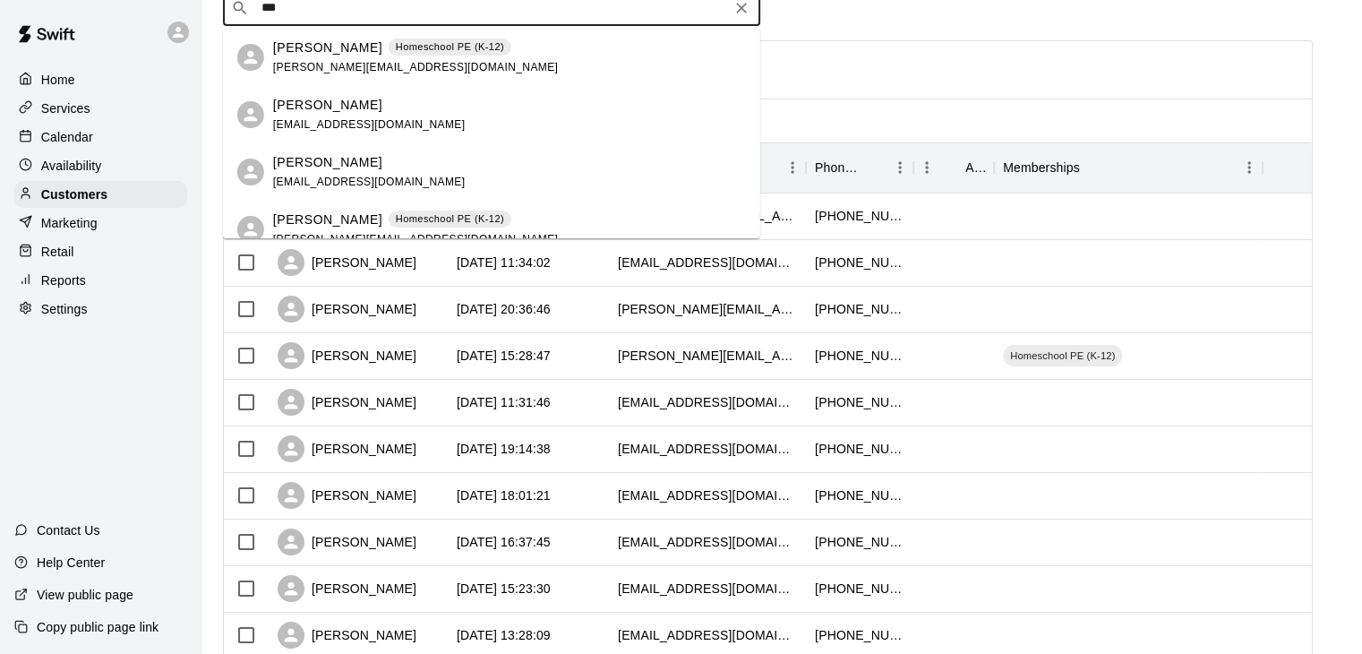
type input "***"
click at [64, 116] on p "Services" at bounding box center [65, 108] width 49 height 18
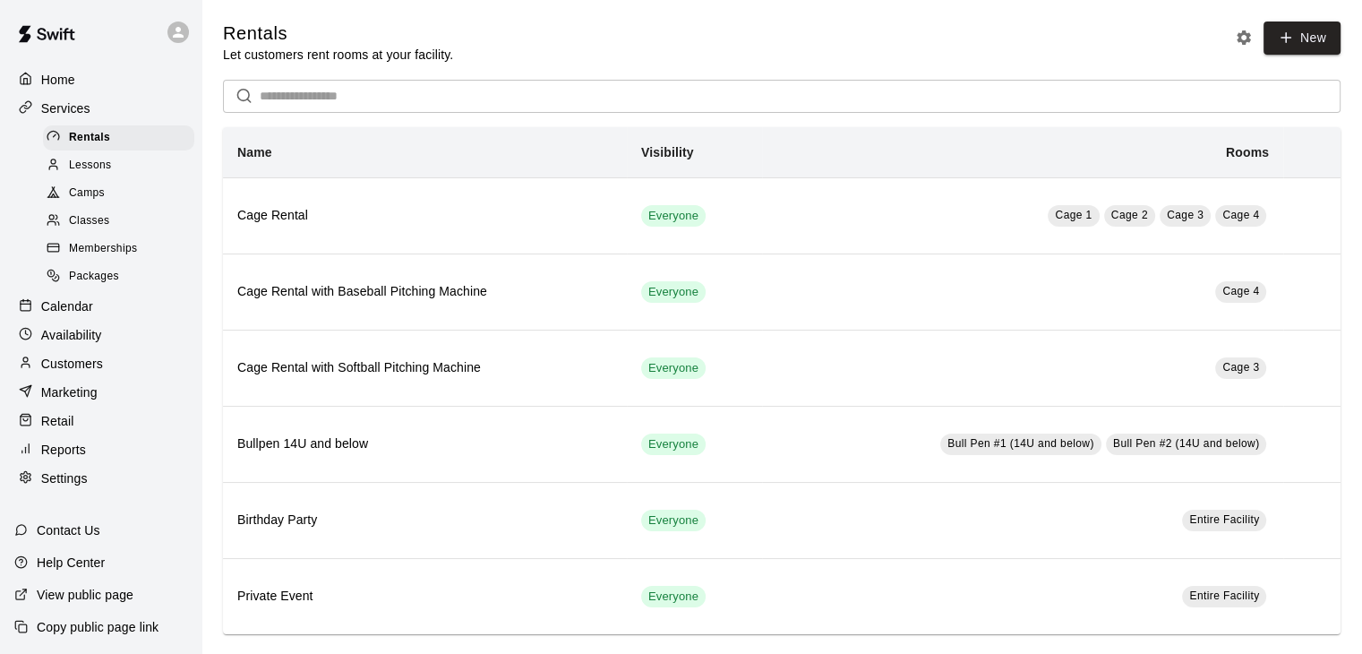
click at [86, 258] on span "Memberships" at bounding box center [103, 249] width 68 height 18
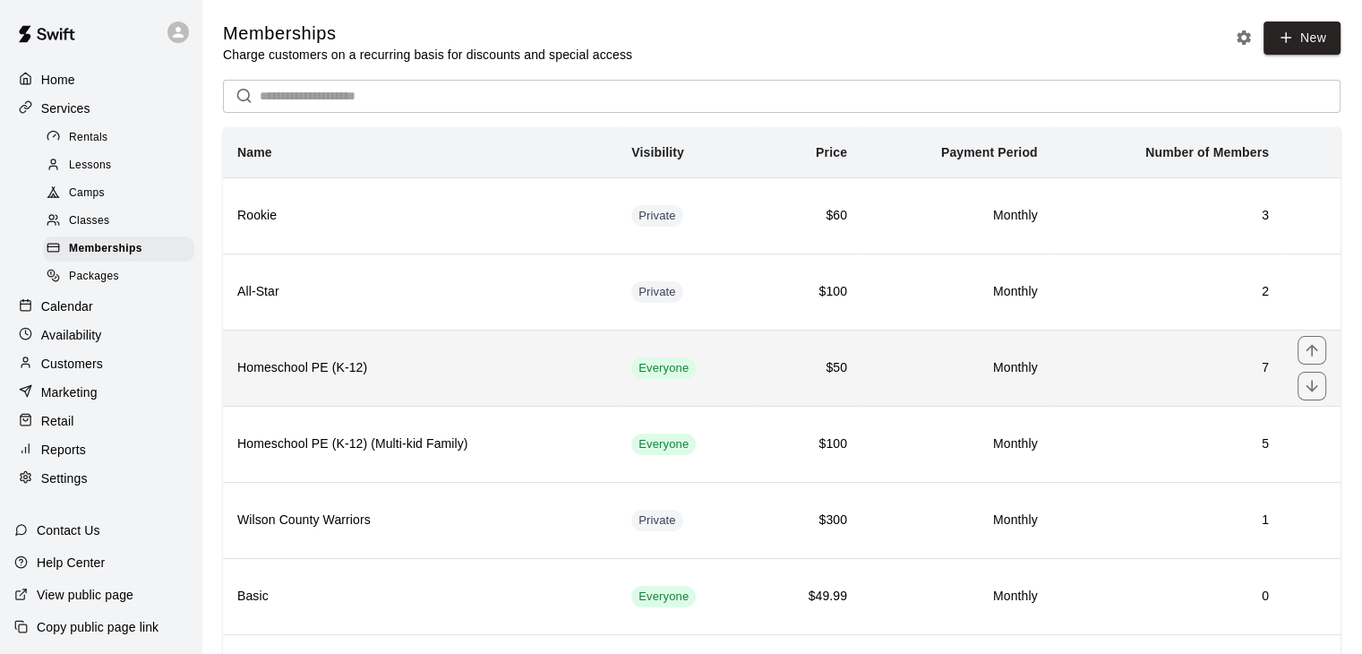
click at [379, 366] on h6 "Homeschool PE (K-12)" at bounding box center [419, 368] width 365 height 20
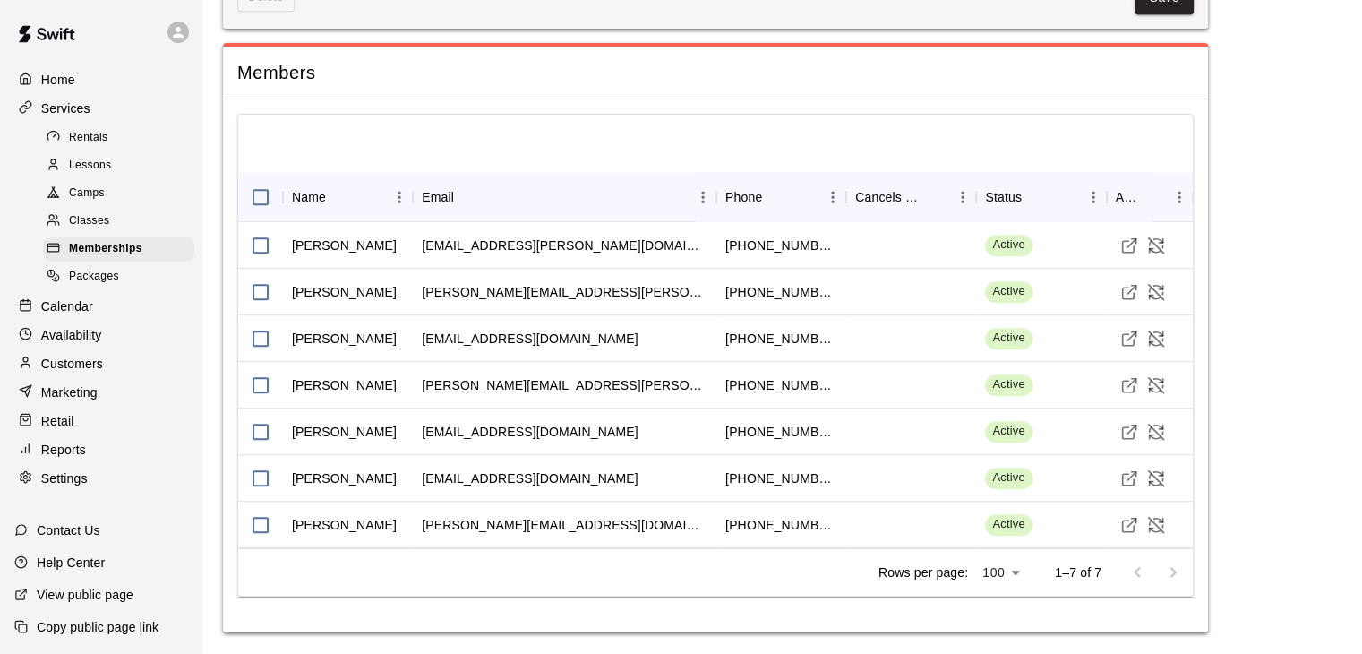
scroll to position [1326, 0]
click at [82, 372] on p "Customers" at bounding box center [72, 364] width 62 height 18
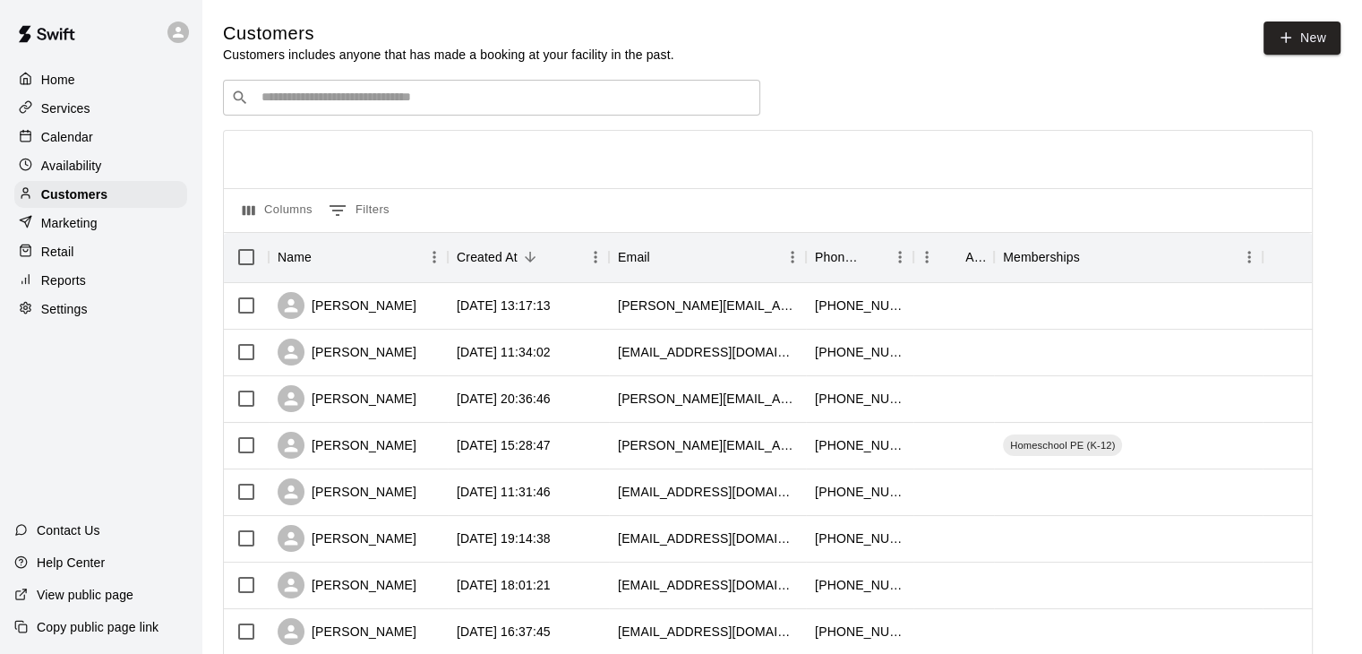
click at [376, 98] on input "Search customers by name or email" at bounding box center [504, 98] width 496 height 18
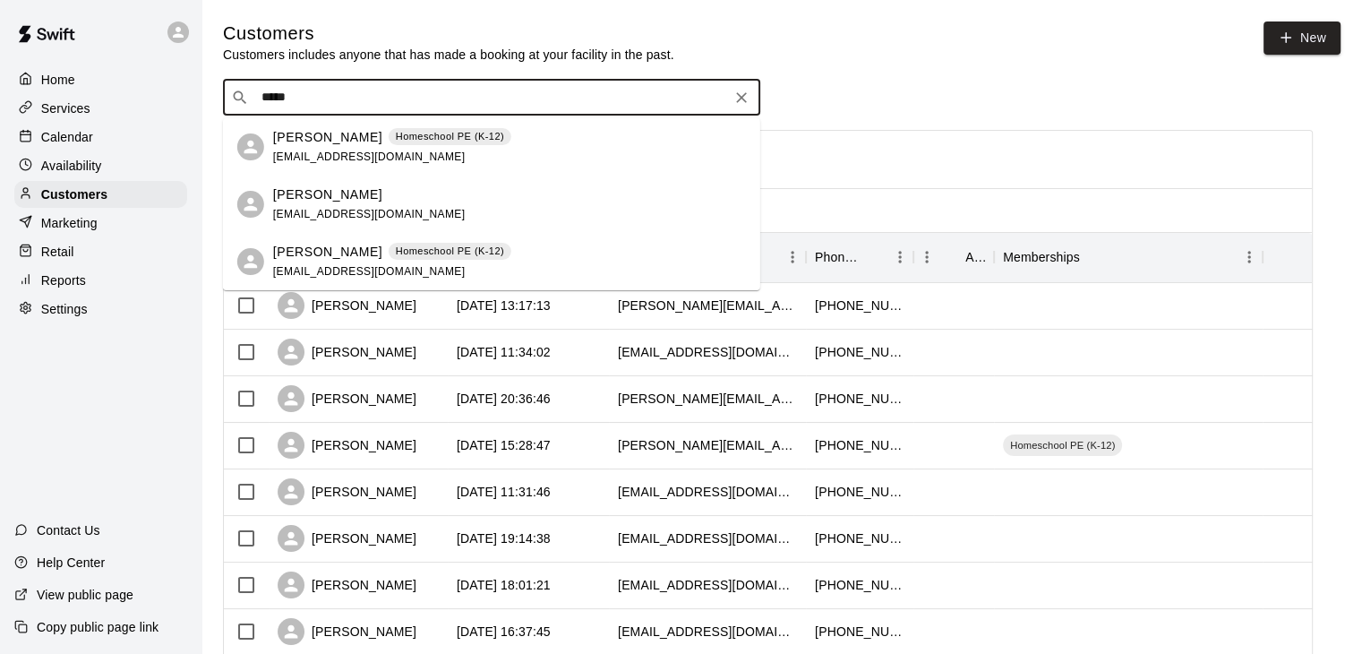
drag, startPoint x: 312, startPoint y: 98, endPoint x: 239, endPoint y: 97, distance: 73.4
click at [239, 97] on div "​ ***** ​" at bounding box center [491, 98] width 537 height 36
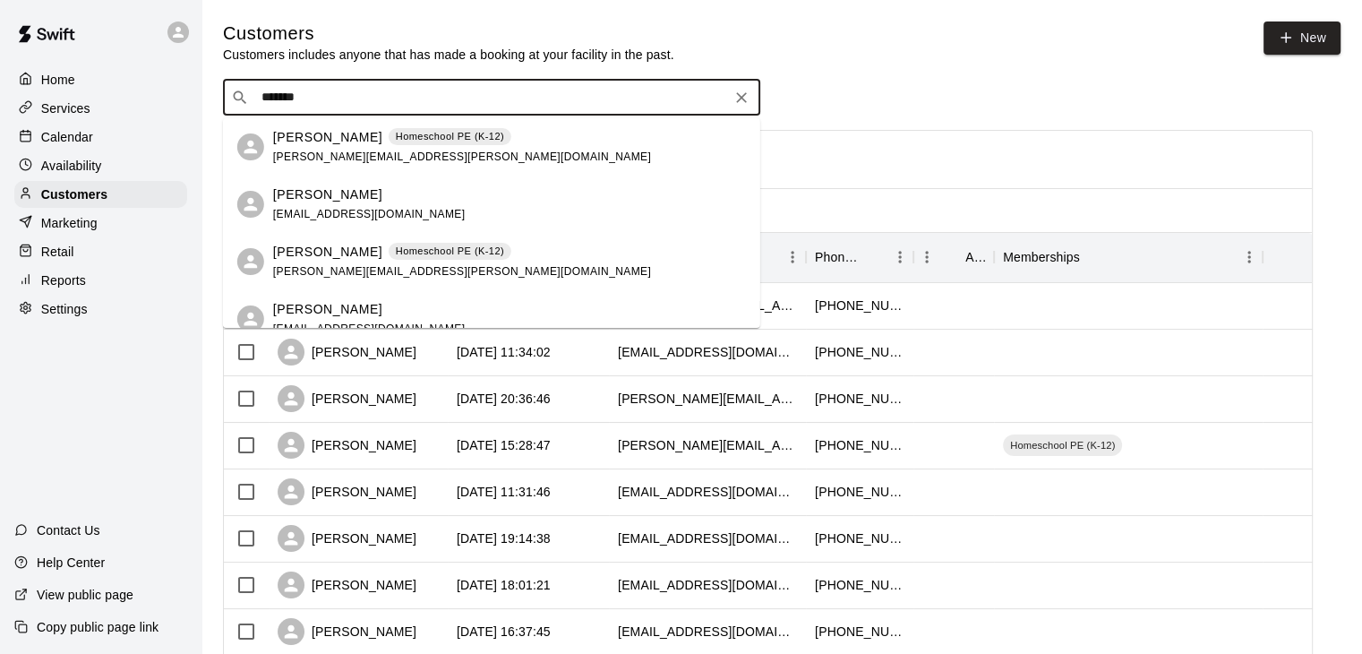
drag, startPoint x: 333, startPoint y: 98, endPoint x: 246, endPoint y: 98, distance: 86.8
click at [246, 98] on div "​ ******* ​" at bounding box center [491, 98] width 537 height 36
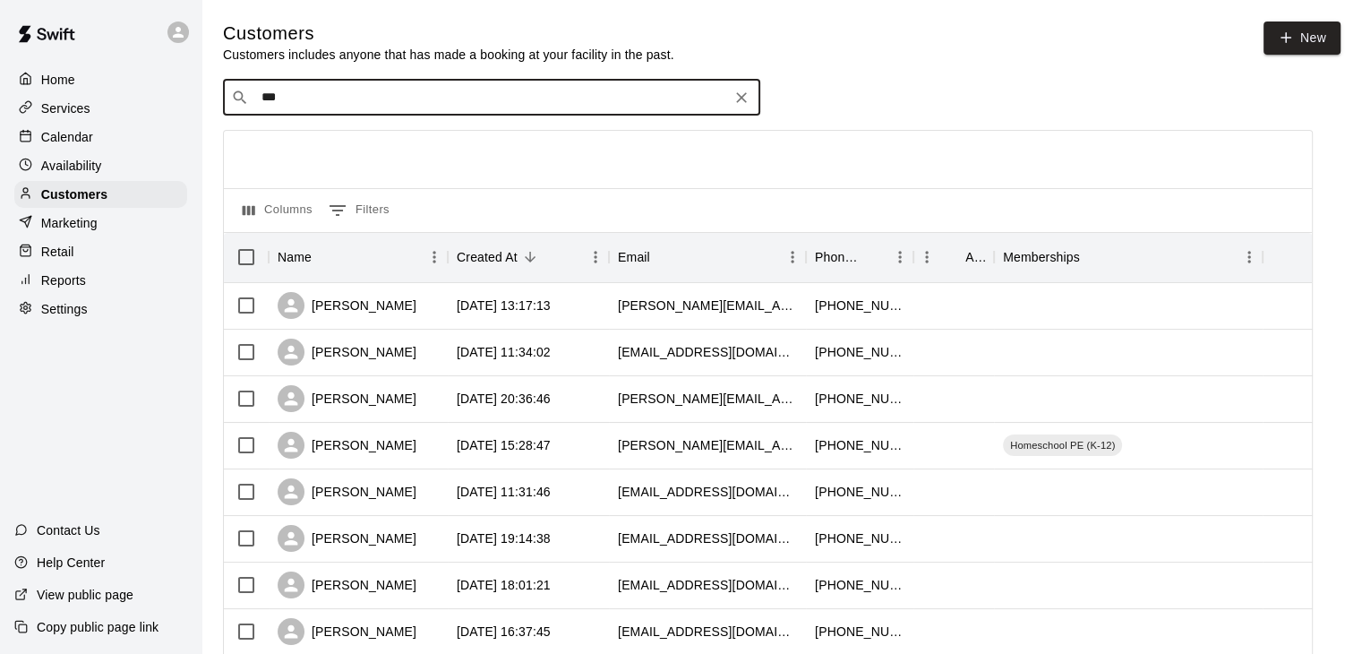
type input "****"
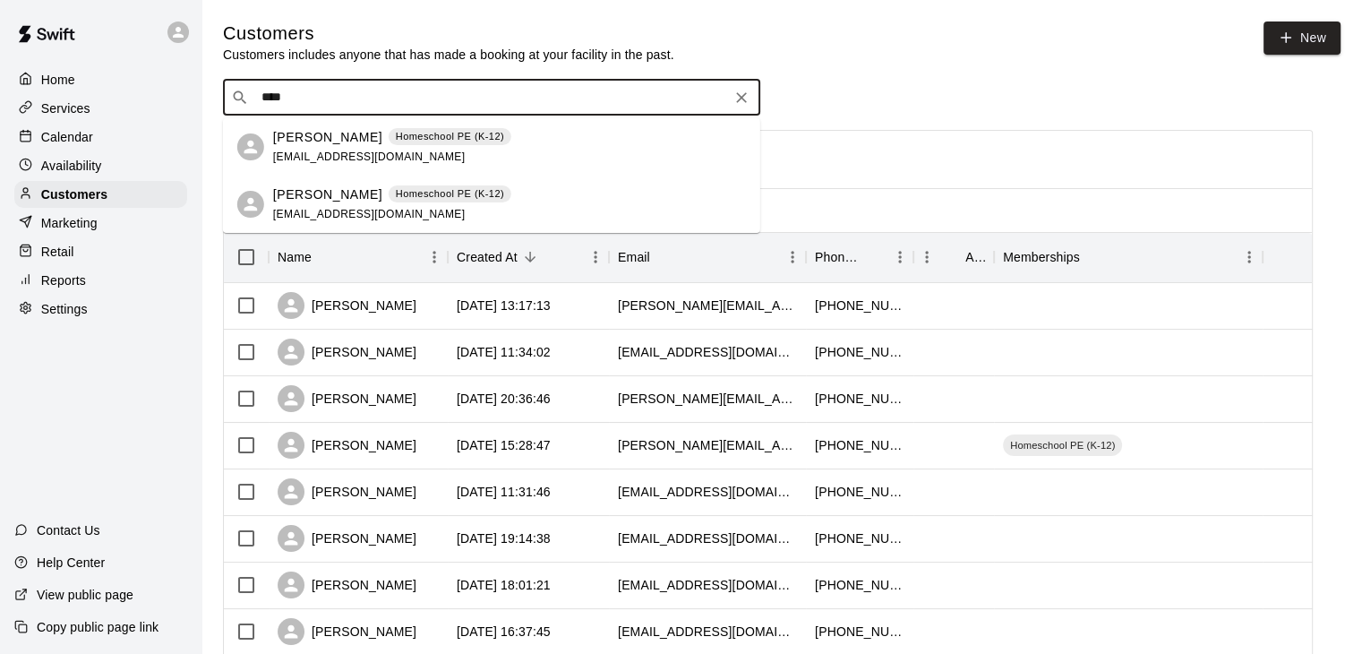
drag, startPoint x: 307, startPoint y: 96, endPoint x: 247, endPoint y: 97, distance: 60.0
click at [247, 97] on div "​ **** ​" at bounding box center [491, 98] width 537 height 36
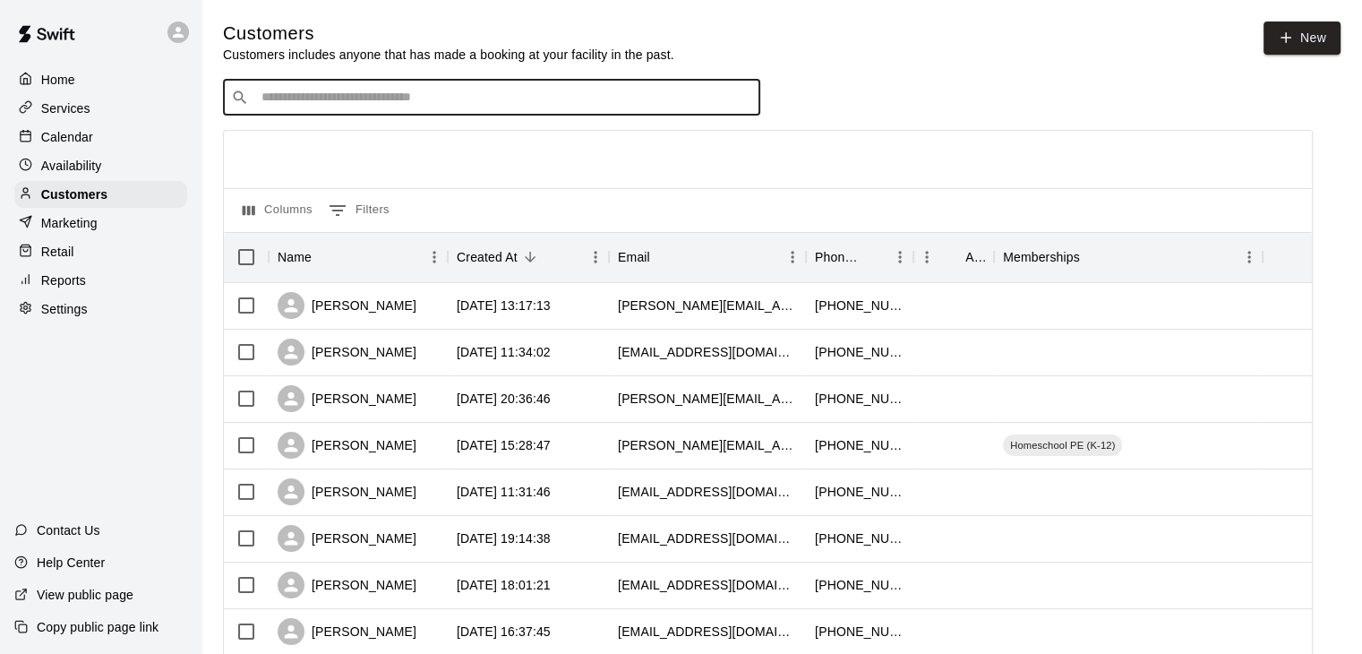
click at [907, 83] on div "​ ​" at bounding box center [768, 98] width 1090 height 36
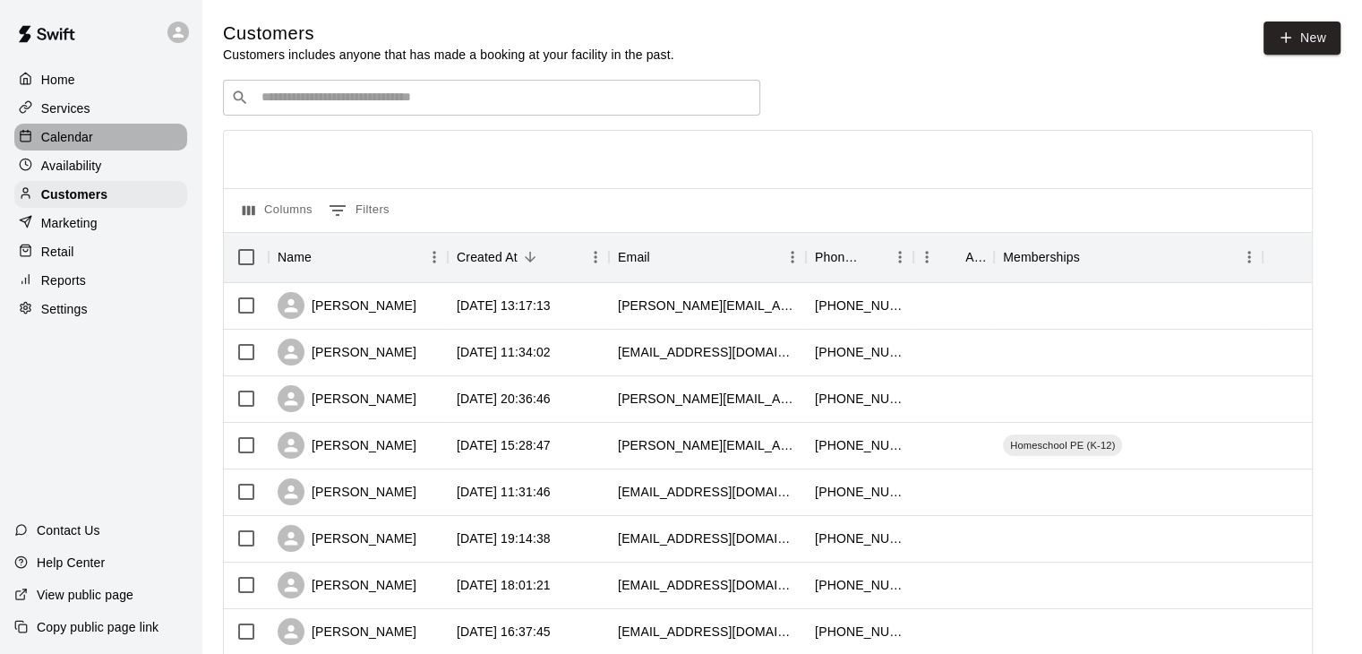
click at [86, 136] on p "Calendar" at bounding box center [67, 137] width 52 height 18
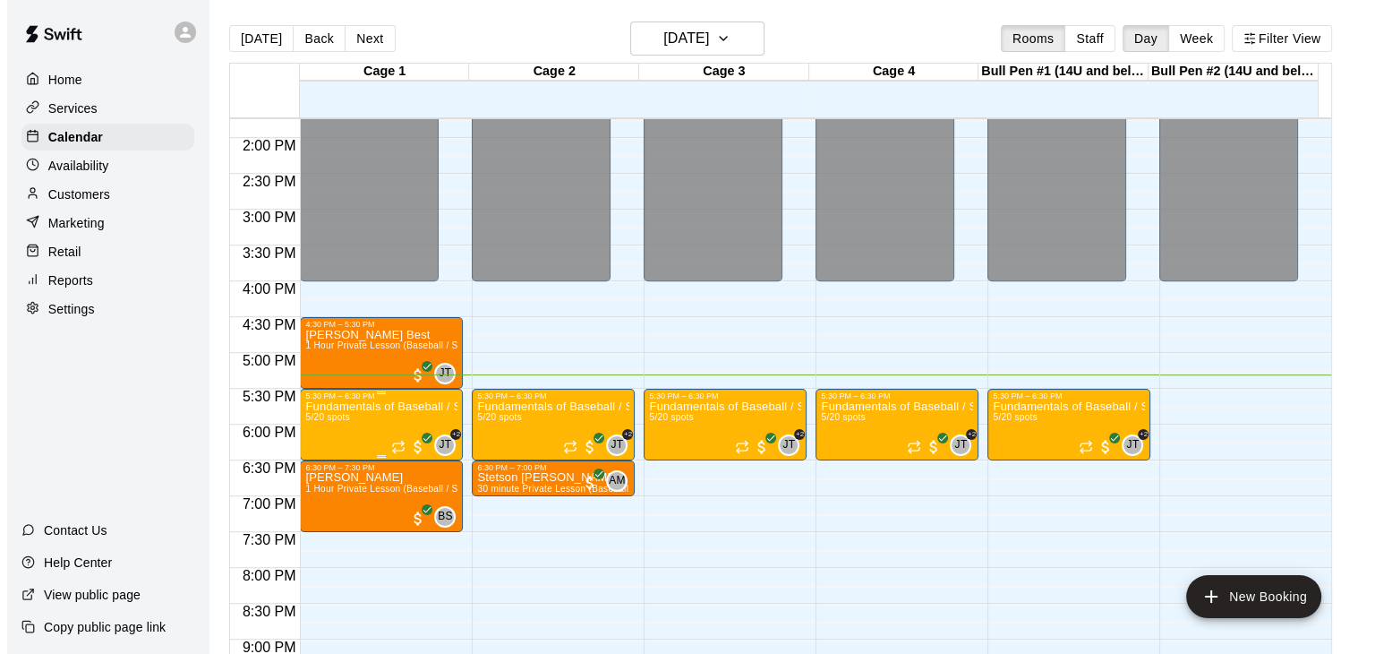
scroll to position [841, 0]
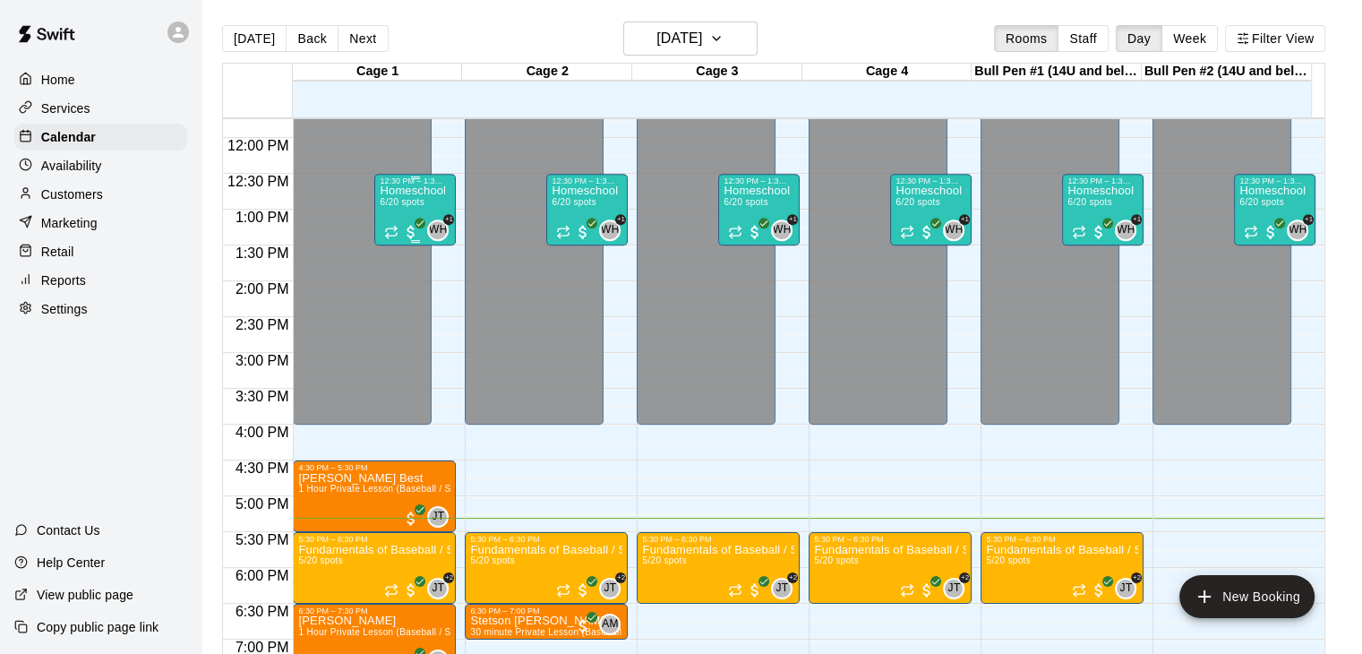
click at [424, 183] on div "12:30 PM – 1:30 PM" at bounding box center [415, 180] width 71 height 9
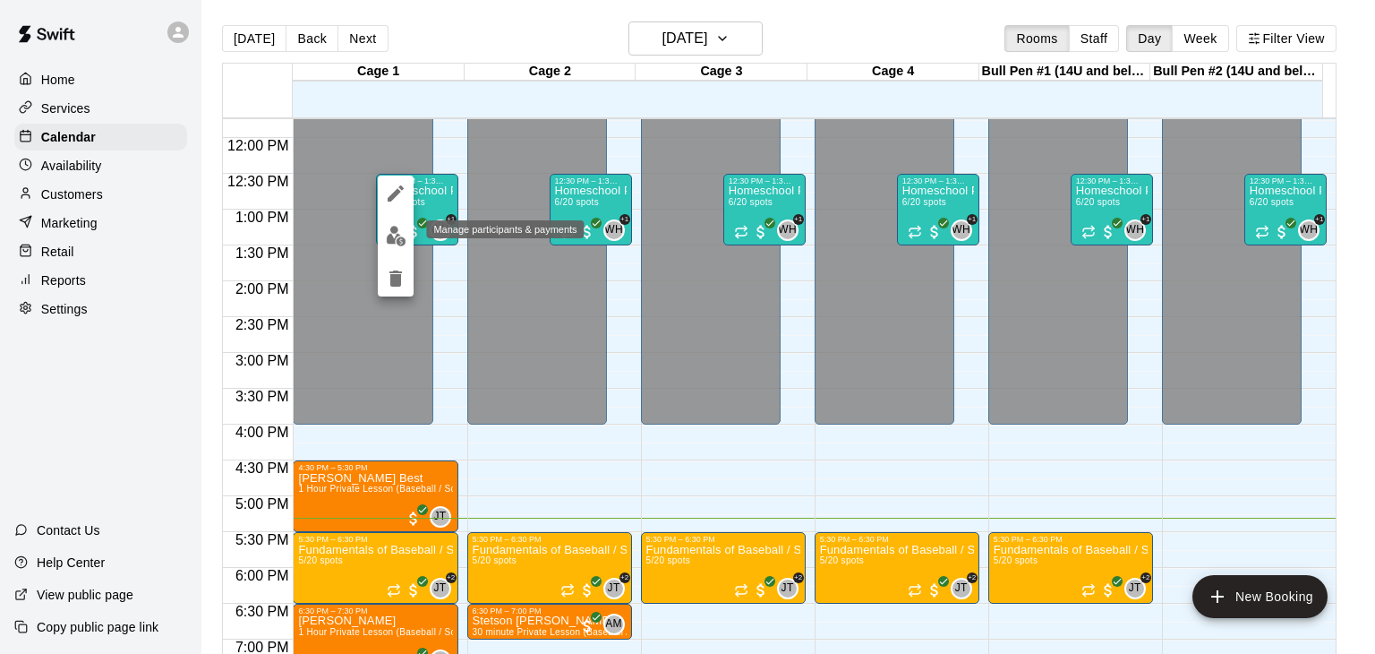
click at [402, 237] on img "edit" at bounding box center [396, 236] width 21 height 21
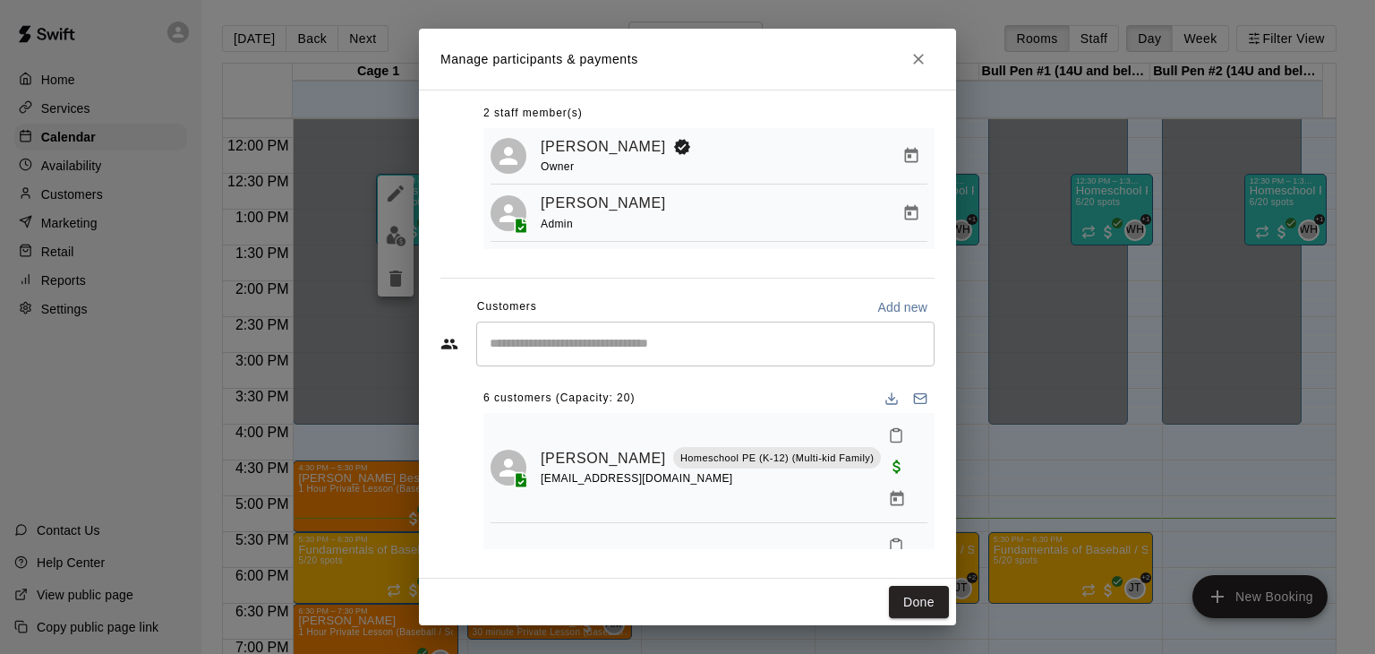
scroll to position [102, 0]
click at [888, 440] on icon "Mark attendance" at bounding box center [896, 435] width 16 height 16
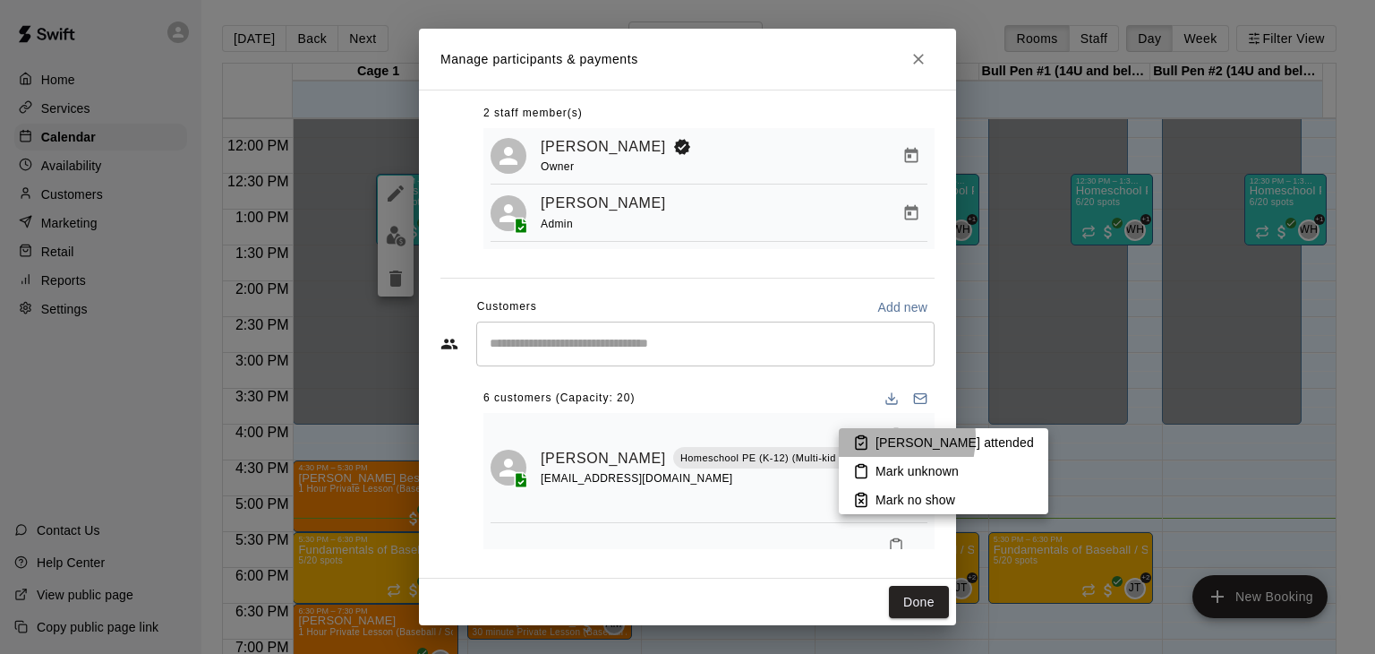
click at [879, 437] on p "[PERSON_NAME] attended" at bounding box center [955, 442] width 158 height 18
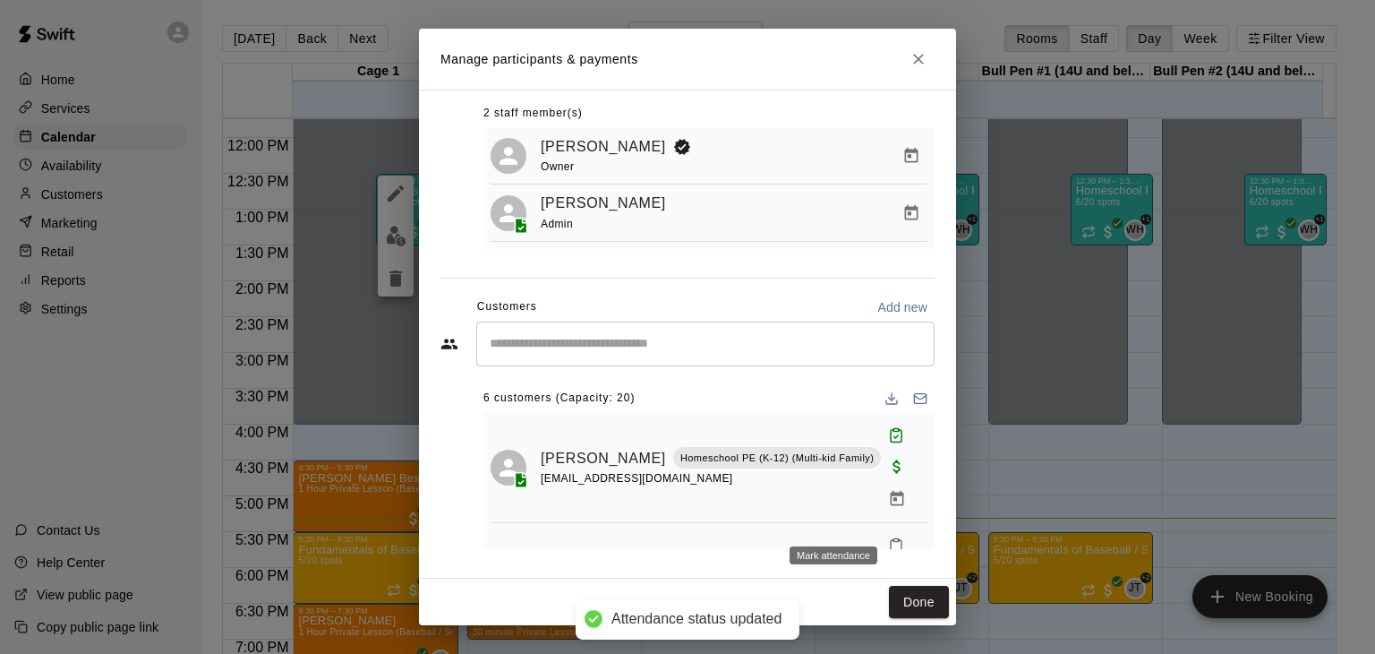
click at [888, 537] on icon "Mark attendance" at bounding box center [896, 545] width 16 height 16
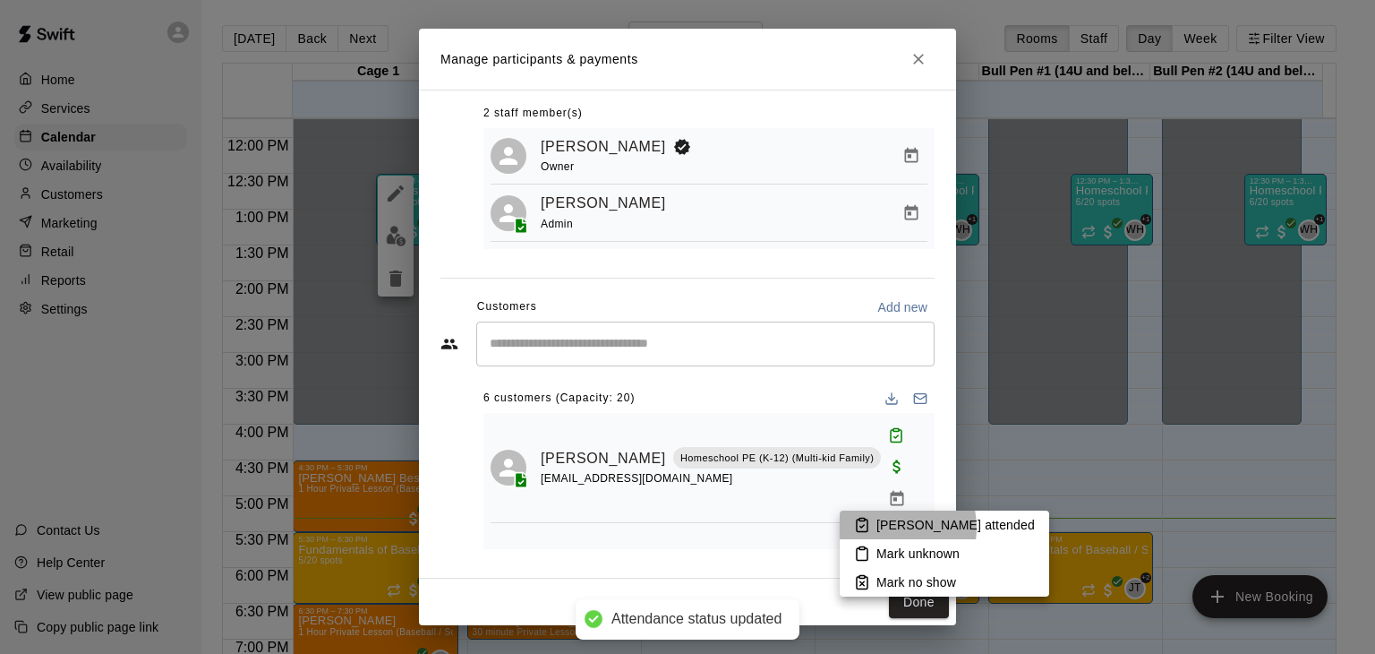
click at [883, 527] on p "[PERSON_NAME] attended" at bounding box center [956, 525] width 158 height 18
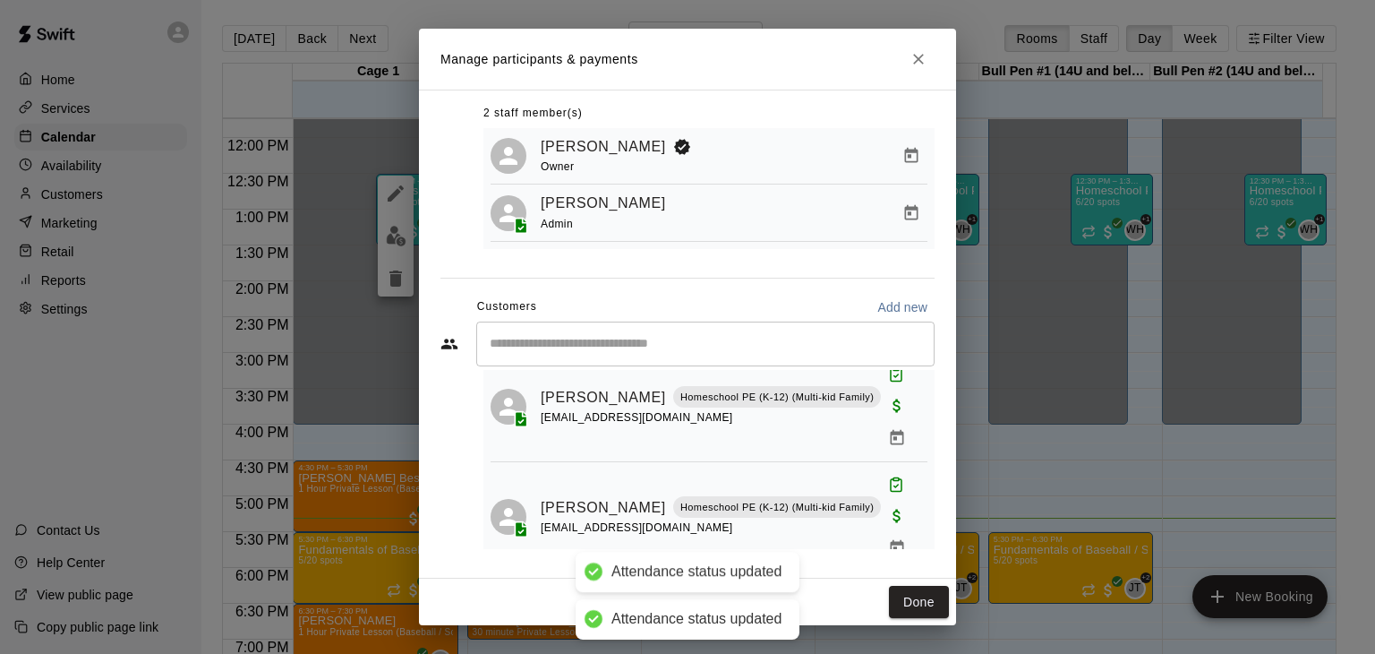
scroll to position [90, 0]
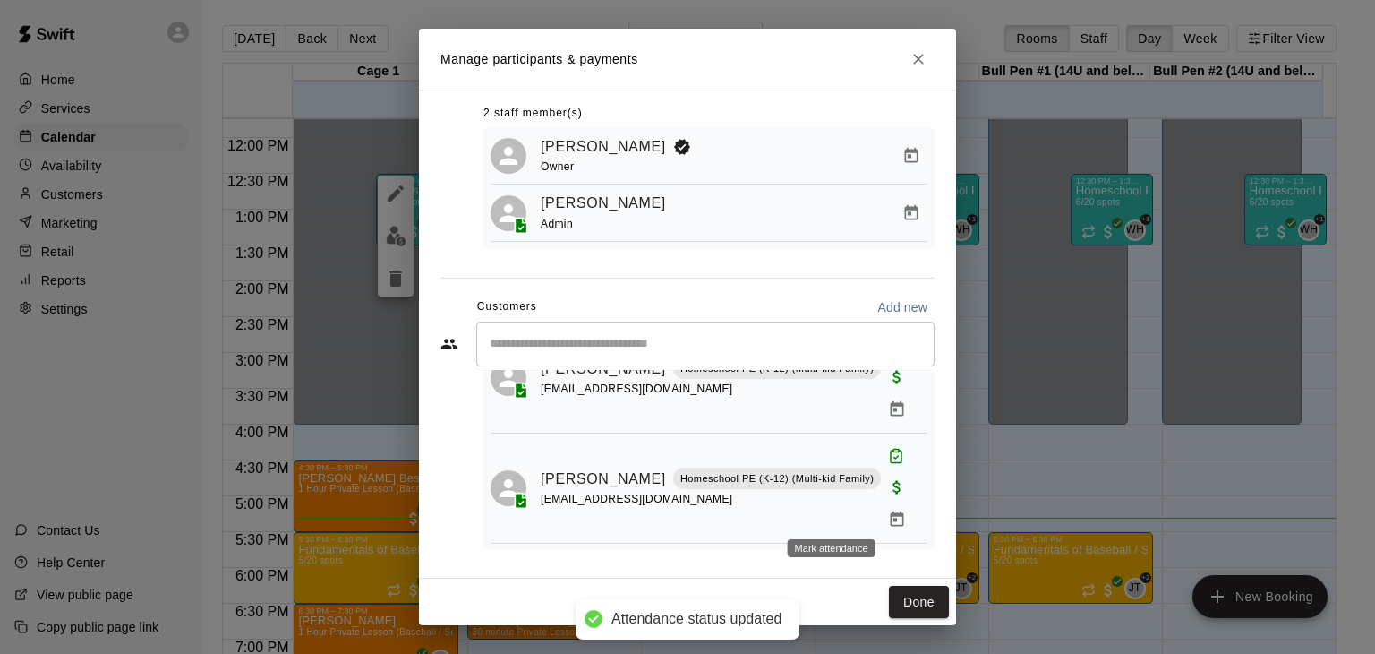
click at [888, 558] on icon "Mark attendance" at bounding box center [896, 566] width 16 height 16
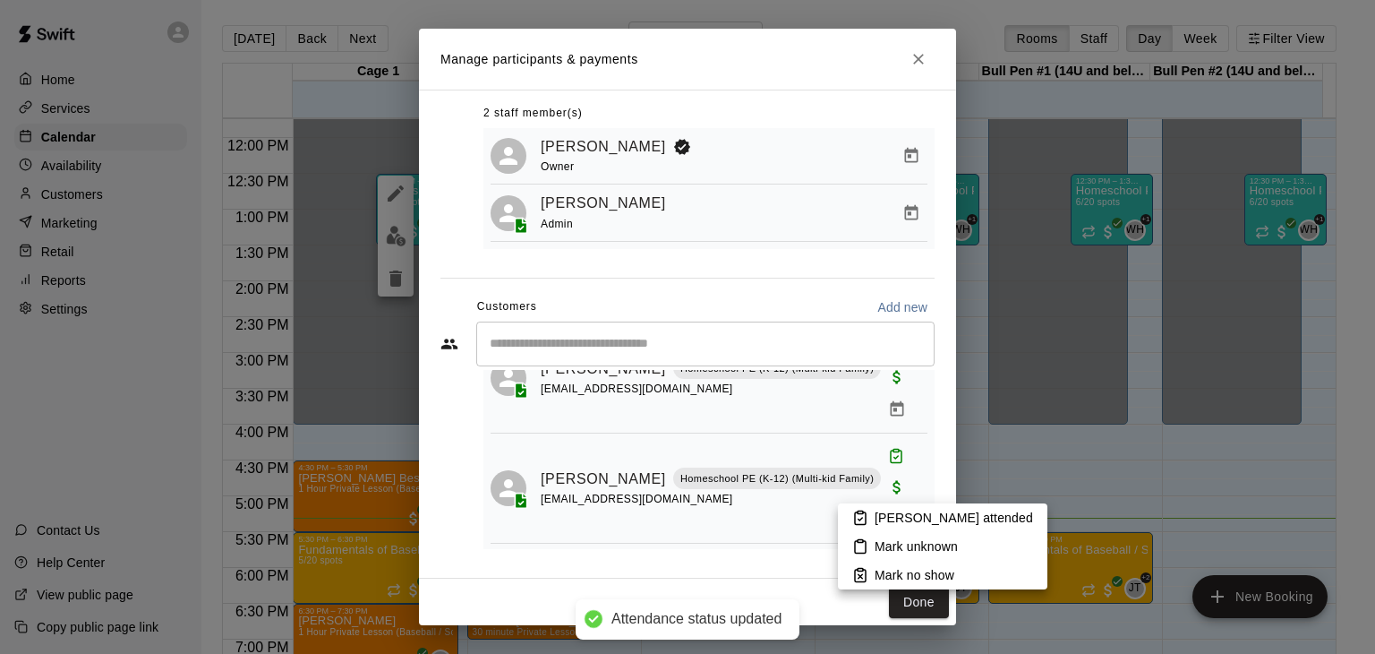
click at [877, 517] on p "[PERSON_NAME] attended" at bounding box center [954, 518] width 158 height 18
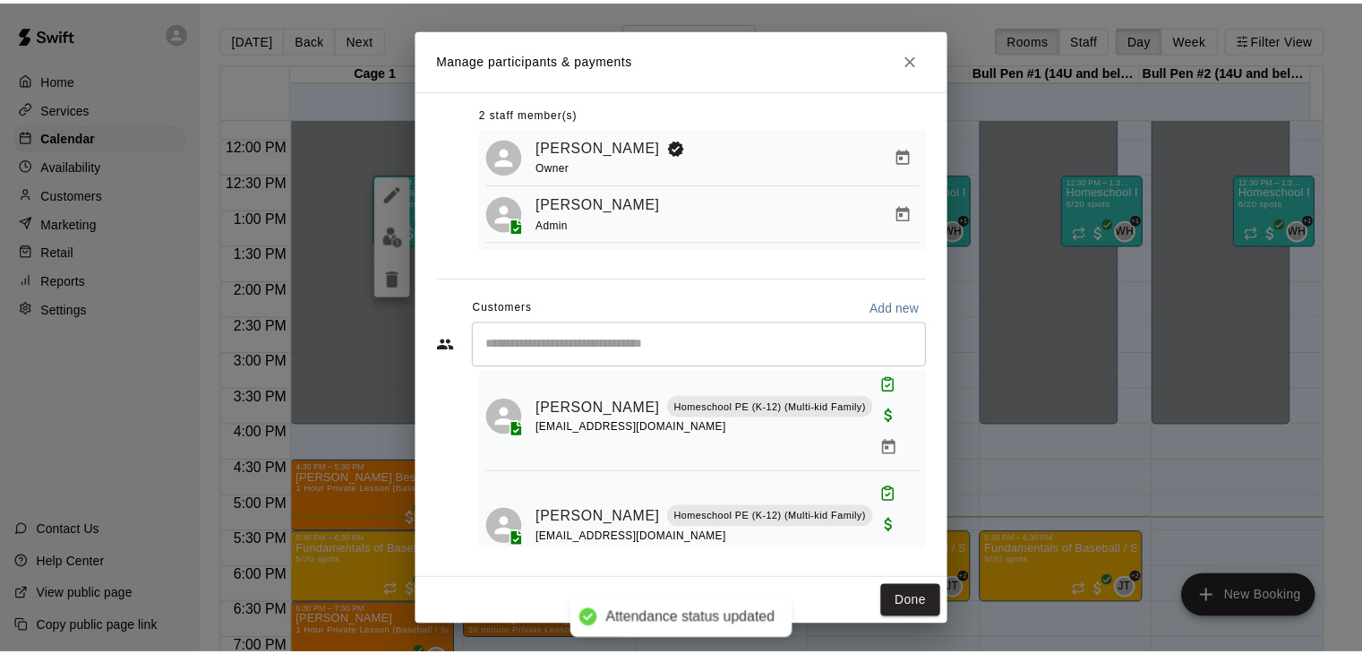
scroll to position [269, 0]
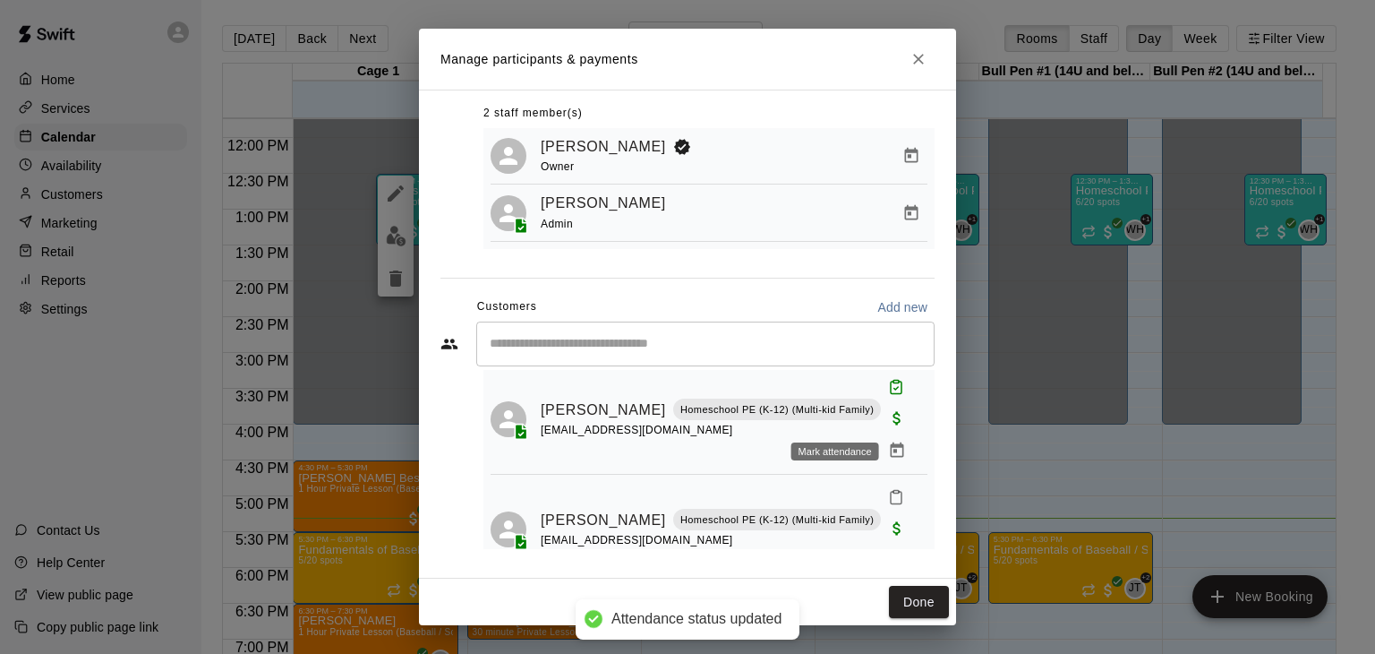
click at [888, 489] on icon "Mark attendance" at bounding box center [896, 497] width 16 height 16
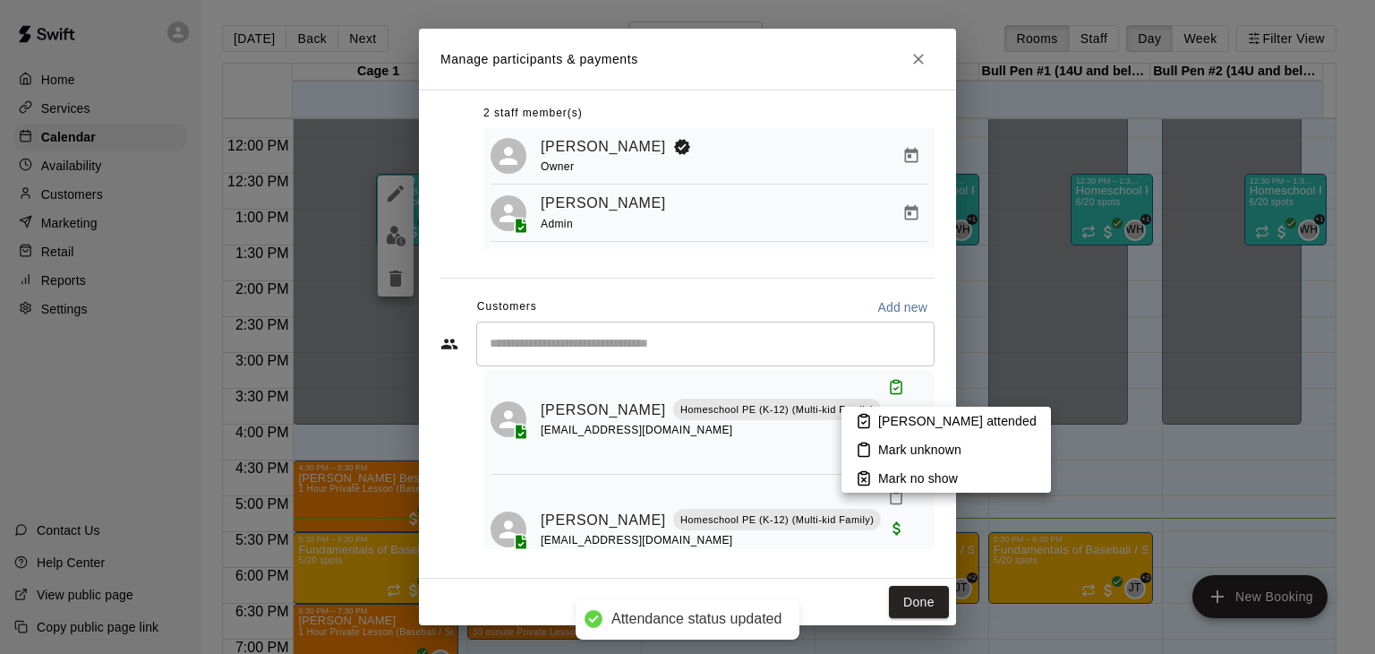
click at [889, 426] on p "[PERSON_NAME] attended" at bounding box center [957, 421] width 158 height 18
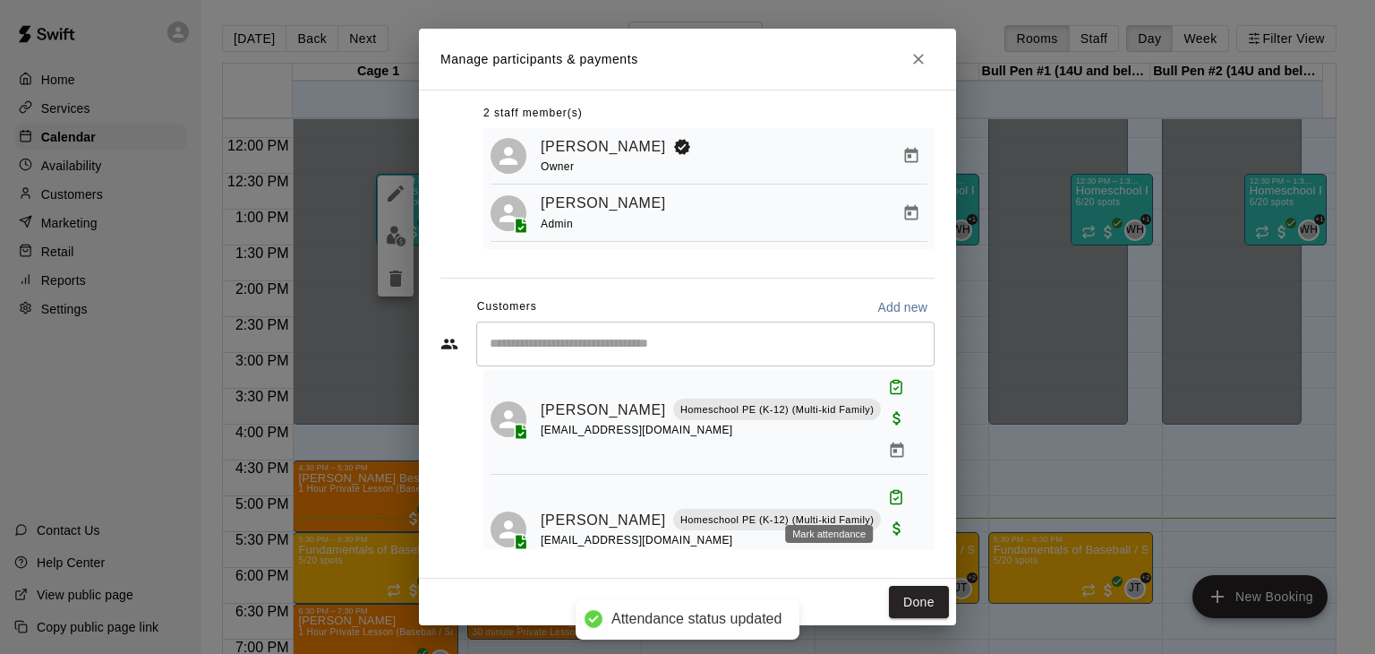
click at [888, 599] on icon "Mark attendance" at bounding box center [896, 607] width 16 height 16
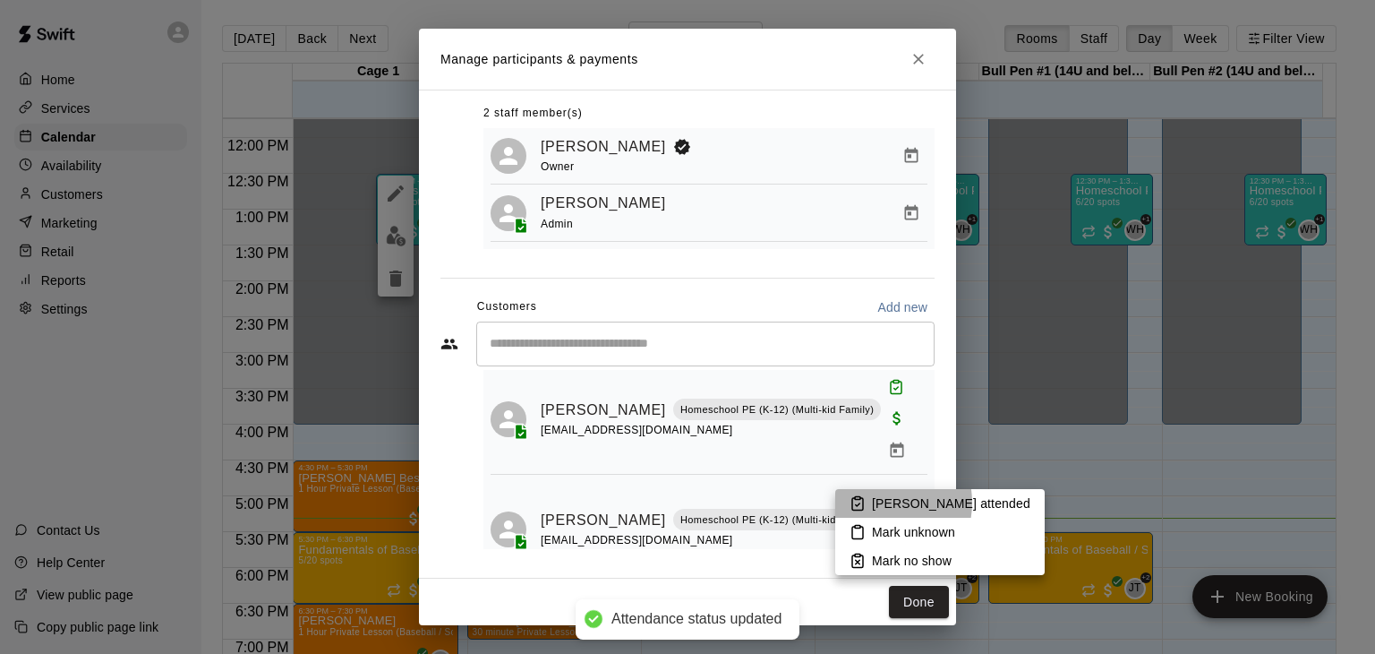
click at [881, 502] on p "[PERSON_NAME] attended" at bounding box center [951, 503] width 158 height 18
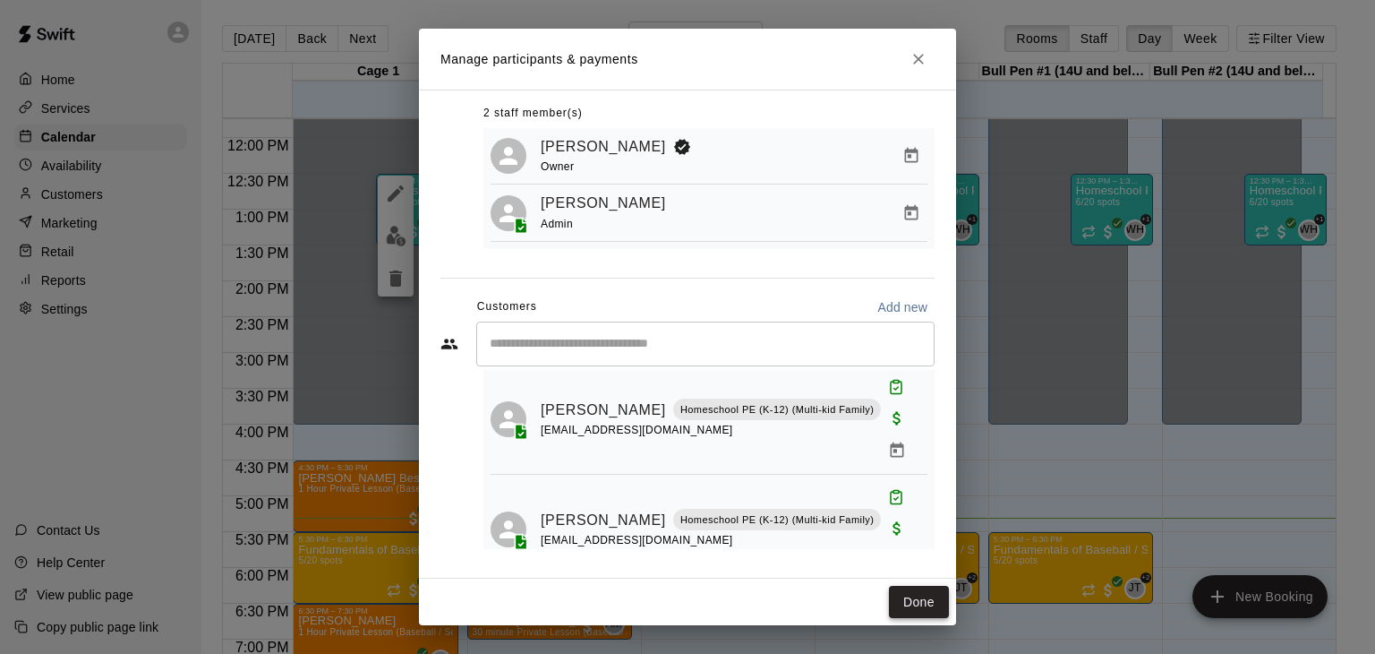
click at [919, 603] on button "Done" at bounding box center [919, 602] width 60 height 33
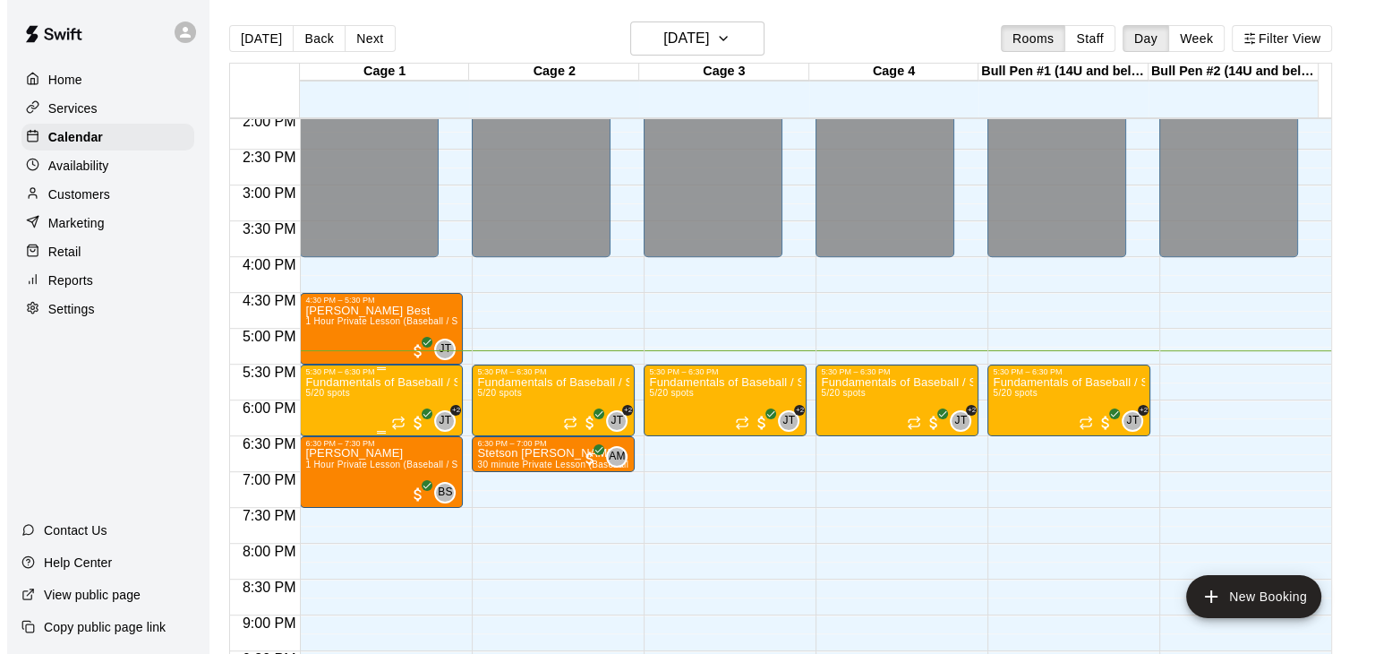
scroll to position [1020, 0]
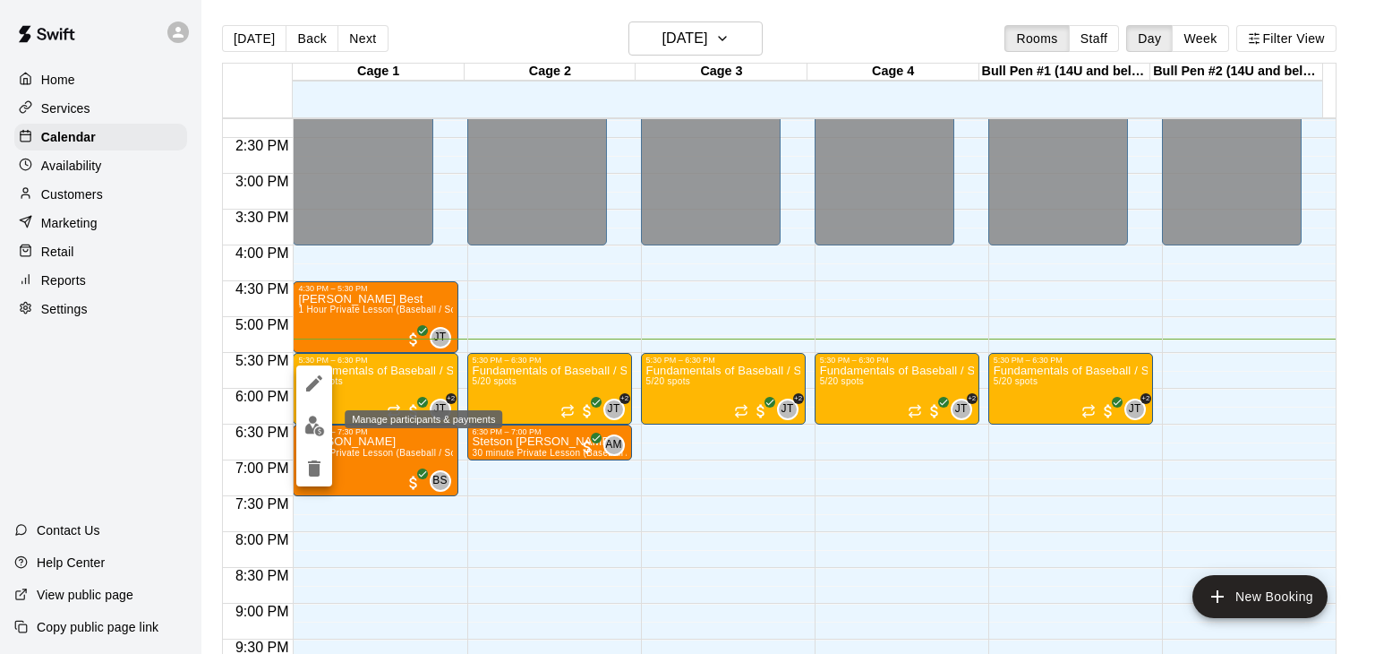
click at [304, 434] on img "edit" at bounding box center [314, 425] width 21 height 21
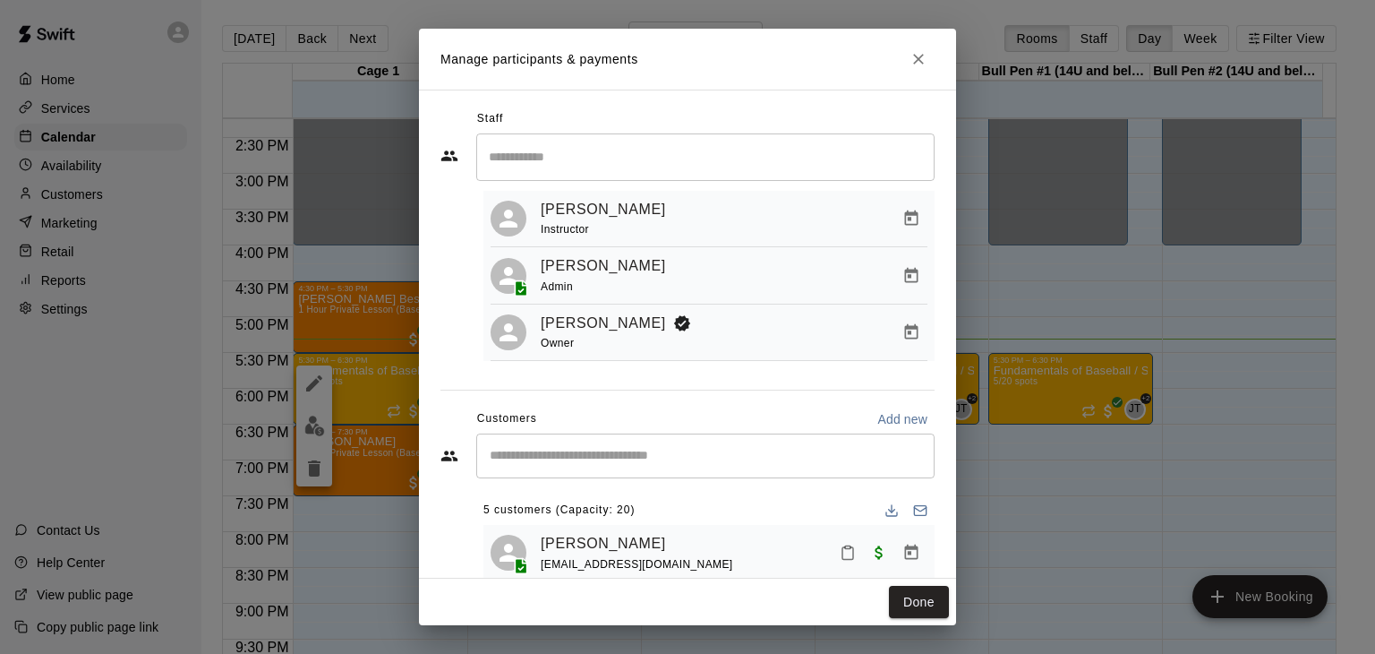
scroll to position [49, 0]
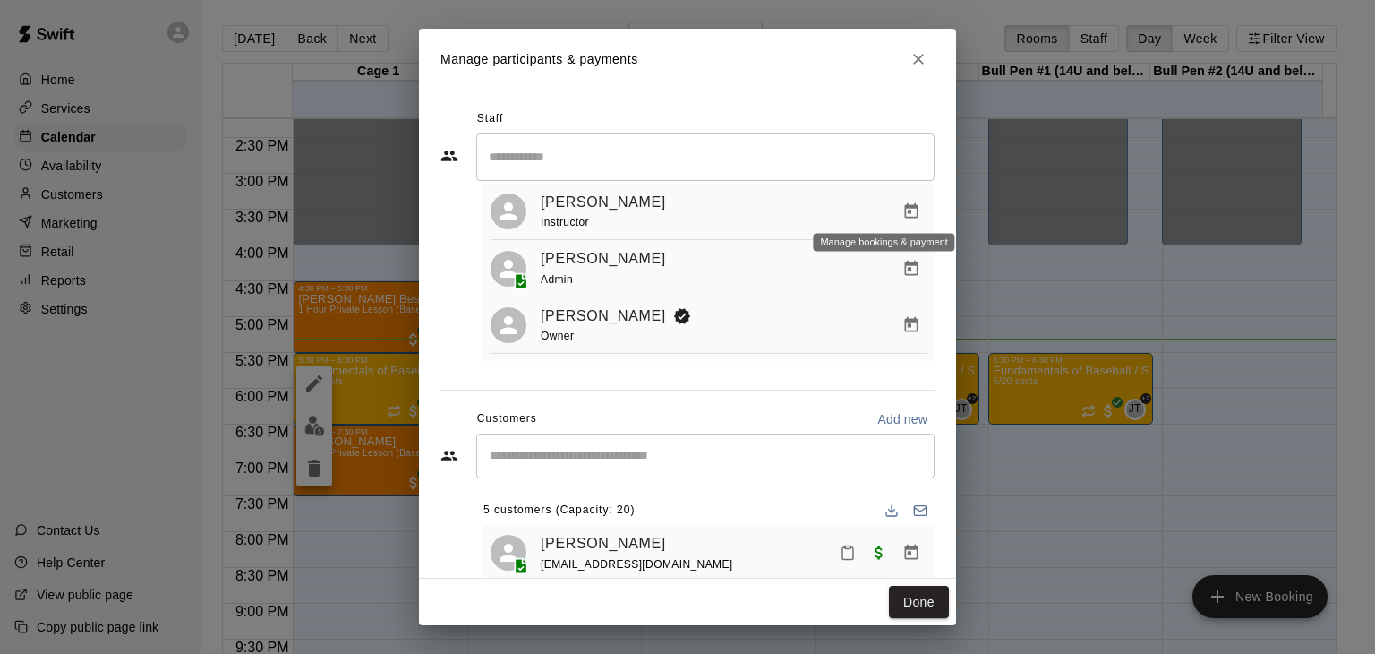
click at [902, 205] on icon "Manage bookings & payment" at bounding box center [911, 211] width 18 height 18
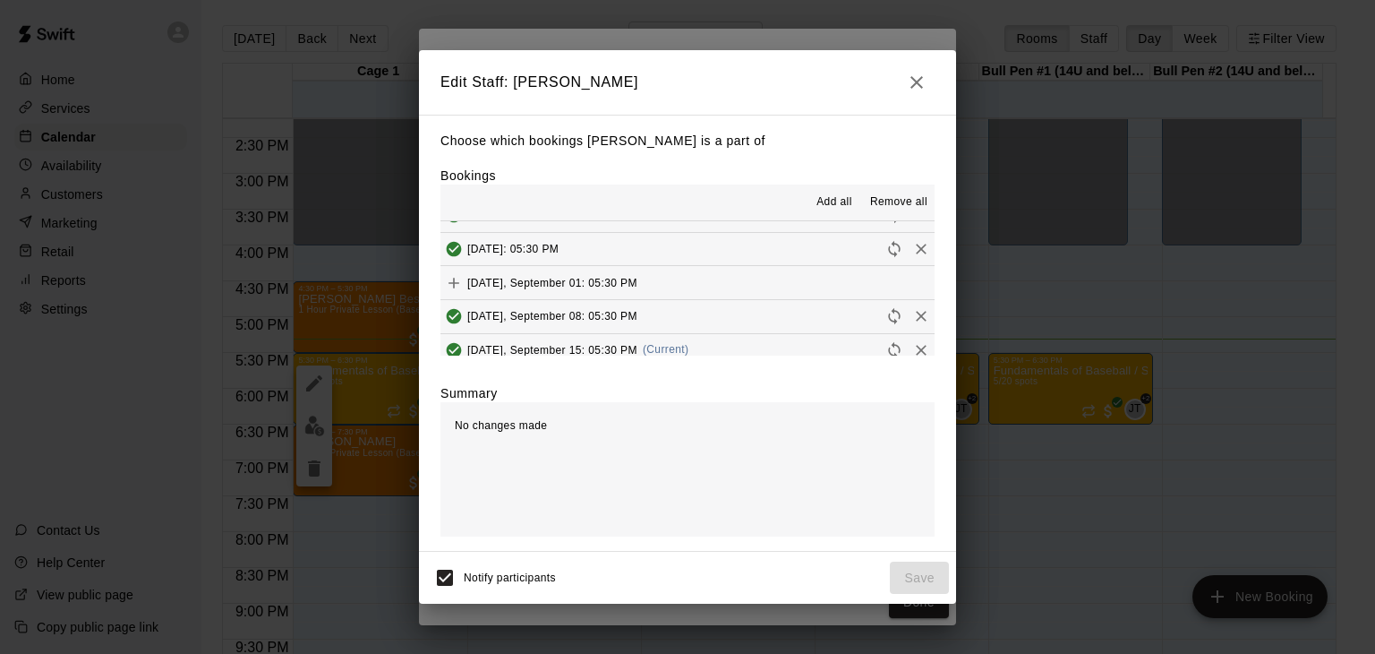
scroll to position [179, 0]
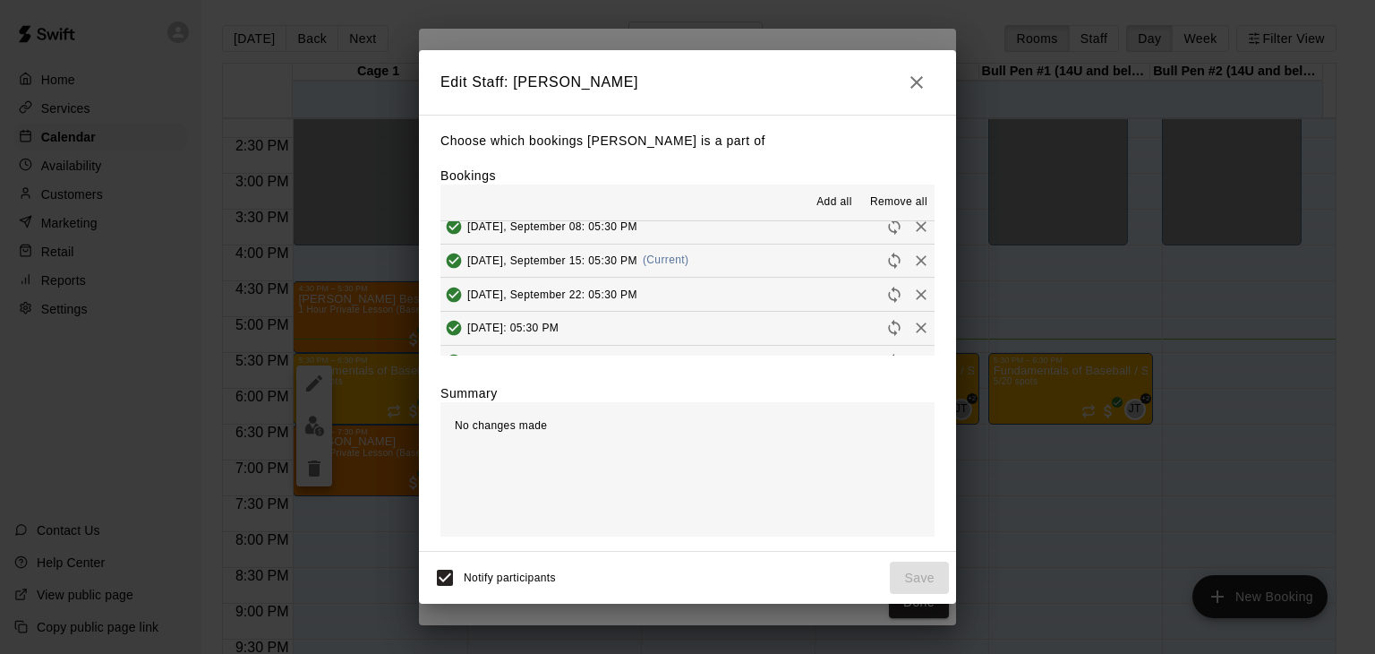
click at [912, 260] on icon "Remove" at bounding box center [921, 261] width 18 height 18
click at [923, 579] on button "Save" at bounding box center [919, 577] width 59 height 33
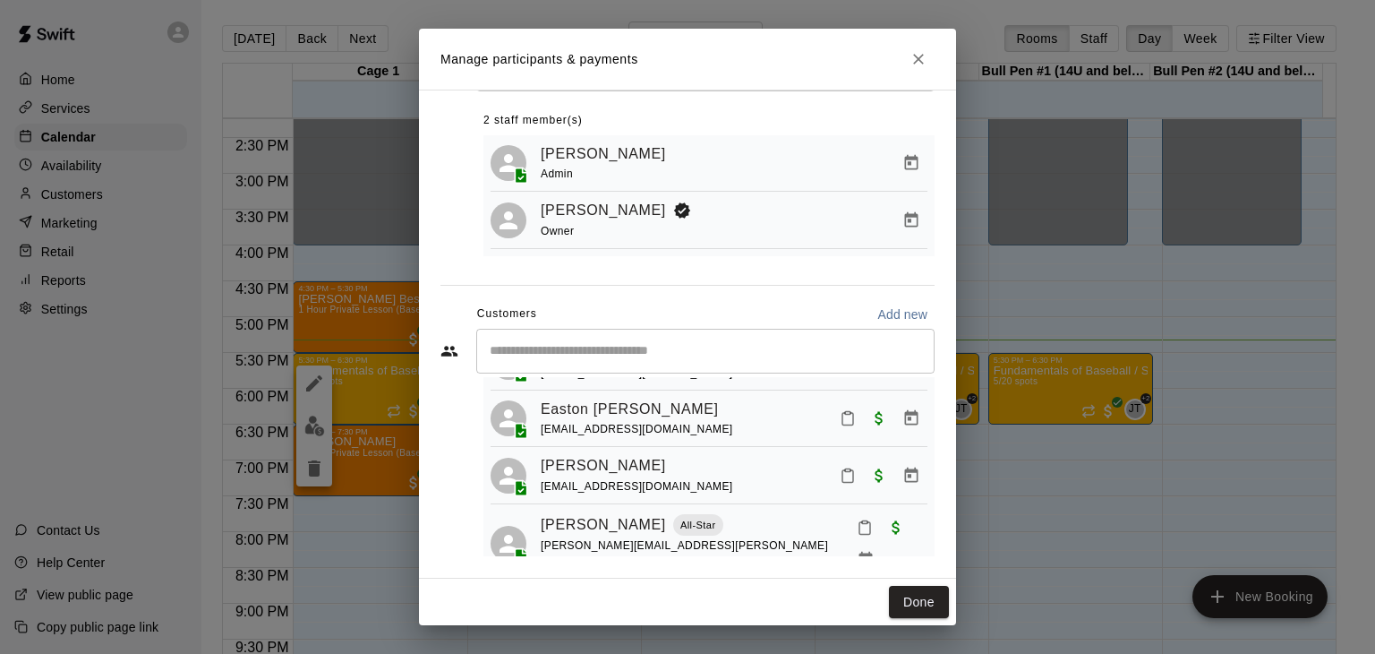
scroll to position [167, 0]
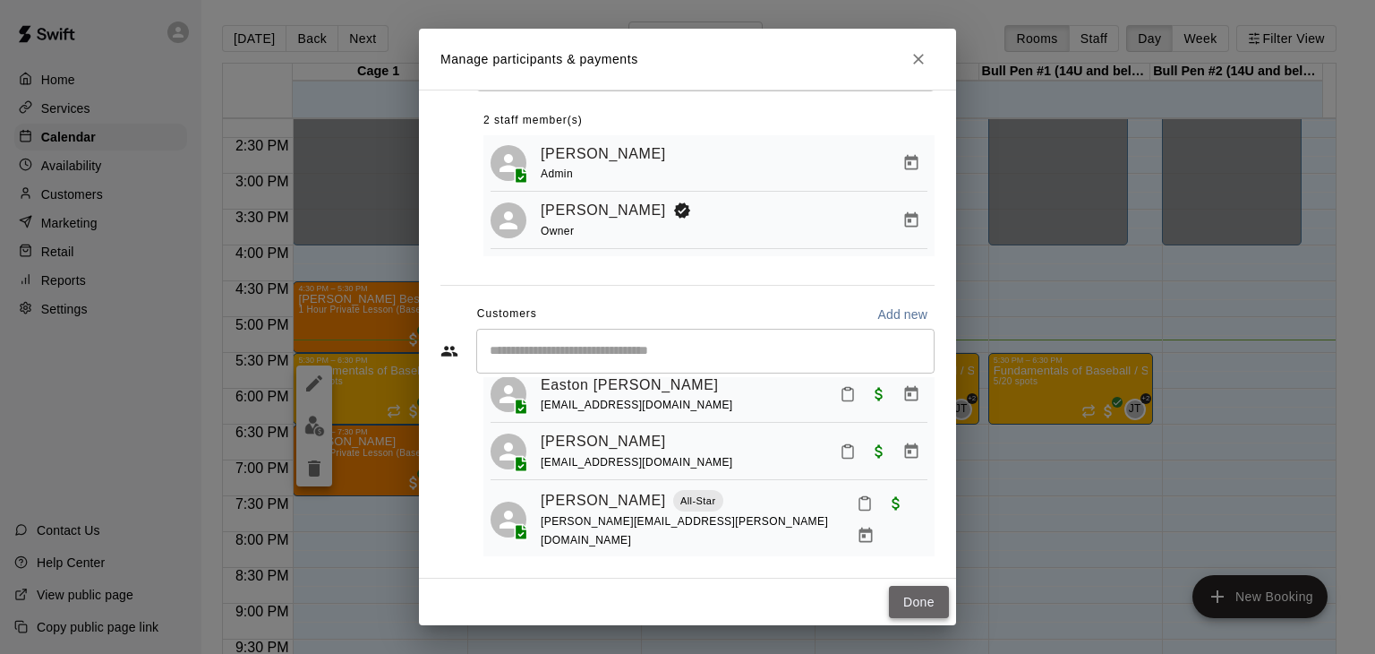
click at [930, 608] on button "Done" at bounding box center [919, 602] width 60 height 33
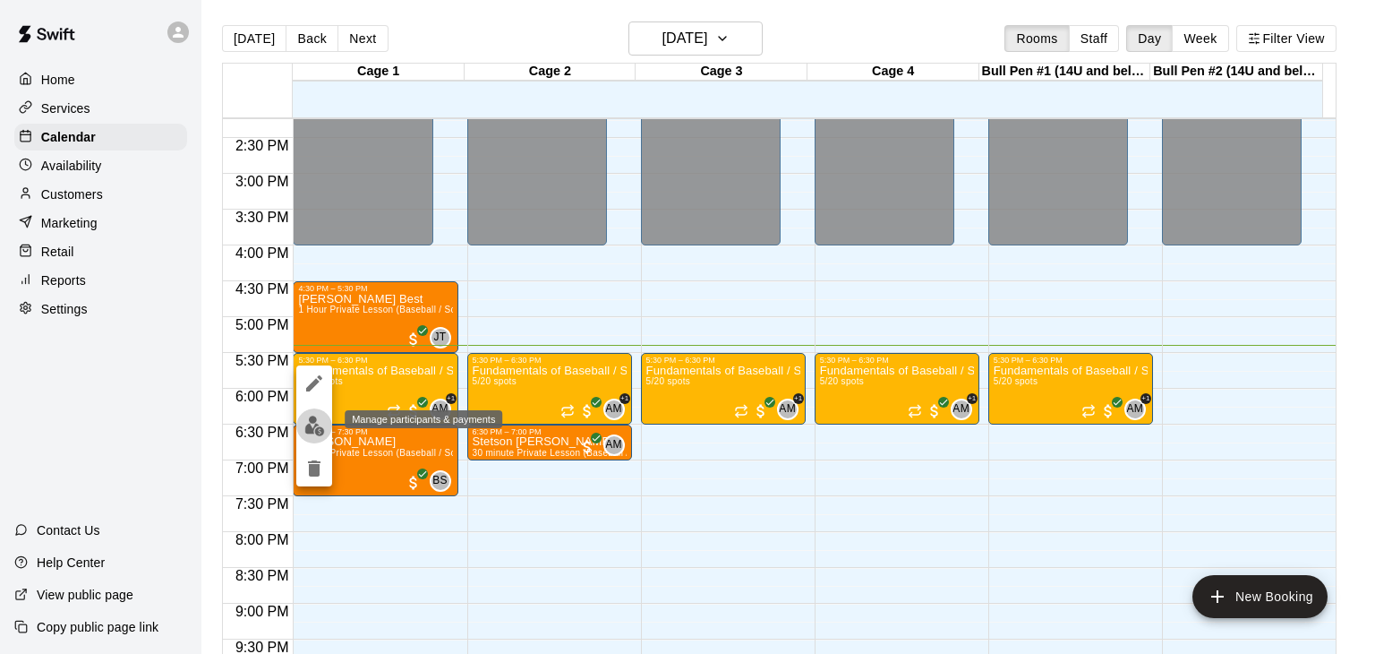
click at [320, 424] on img "edit" at bounding box center [314, 425] width 21 height 21
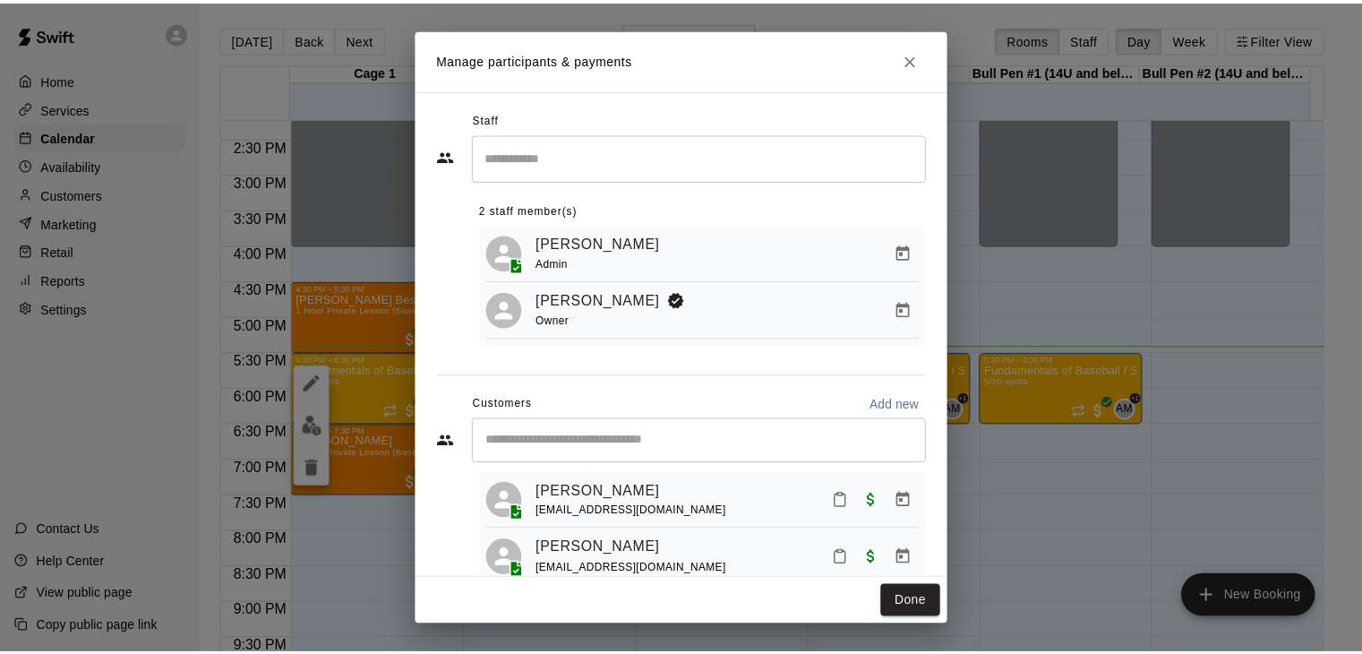
scroll to position [0, 0]
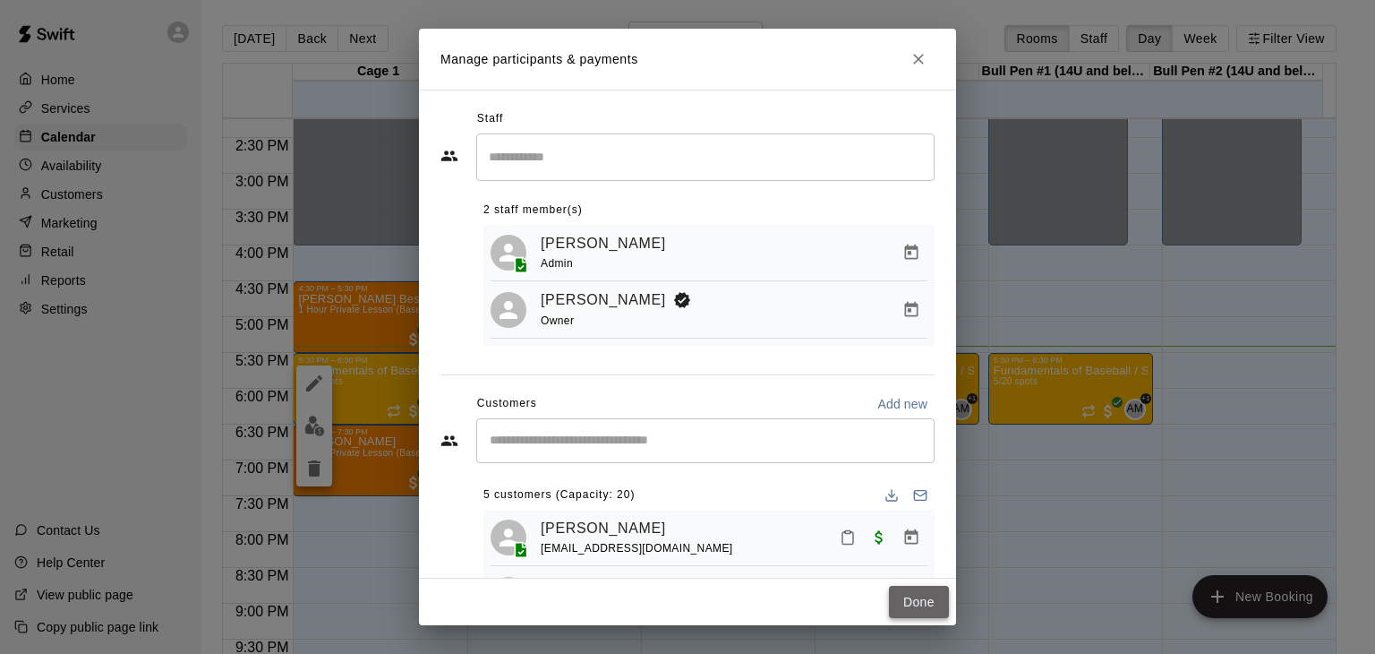
click at [911, 605] on button "Done" at bounding box center [919, 602] width 60 height 33
